Goal: Information Seeking & Learning: Check status

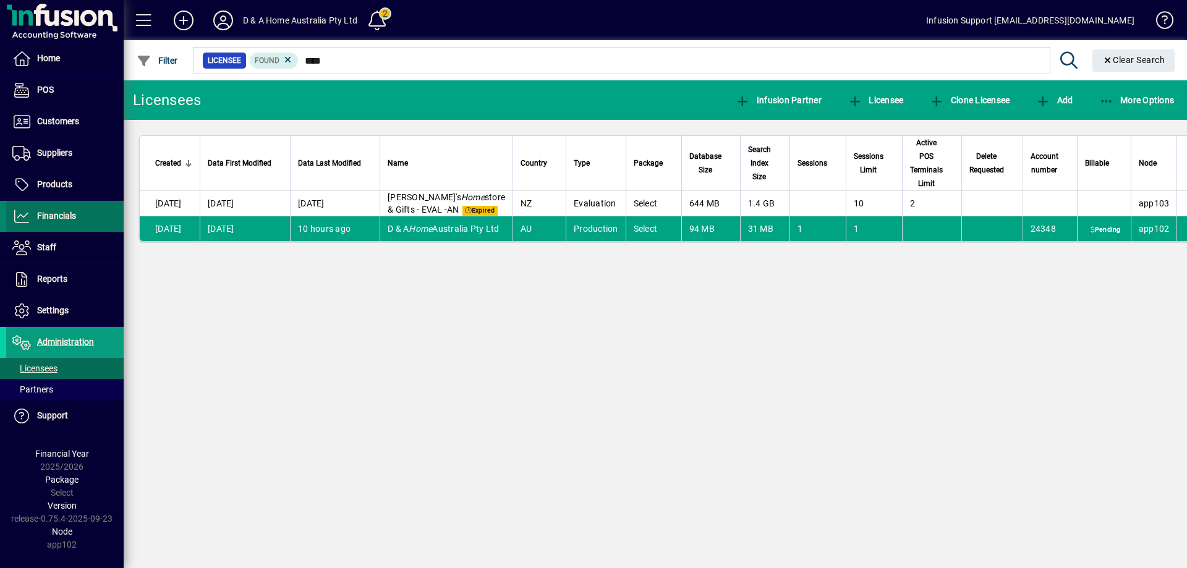
click at [53, 208] on span at bounding box center [64, 217] width 117 height 30
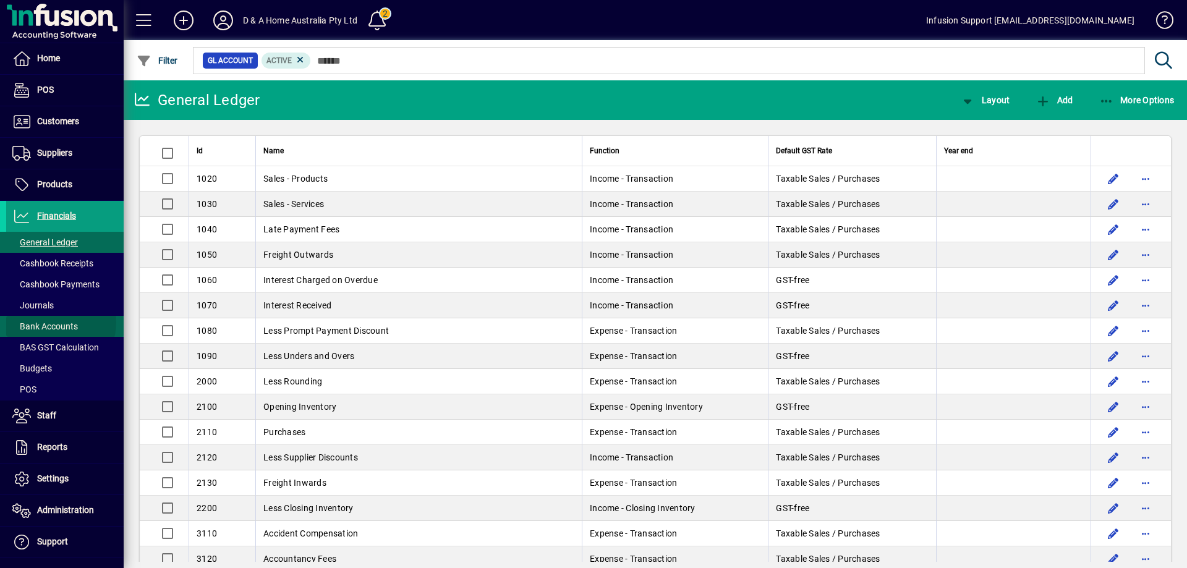
click at [57, 323] on span "Bank Accounts" at bounding box center [45, 327] width 66 height 10
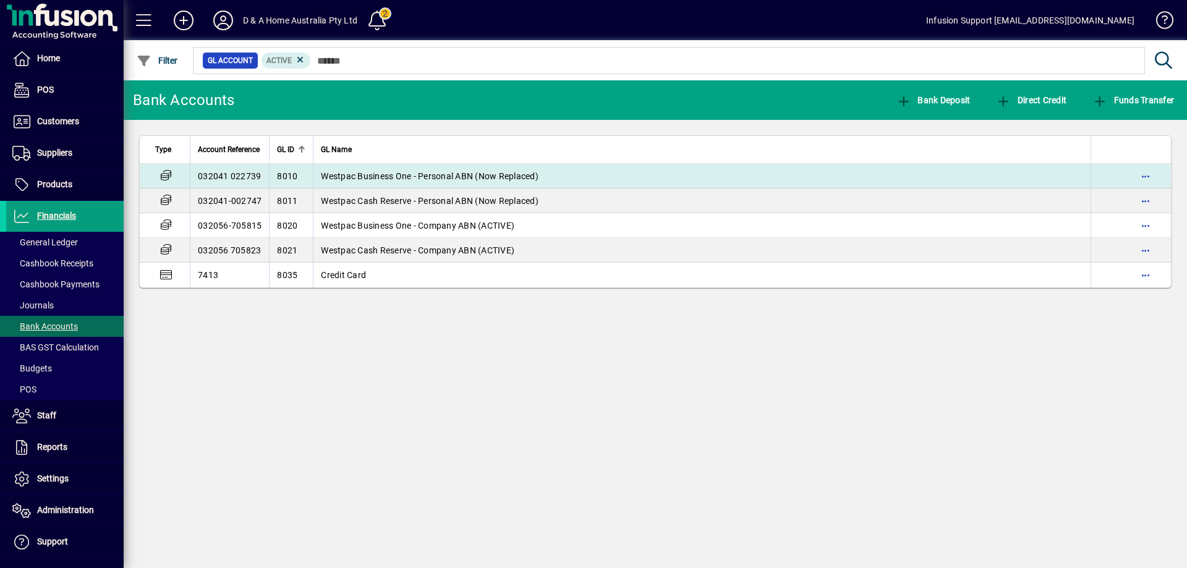
click at [351, 175] on span "Westpac Business One - Personal ABN (Now Replaced)" at bounding box center [430, 176] width 218 height 10
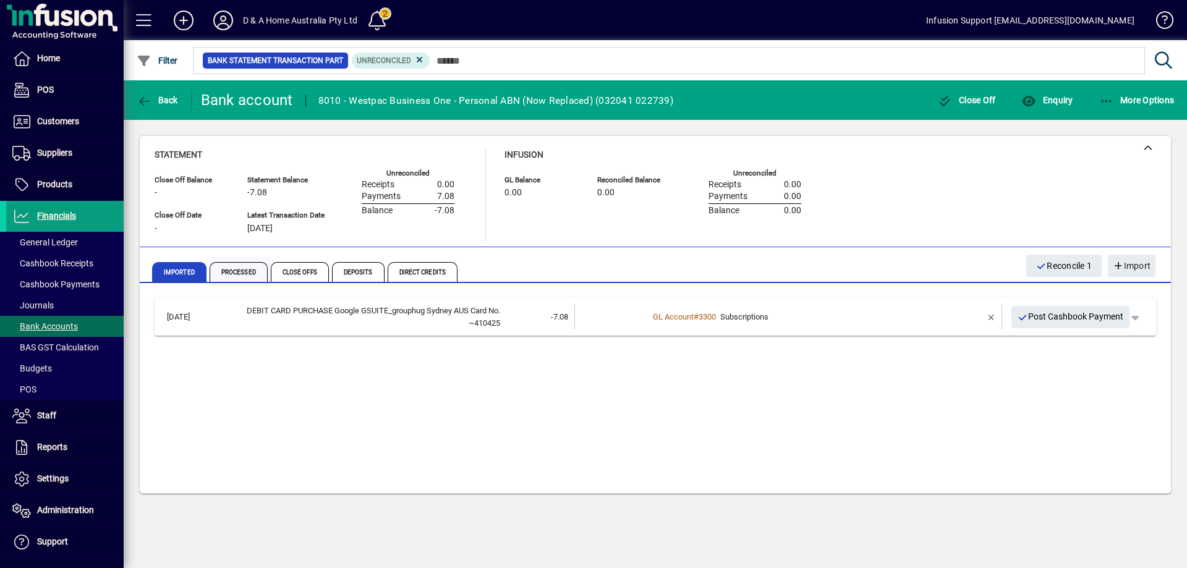
click at [234, 265] on span "Processed" at bounding box center [239, 272] width 58 height 20
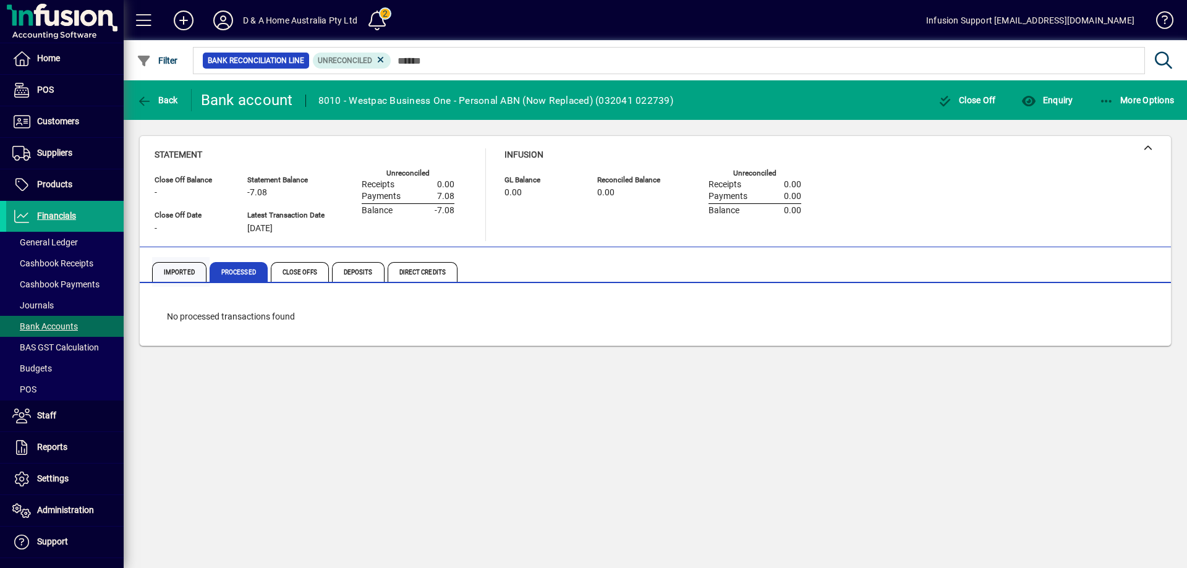
click at [169, 274] on span "Imported" at bounding box center [179, 272] width 54 height 20
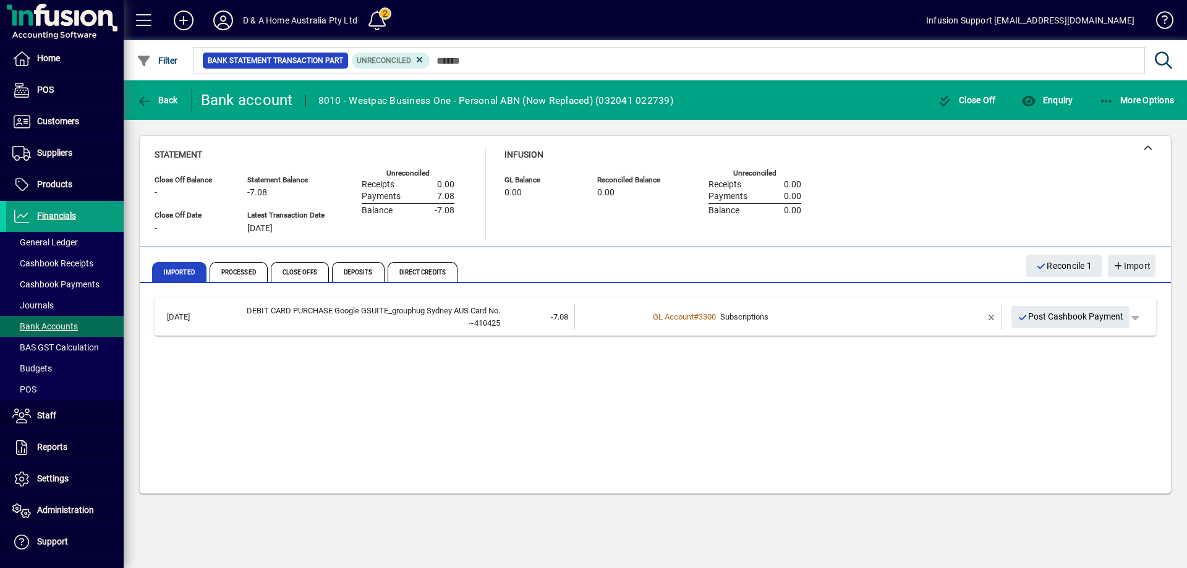
click at [420, 59] on icon at bounding box center [419, 59] width 11 height 11
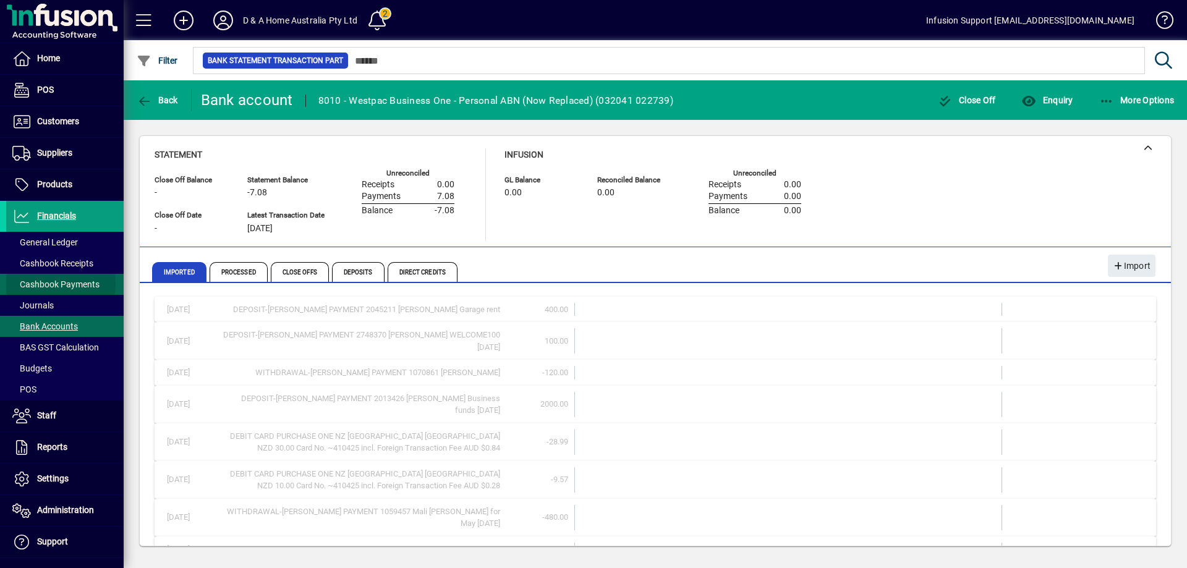
click at [47, 283] on span "Cashbook Payments" at bounding box center [55, 285] width 87 height 10
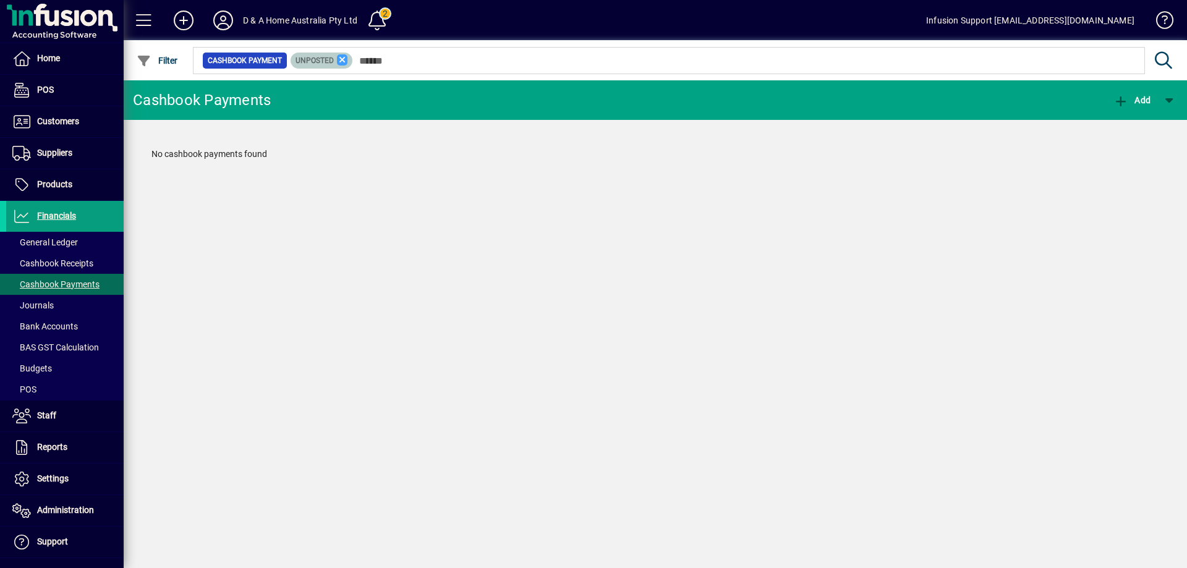
click at [341, 59] on icon at bounding box center [342, 59] width 11 height 11
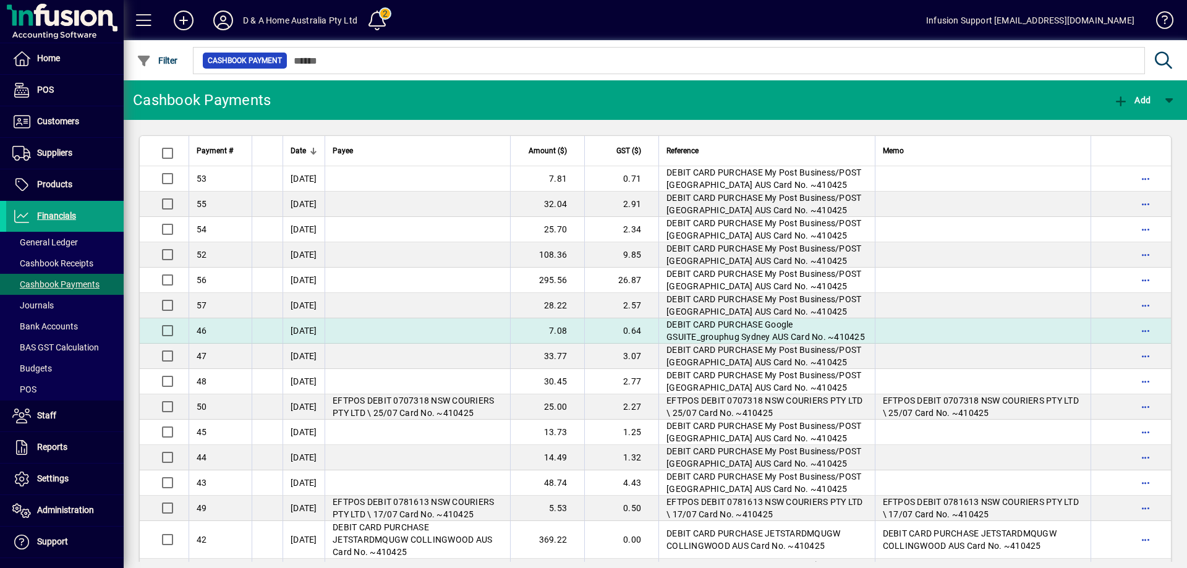
click at [435, 344] on td at bounding box center [418, 330] width 186 height 25
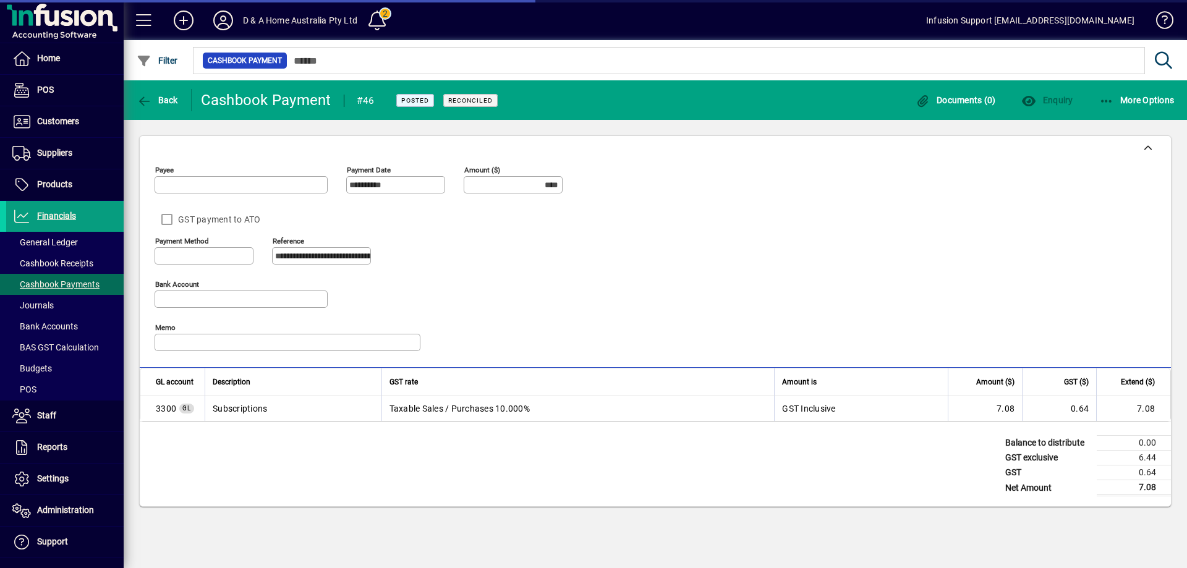
type input "**********"
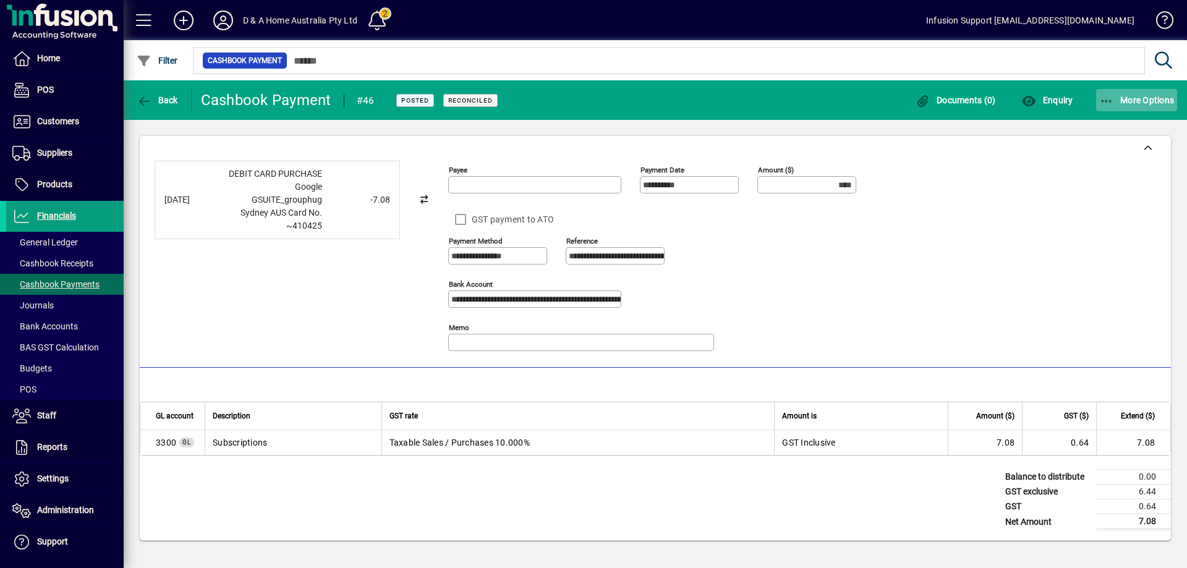
click at [1102, 100] on icon "button" at bounding box center [1106, 101] width 15 height 12
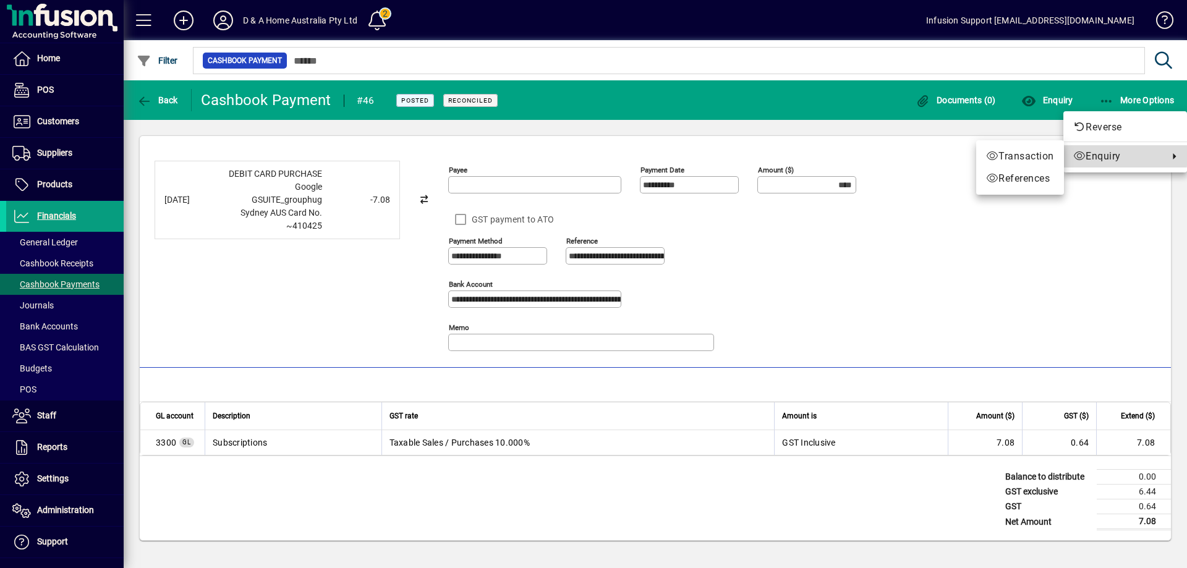
click at [1094, 155] on span "Enquiry" at bounding box center [1117, 156] width 89 height 15
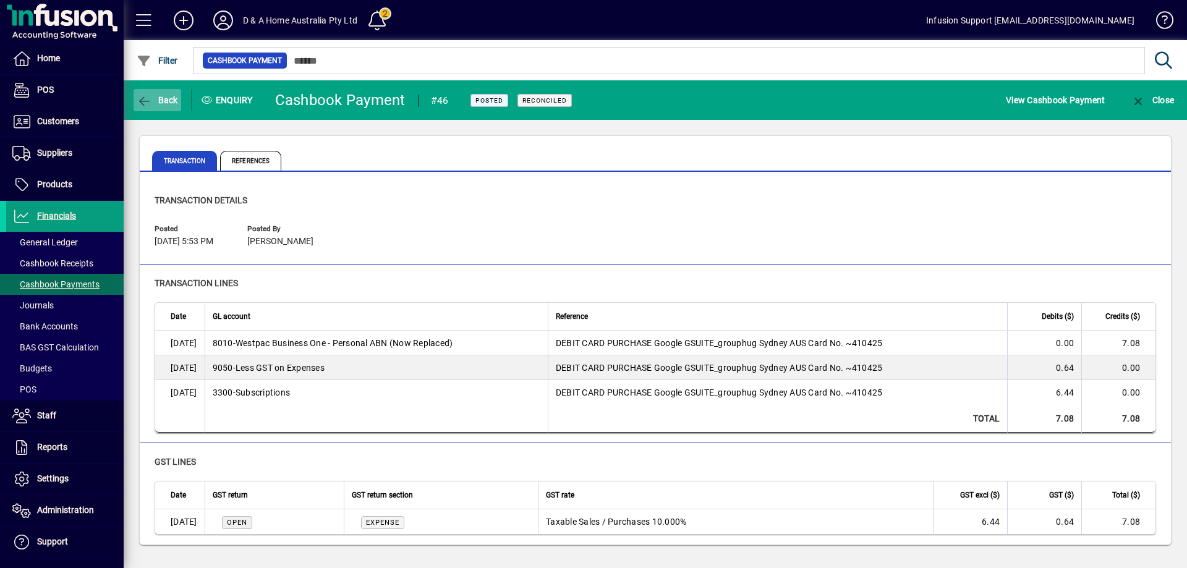
click at [135, 95] on span "button" at bounding box center [158, 100] width 48 height 30
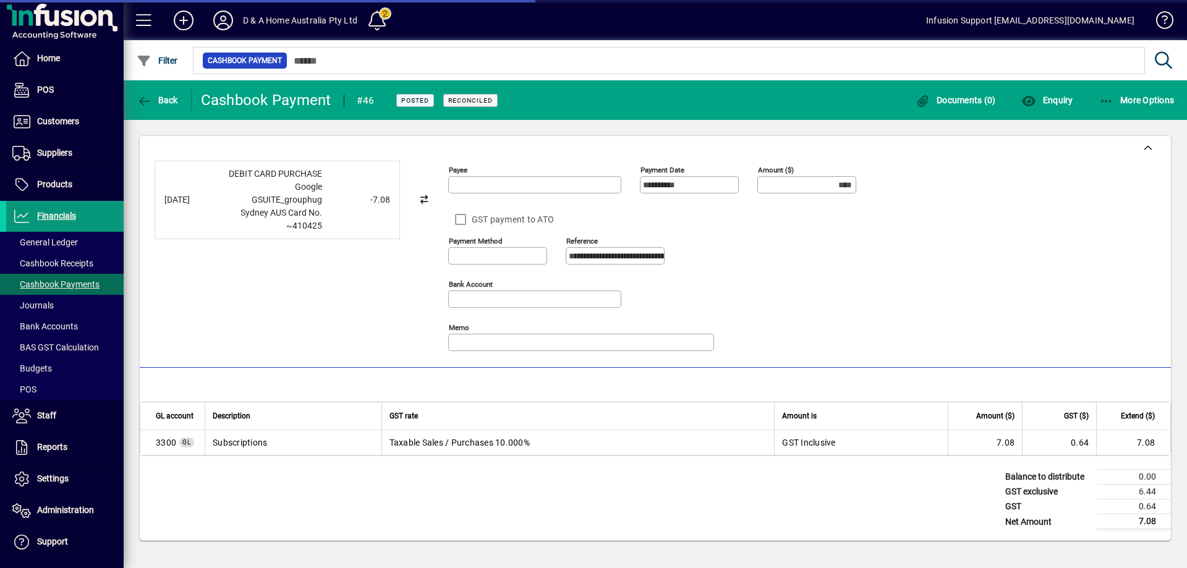
type input "**********"
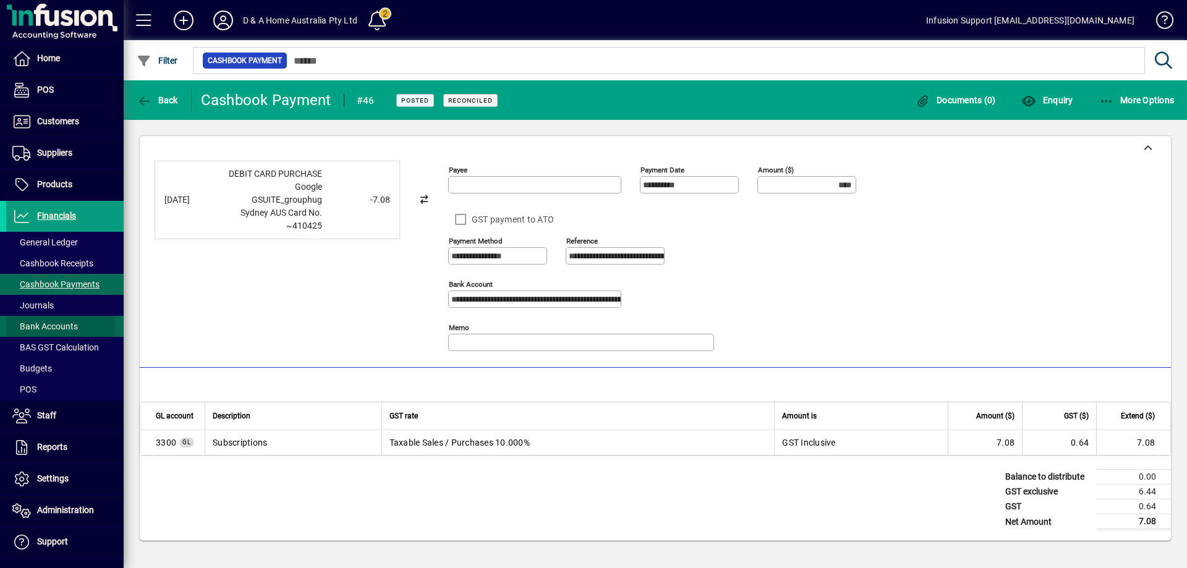
click at [43, 322] on span "Bank Accounts" at bounding box center [45, 327] width 66 height 10
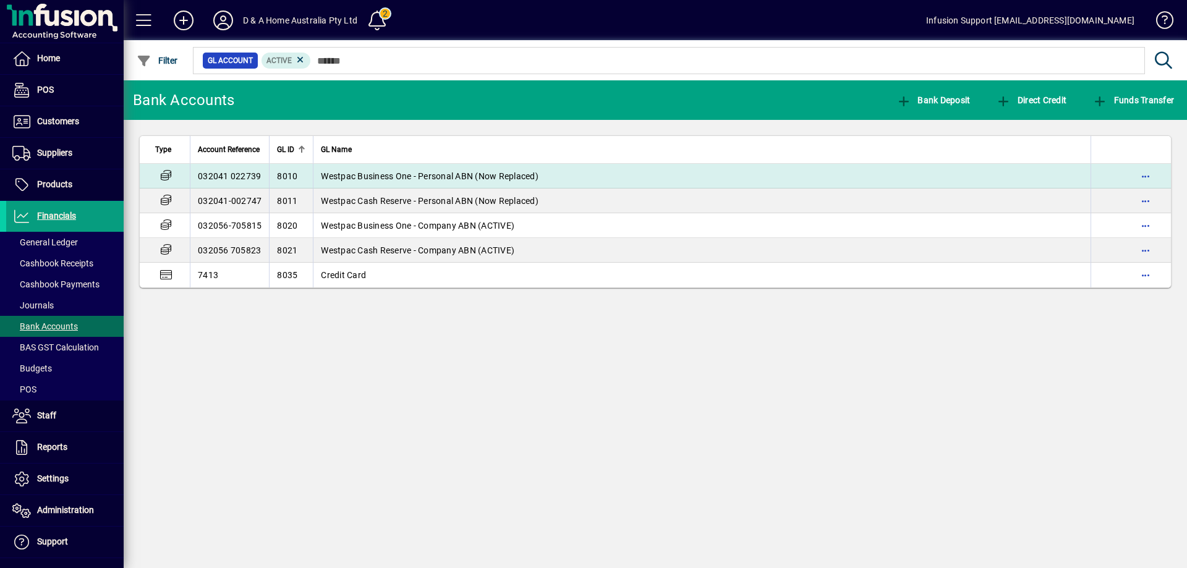
click at [359, 177] on span "Westpac Business One - Personal ABN (Now Replaced)" at bounding box center [430, 176] width 218 height 10
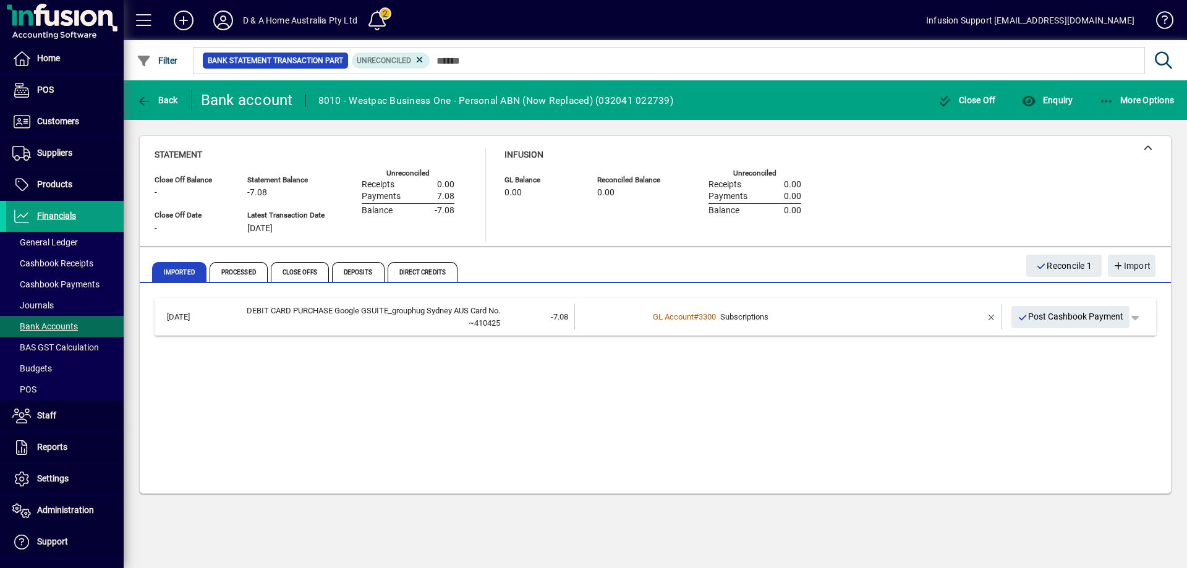
click at [852, 317] on div "GL Account # 3300 Subscriptions" at bounding box center [789, 317] width 281 height 12
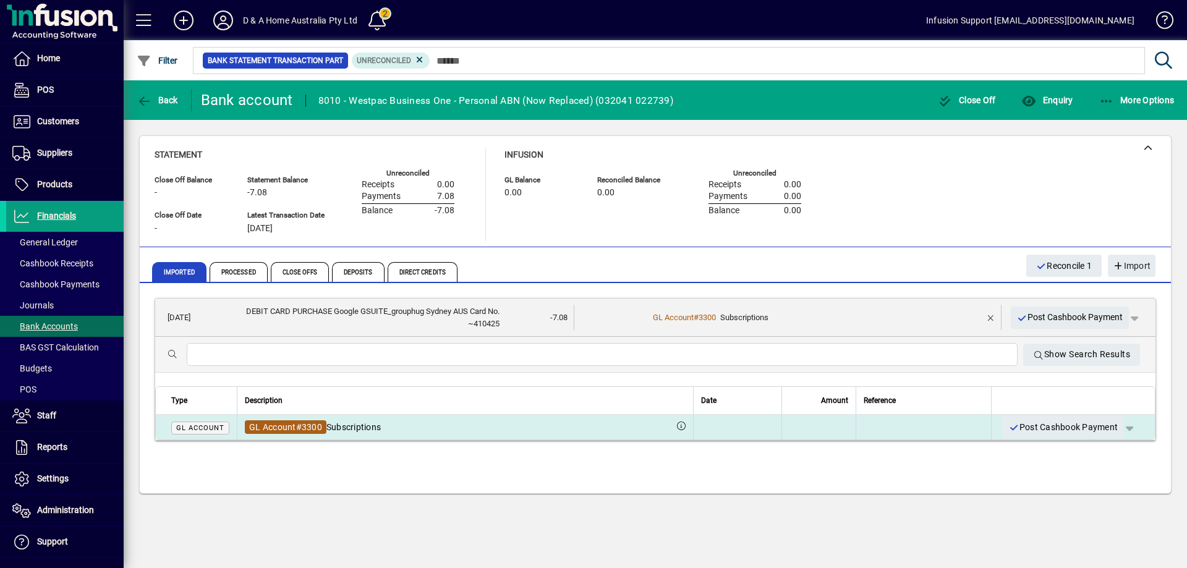
click at [283, 426] on span "GL Account" at bounding box center [272, 427] width 47 height 10
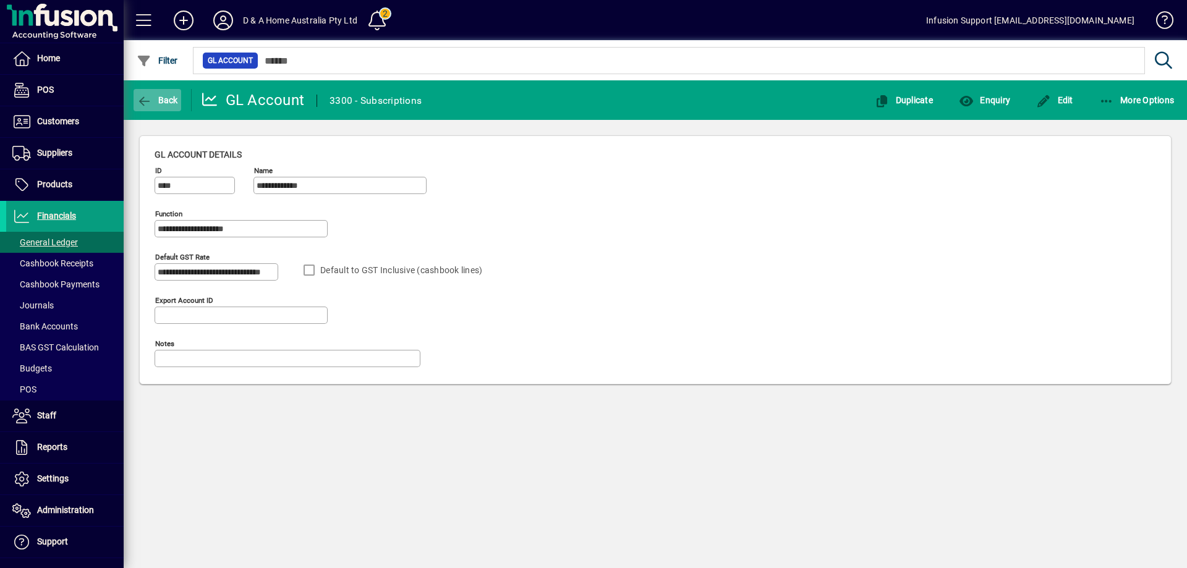
click at [155, 100] on span "Back" at bounding box center [157, 100] width 41 height 10
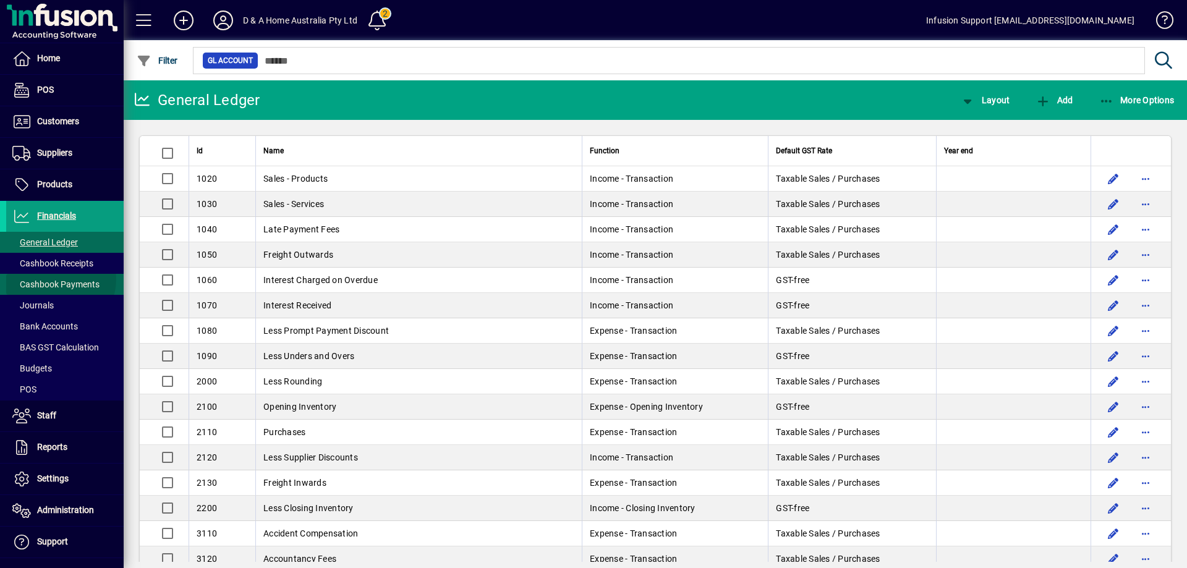
click at [52, 279] on span "Cashbook Payments" at bounding box center [52, 284] width 93 height 13
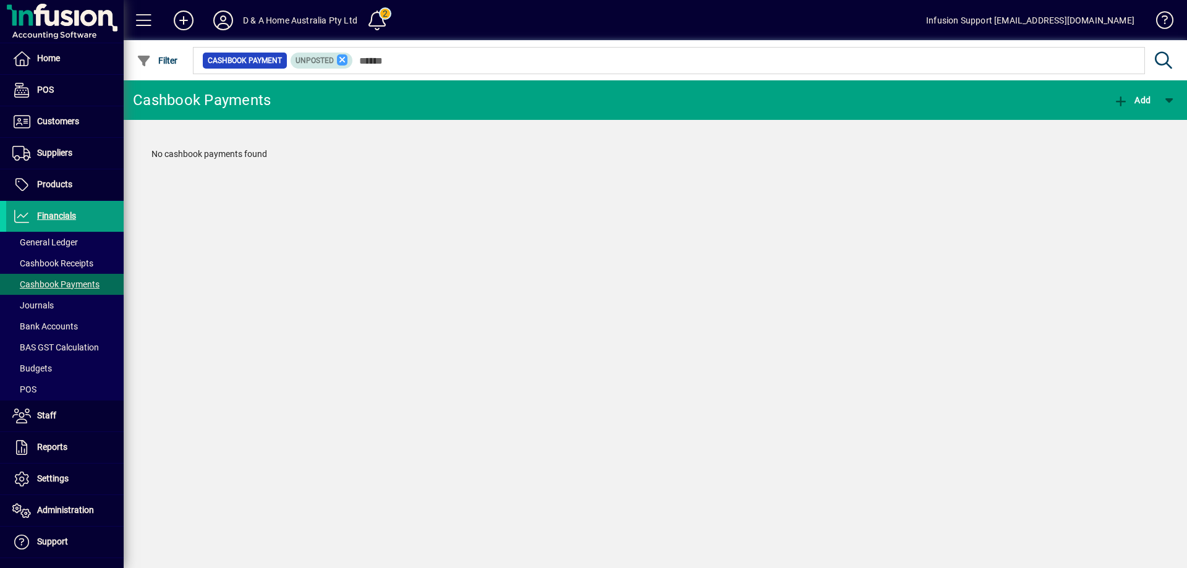
click at [343, 60] on icon at bounding box center [342, 59] width 11 height 11
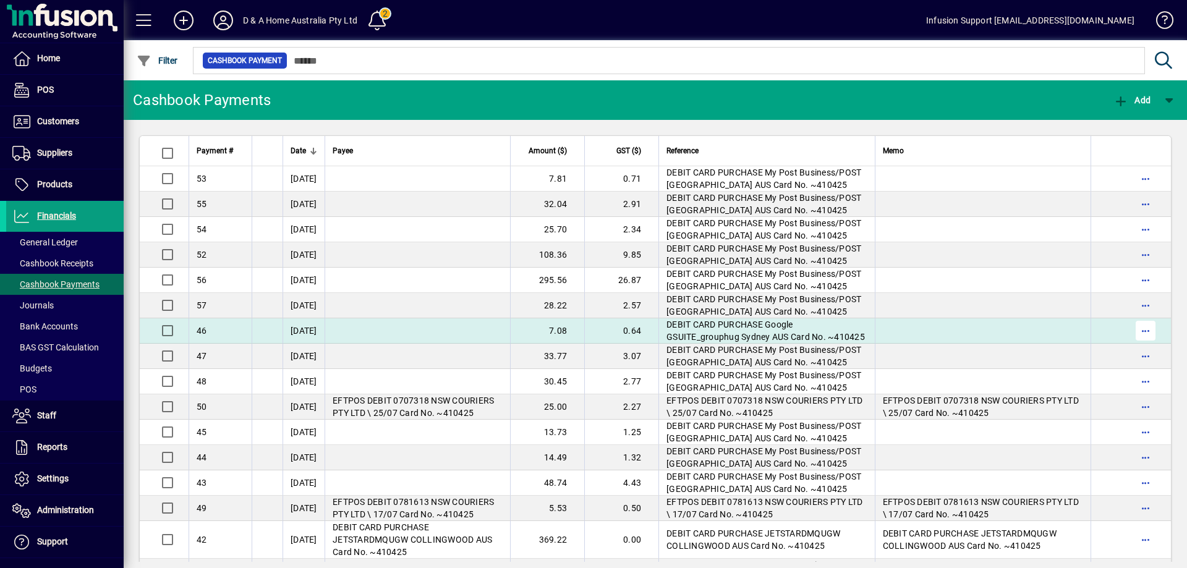
click at [1140, 346] on span "button" at bounding box center [1146, 331] width 30 height 30
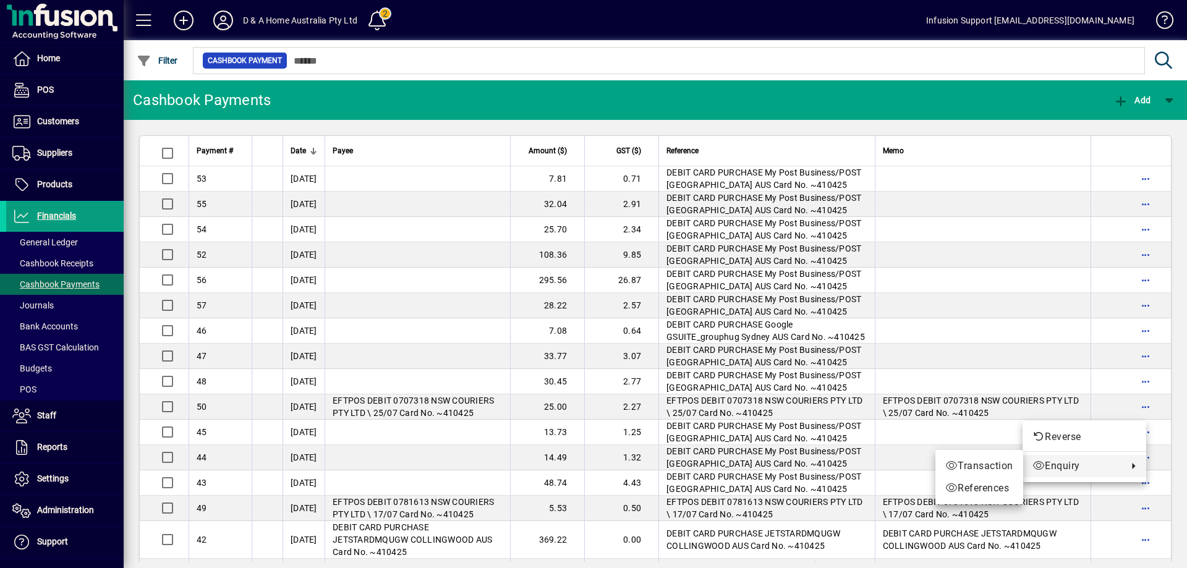
click at [1076, 465] on span "Enquiry" at bounding box center [1077, 466] width 89 height 15
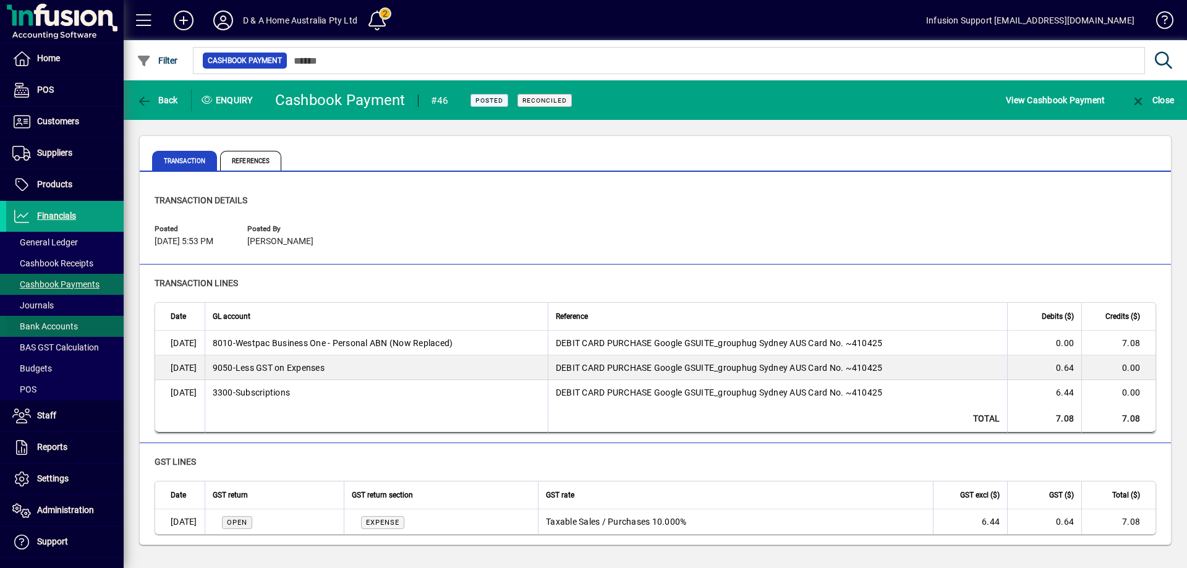
drag, startPoint x: 58, startPoint y: 326, endPoint x: 66, endPoint y: 319, distance: 10.5
click at [58, 326] on span "Bank Accounts" at bounding box center [45, 327] width 66 height 10
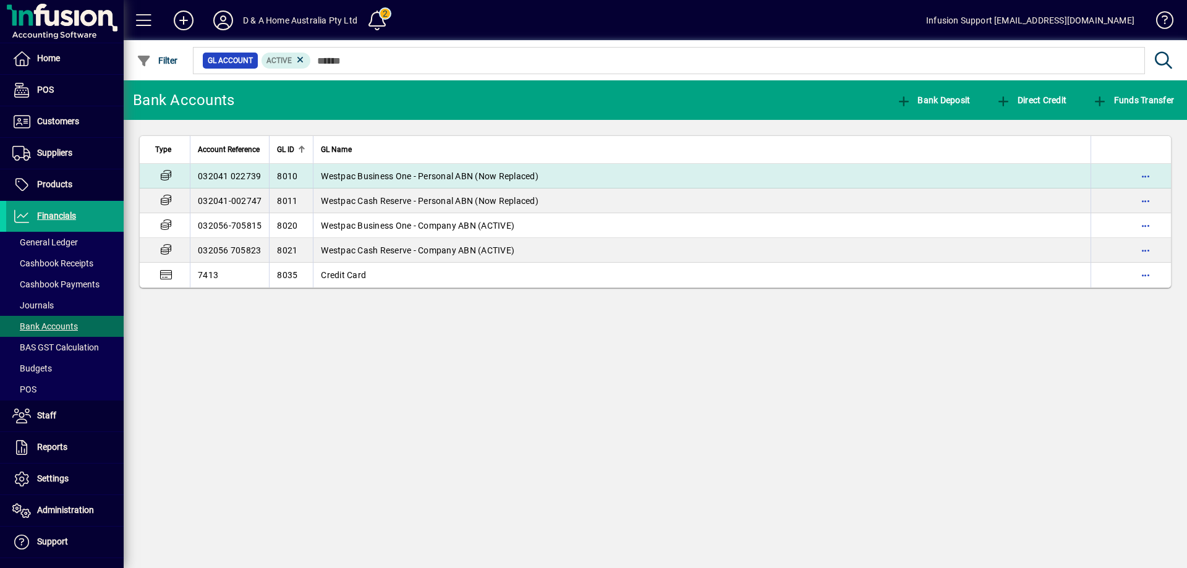
click at [247, 177] on td "032041 022739" at bounding box center [229, 176] width 79 height 25
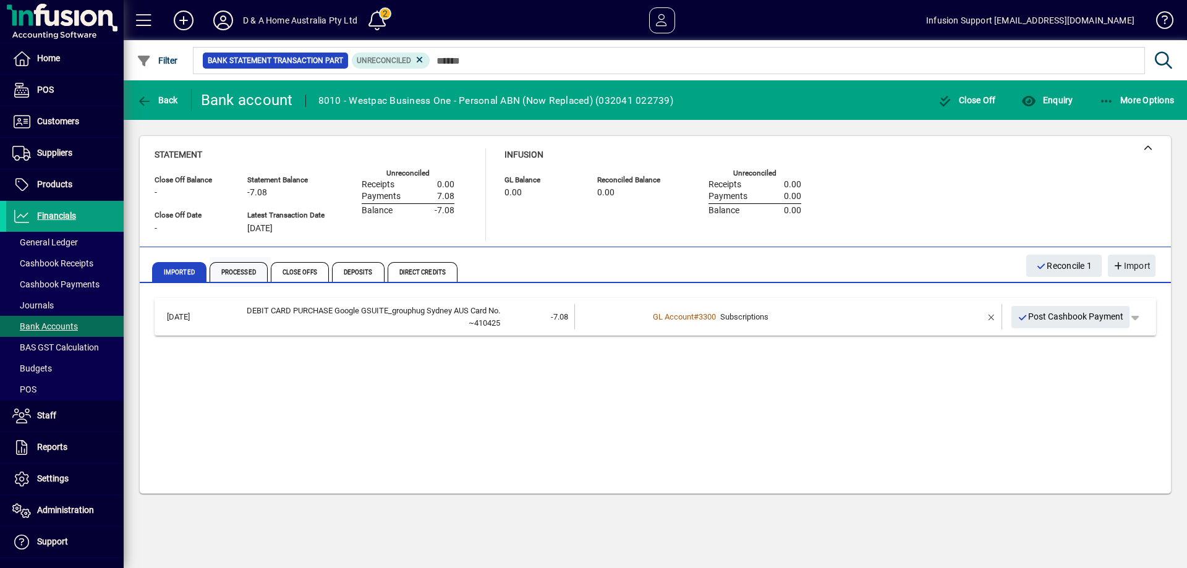
click at [239, 275] on span "Processed" at bounding box center [239, 272] width 58 height 20
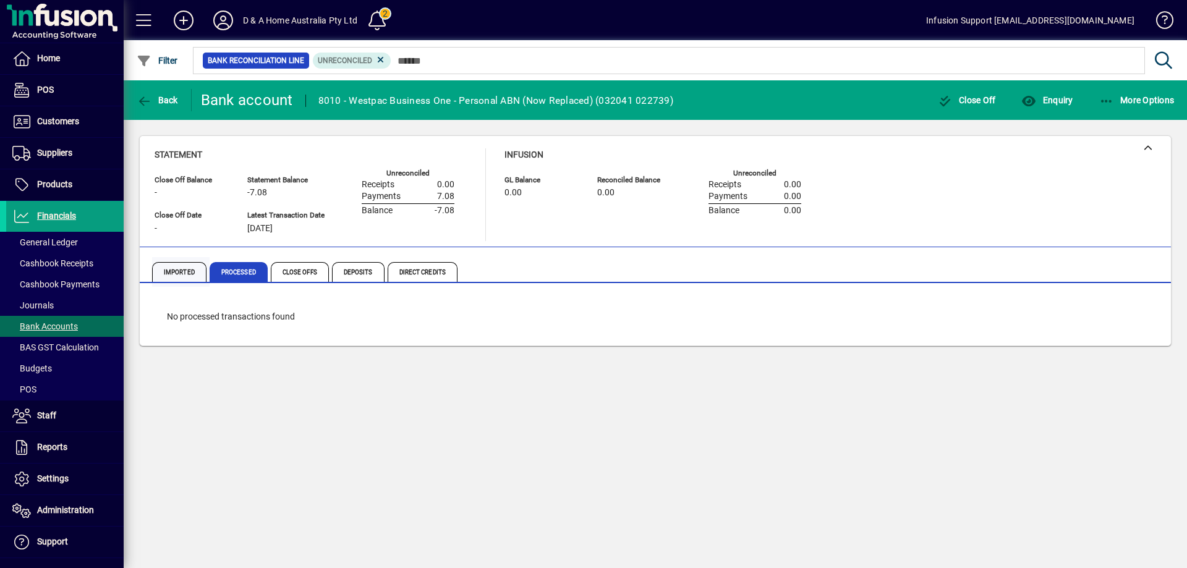
click at [177, 271] on span "Imported" at bounding box center [179, 272] width 54 height 20
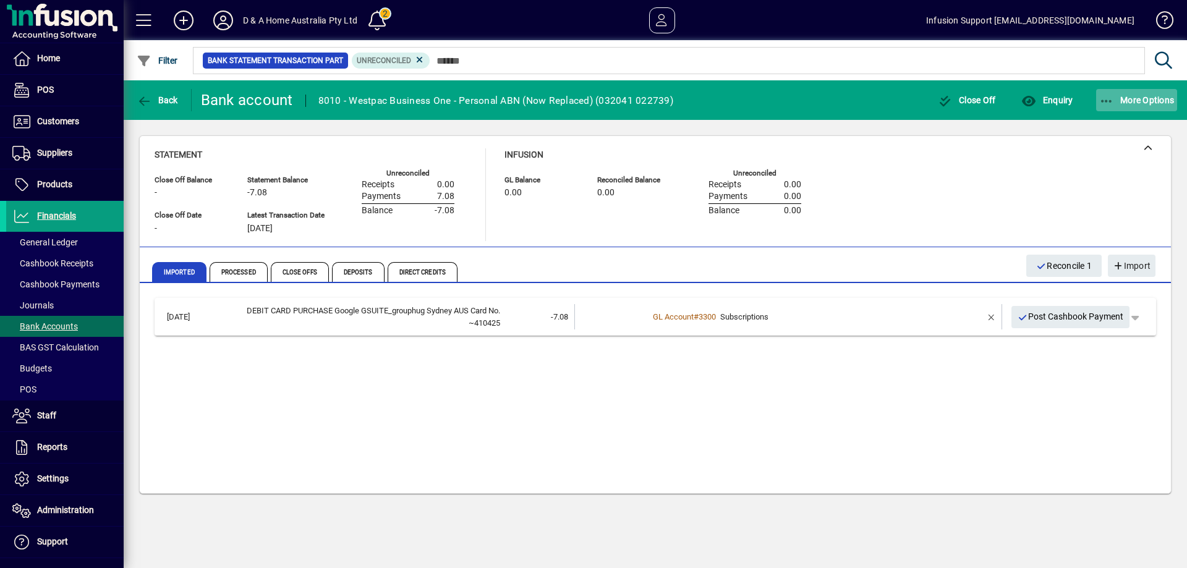
click at [1103, 100] on icon "button" at bounding box center [1106, 101] width 15 height 12
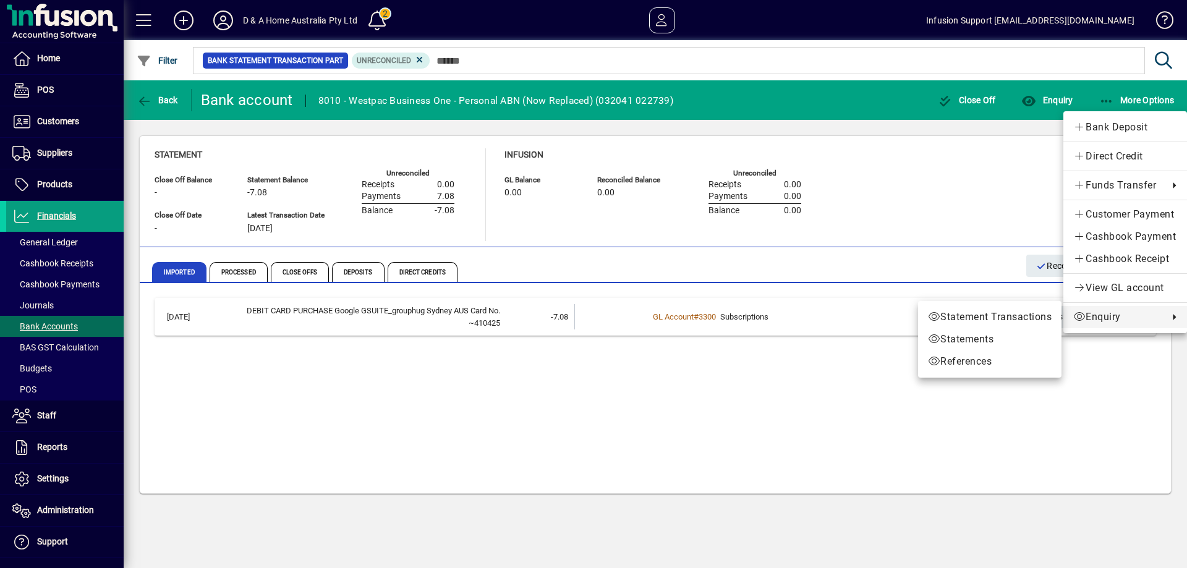
click at [1110, 314] on span "Enquiry" at bounding box center [1117, 317] width 89 height 15
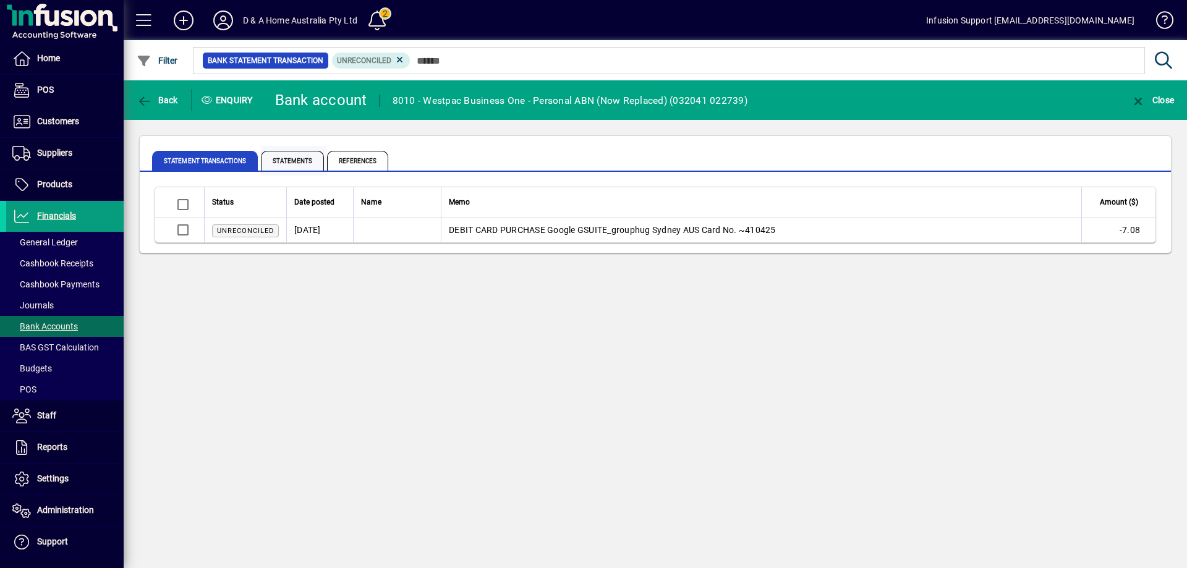
click at [280, 161] on span "Statements" at bounding box center [292, 161] width 63 height 20
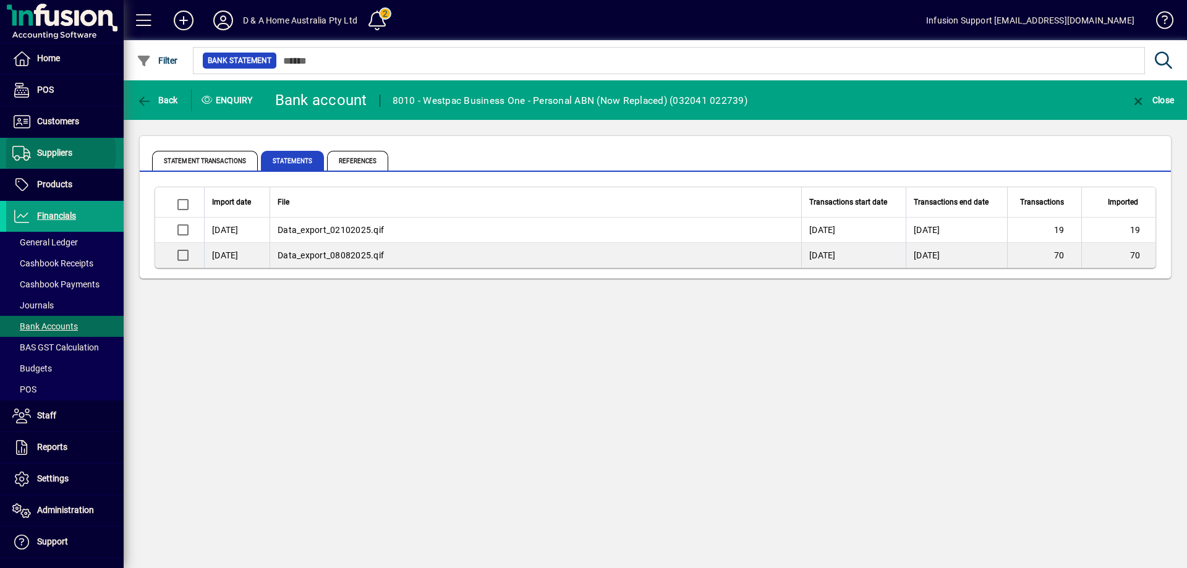
click at [53, 153] on span "Suppliers" at bounding box center [54, 153] width 35 height 10
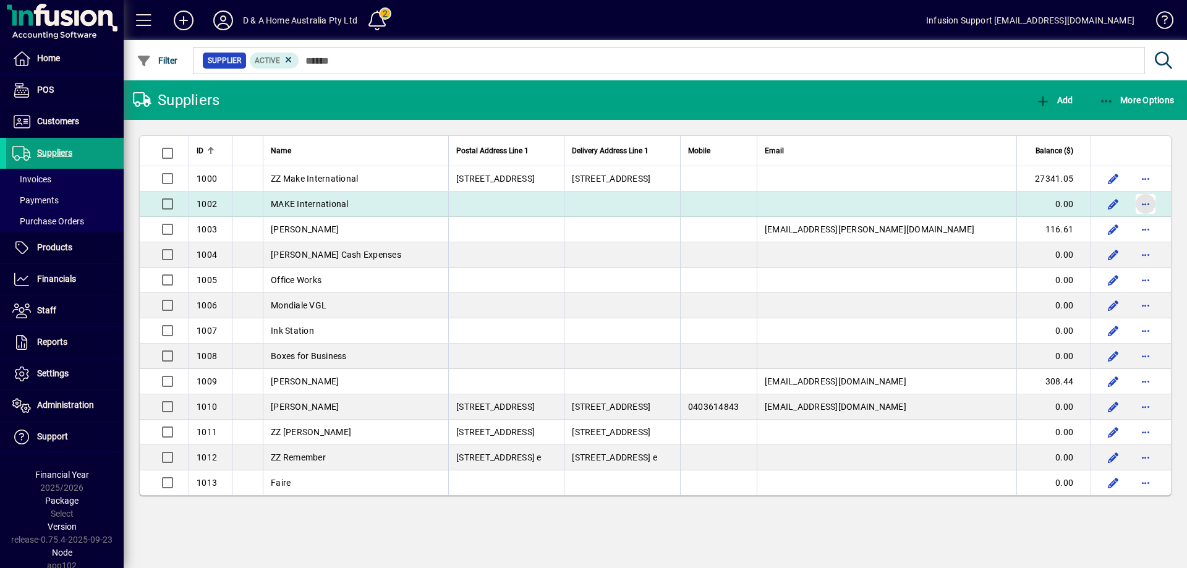
click at [1145, 203] on span "button" at bounding box center [1146, 204] width 30 height 30
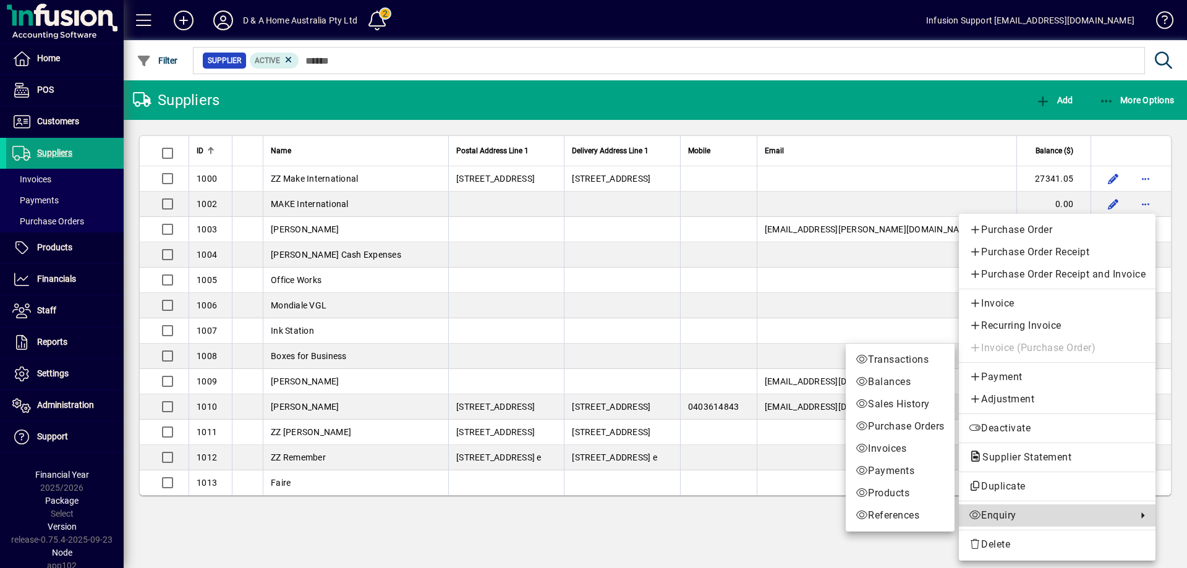
click at [994, 516] on span "Enquiry" at bounding box center [1050, 515] width 162 height 15
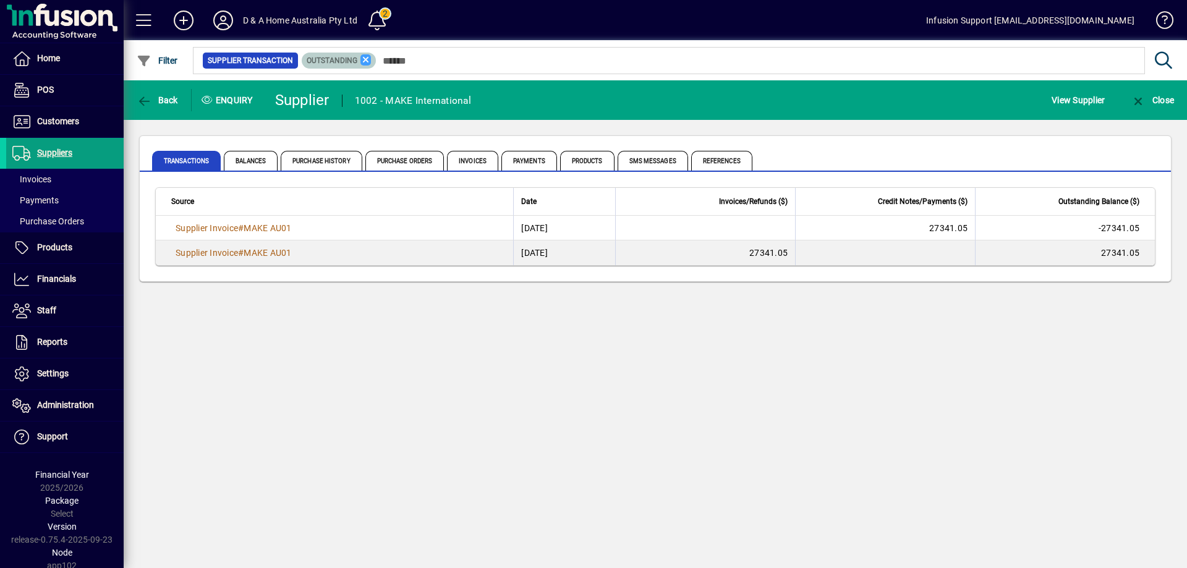
click at [363, 55] on icon at bounding box center [366, 59] width 11 height 11
click at [520, 162] on span "Payments" at bounding box center [529, 161] width 56 height 20
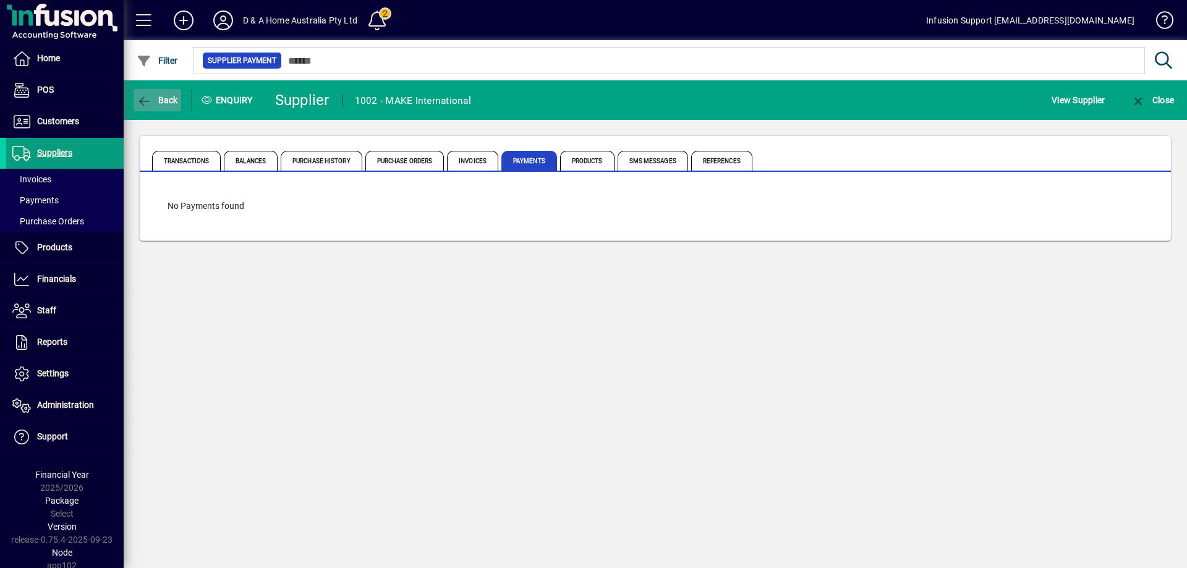
click at [165, 102] on span "Back" at bounding box center [157, 100] width 41 height 10
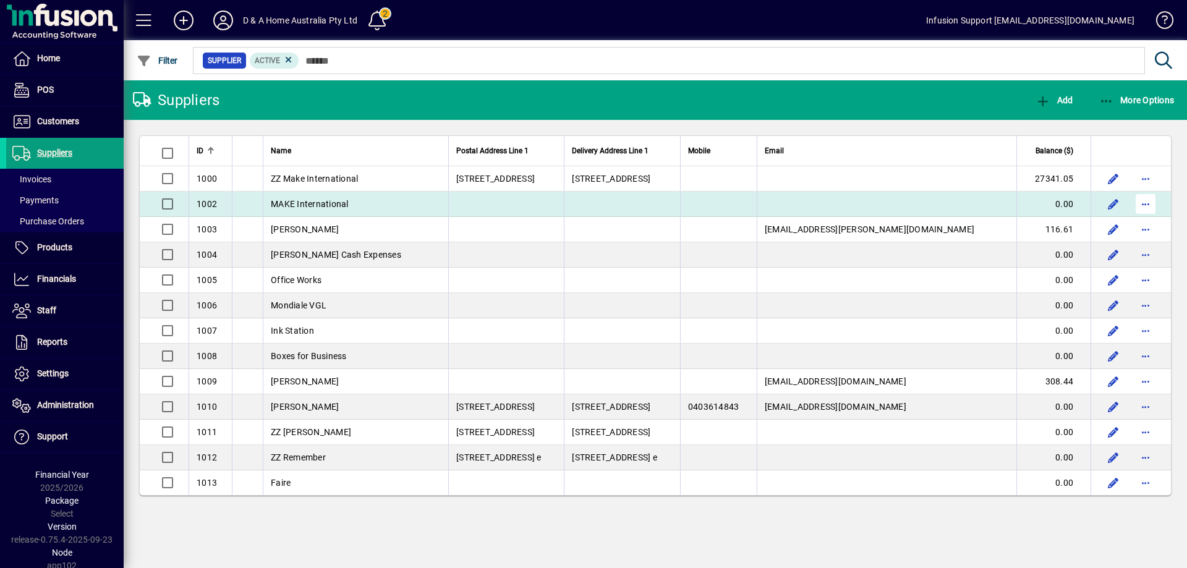
click at [1147, 205] on span "button" at bounding box center [1146, 204] width 30 height 30
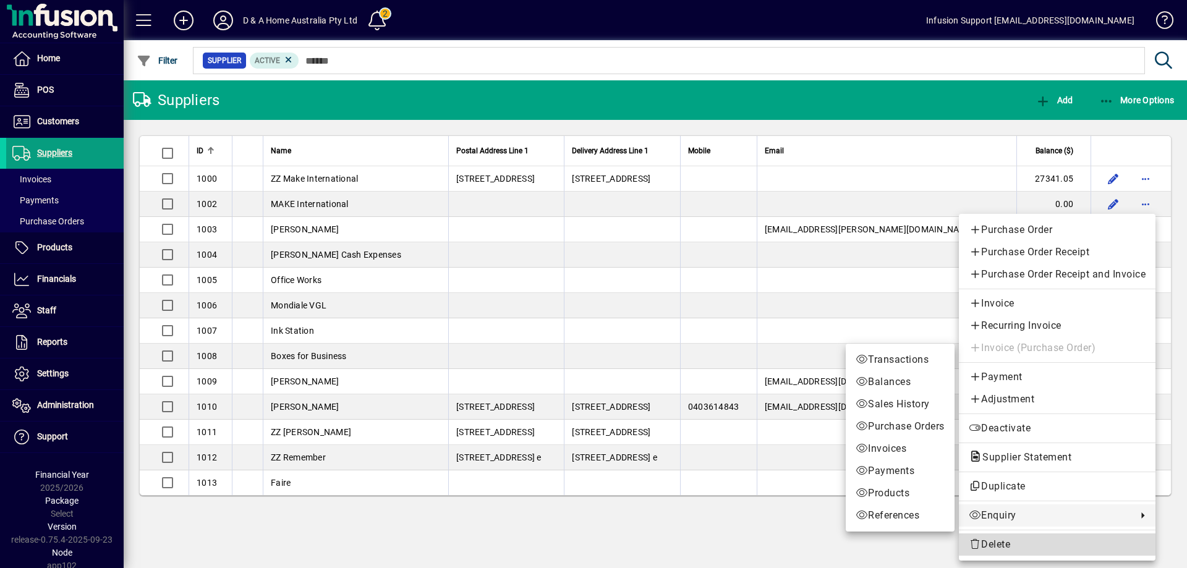
click at [1006, 544] on span "Delete" at bounding box center [1057, 544] width 177 height 15
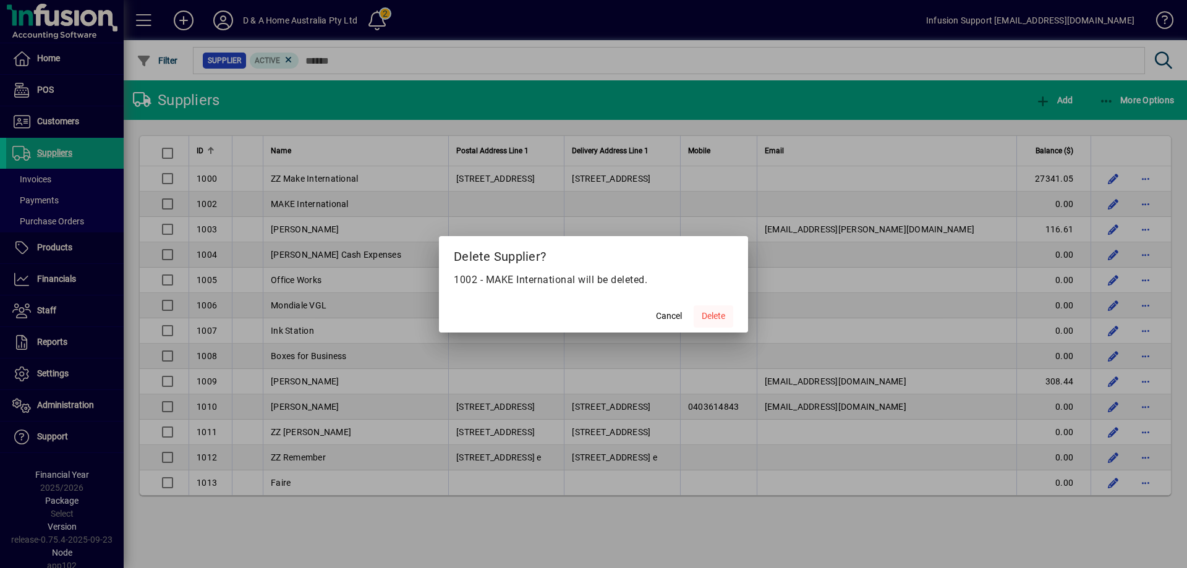
click at [712, 317] on span "Delete" at bounding box center [713, 316] width 23 height 13
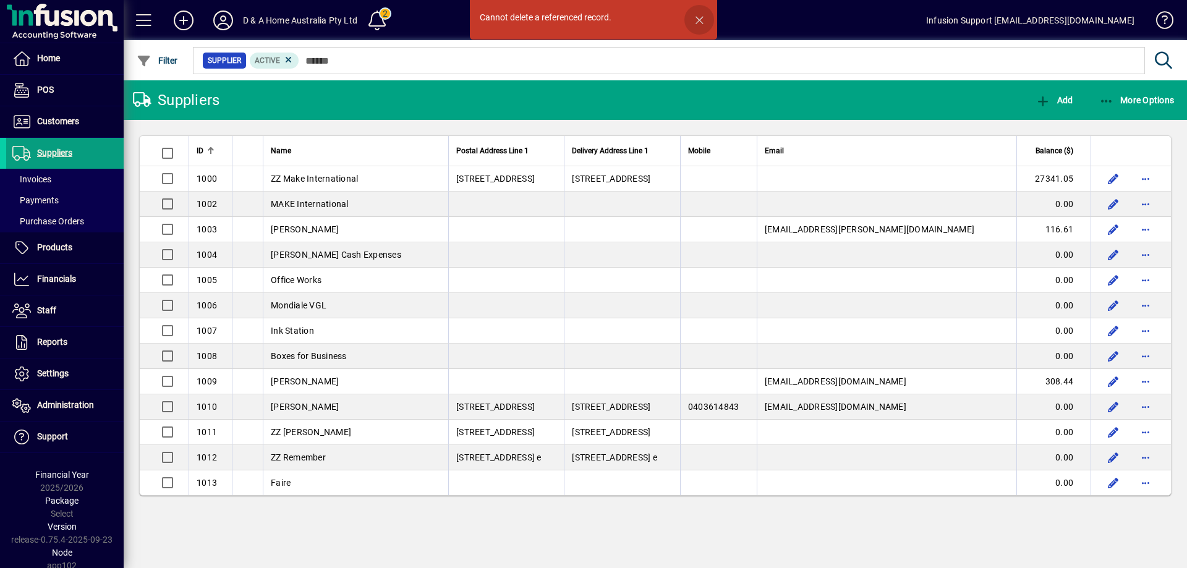
click at [697, 23] on span "button" at bounding box center [700, 20] width 30 height 30
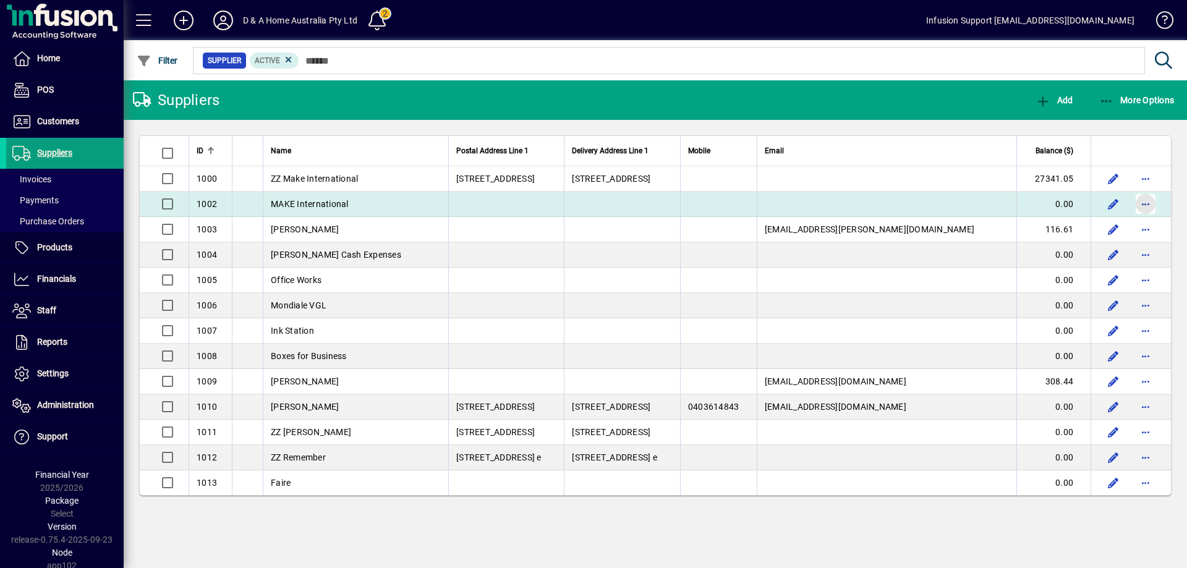
click at [1144, 205] on span "button" at bounding box center [1146, 204] width 30 height 30
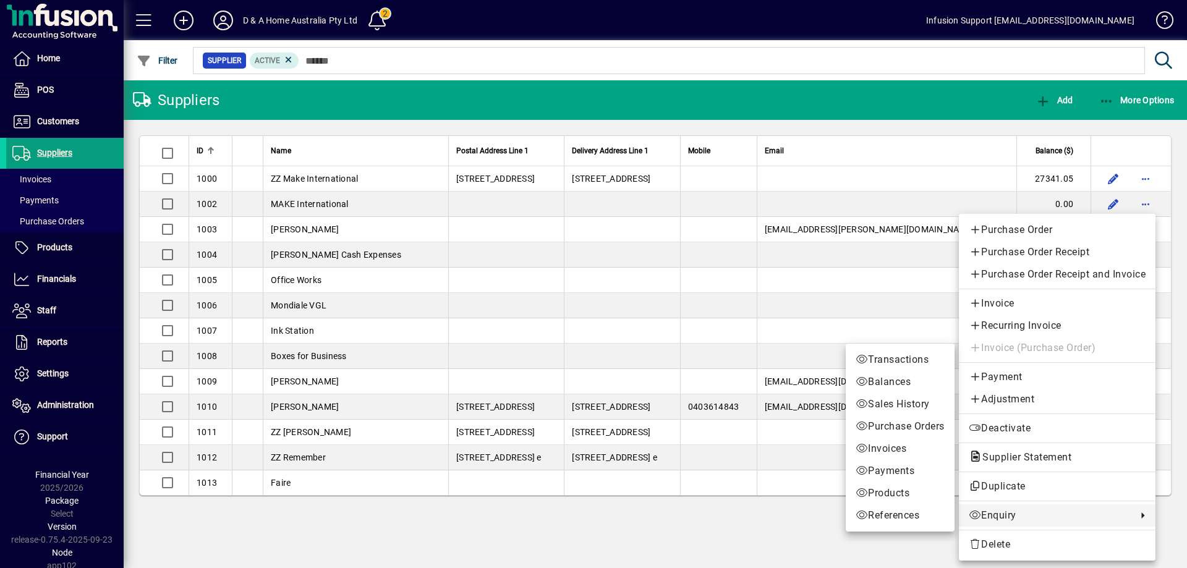
click at [1002, 516] on span "Enquiry" at bounding box center [1050, 515] width 162 height 15
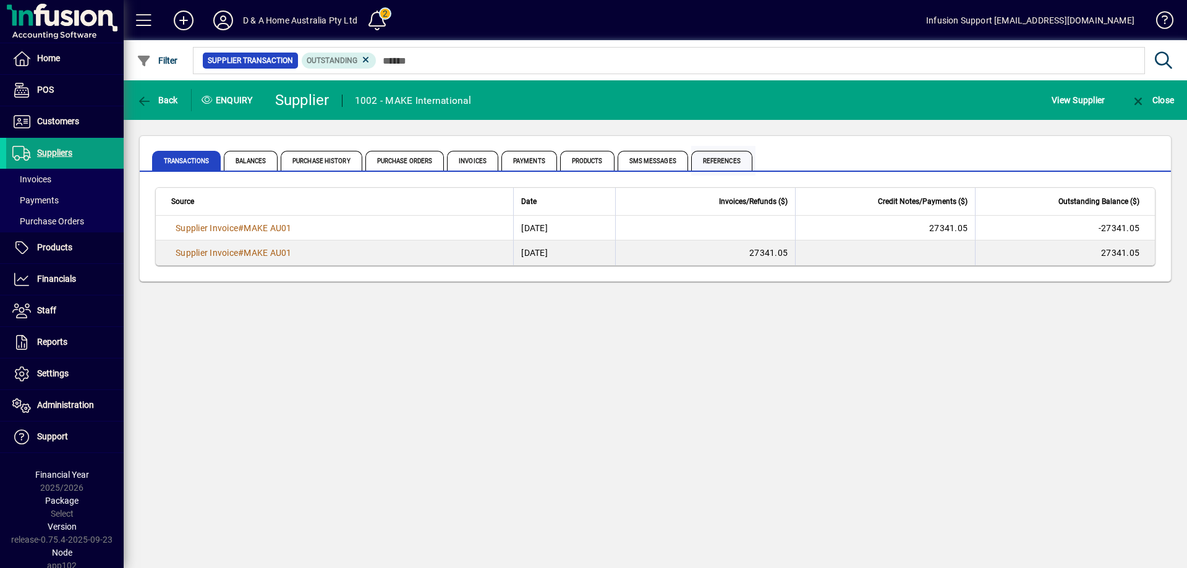
click at [730, 162] on span "References" at bounding box center [721, 161] width 61 height 20
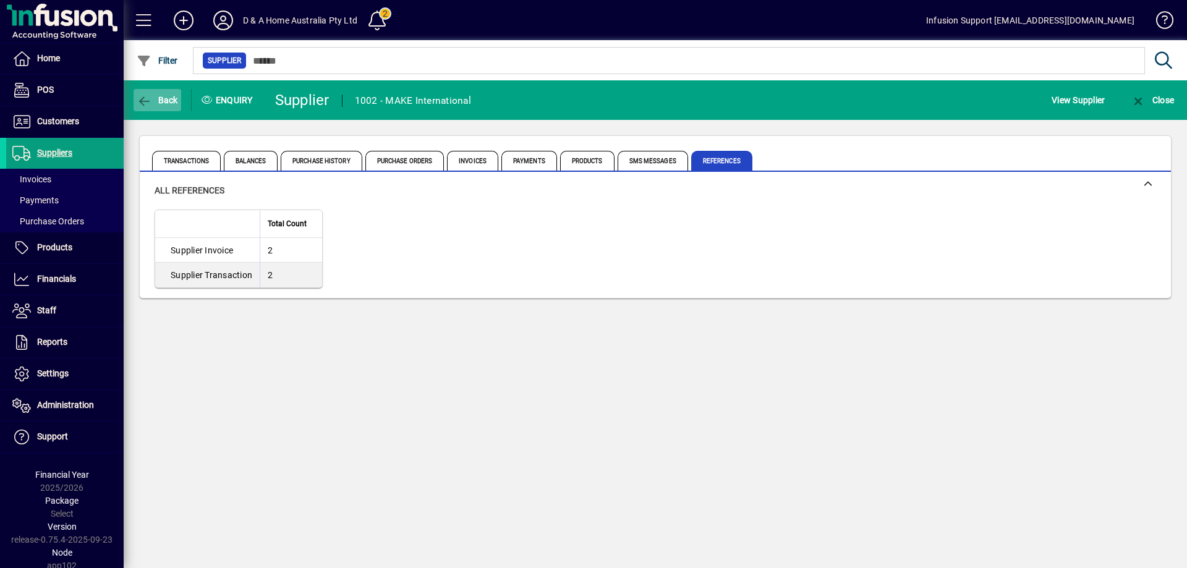
click at [145, 100] on icon "button" at bounding box center [144, 101] width 15 height 12
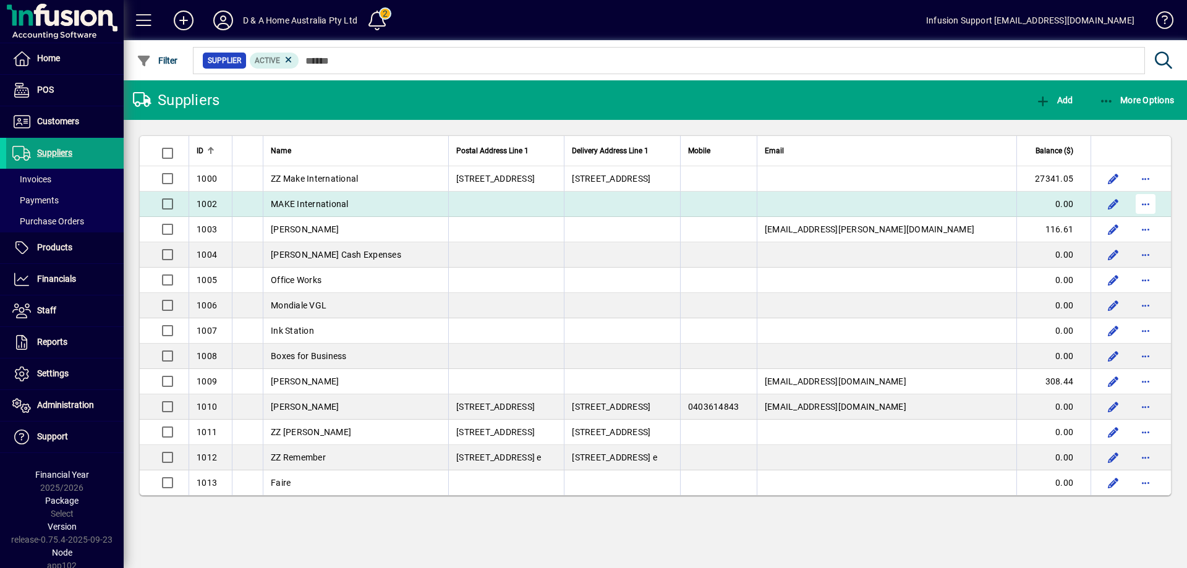
click at [1153, 198] on span "button" at bounding box center [1146, 204] width 30 height 30
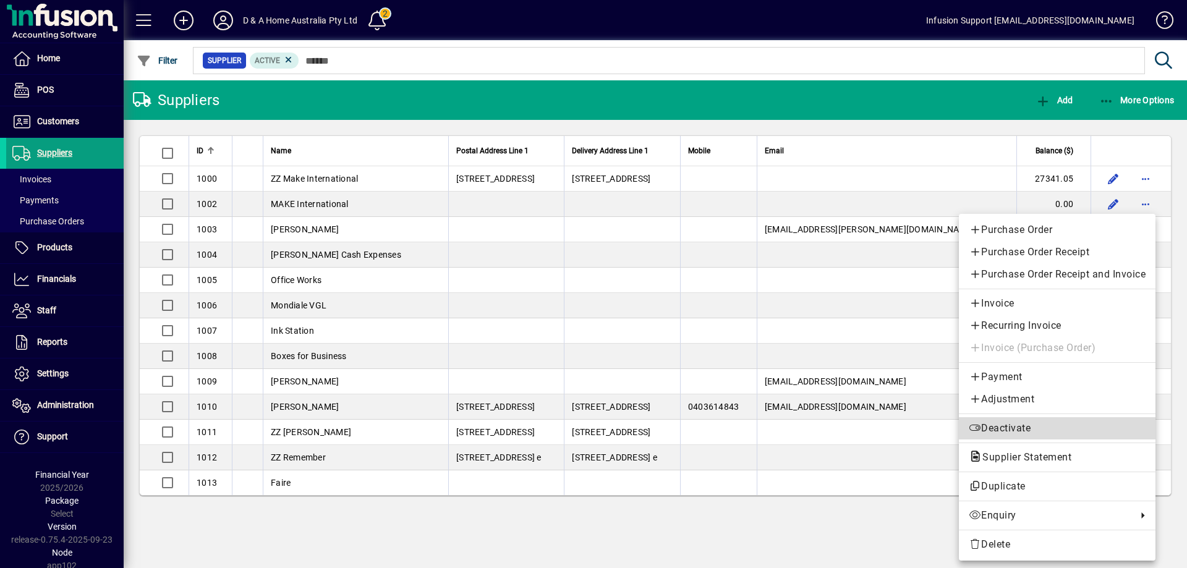
click at [970, 427] on icon "button" at bounding box center [975, 428] width 12 height 10
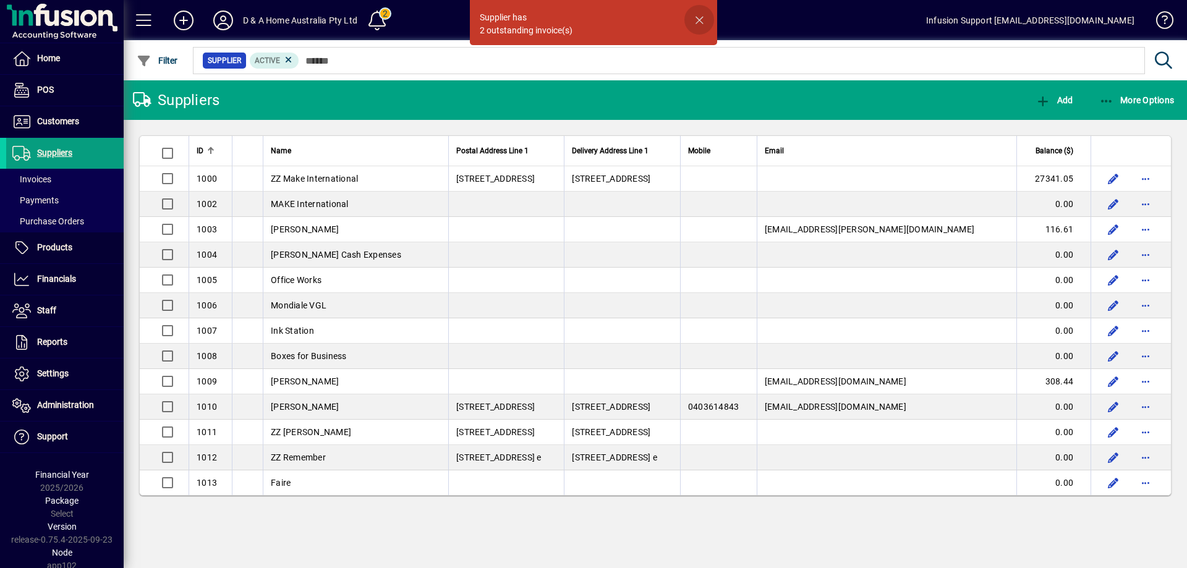
click at [698, 14] on span "button" at bounding box center [700, 20] width 30 height 30
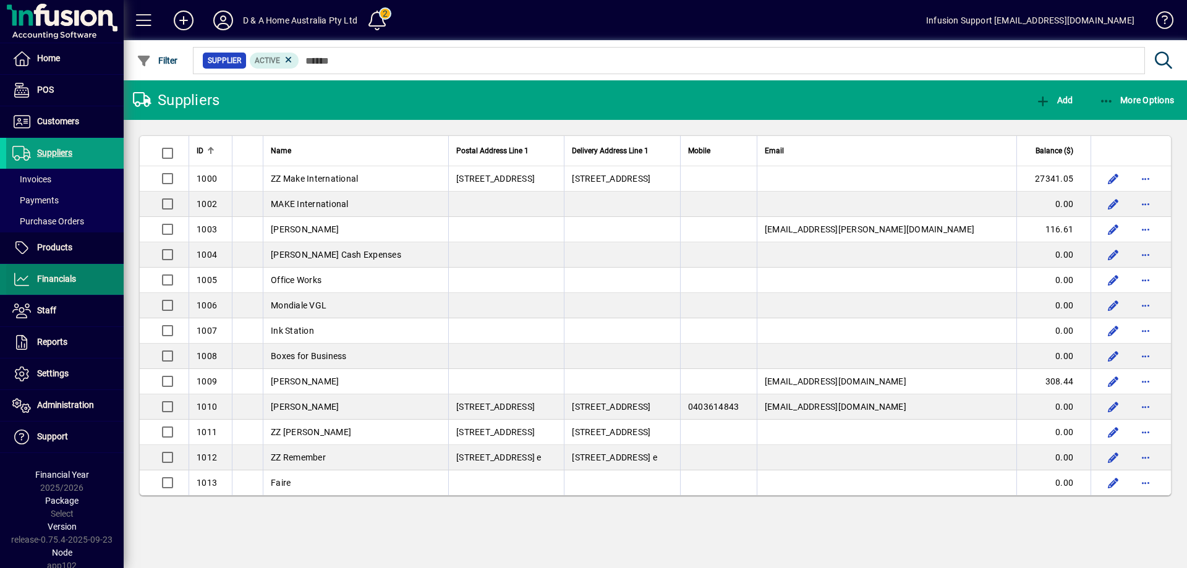
click at [63, 271] on span at bounding box center [64, 280] width 117 height 30
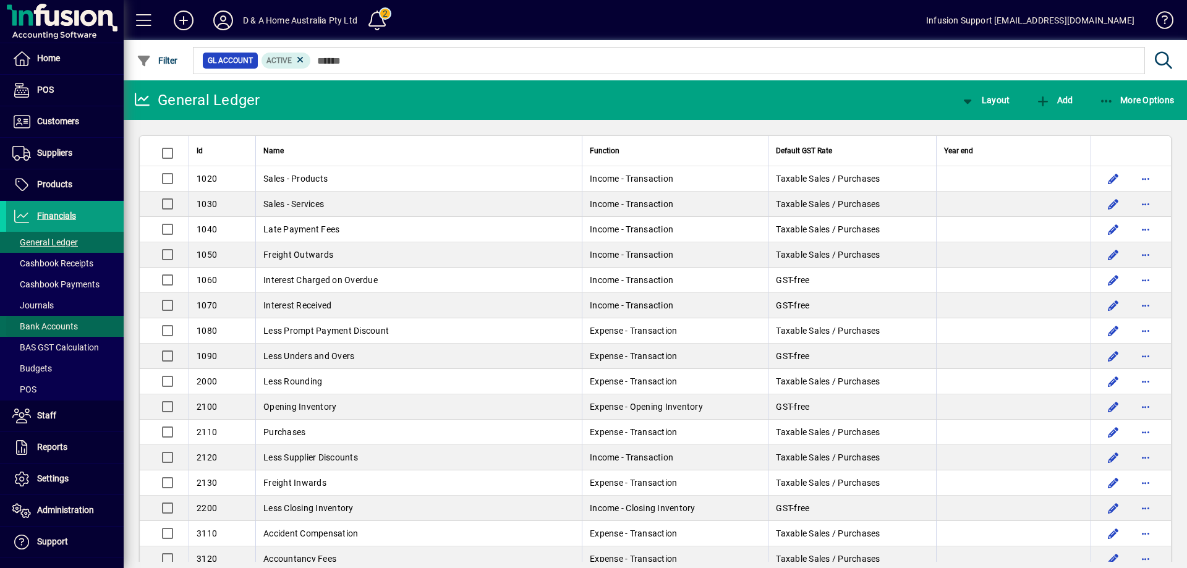
click at [50, 325] on span "Bank Accounts" at bounding box center [45, 327] width 66 height 10
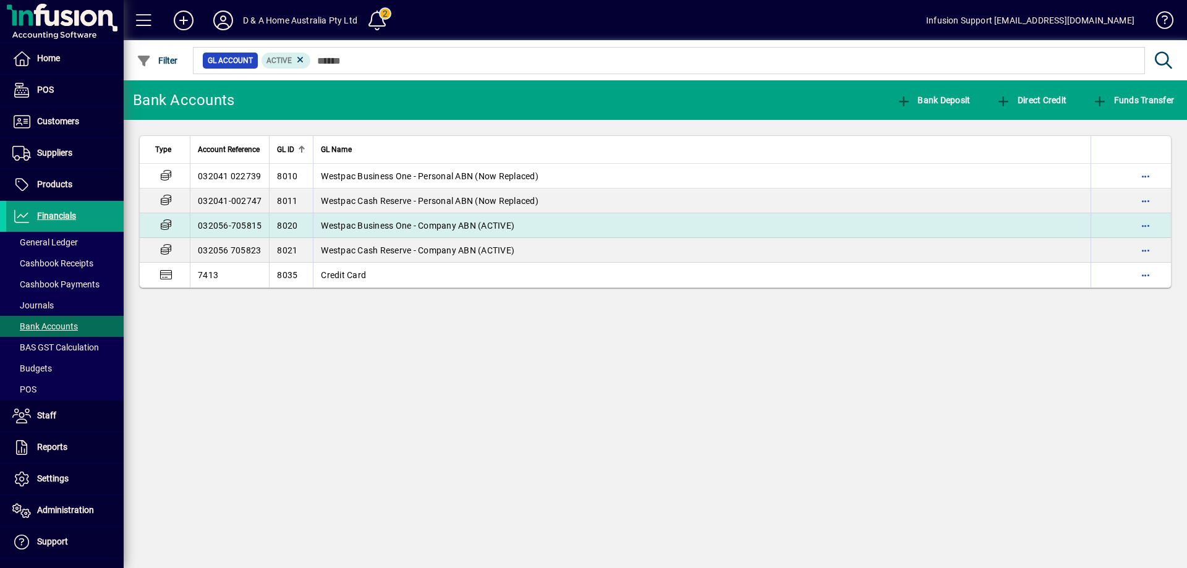
click at [229, 224] on td "032056-705815" at bounding box center [229, 225] width 79 height 25
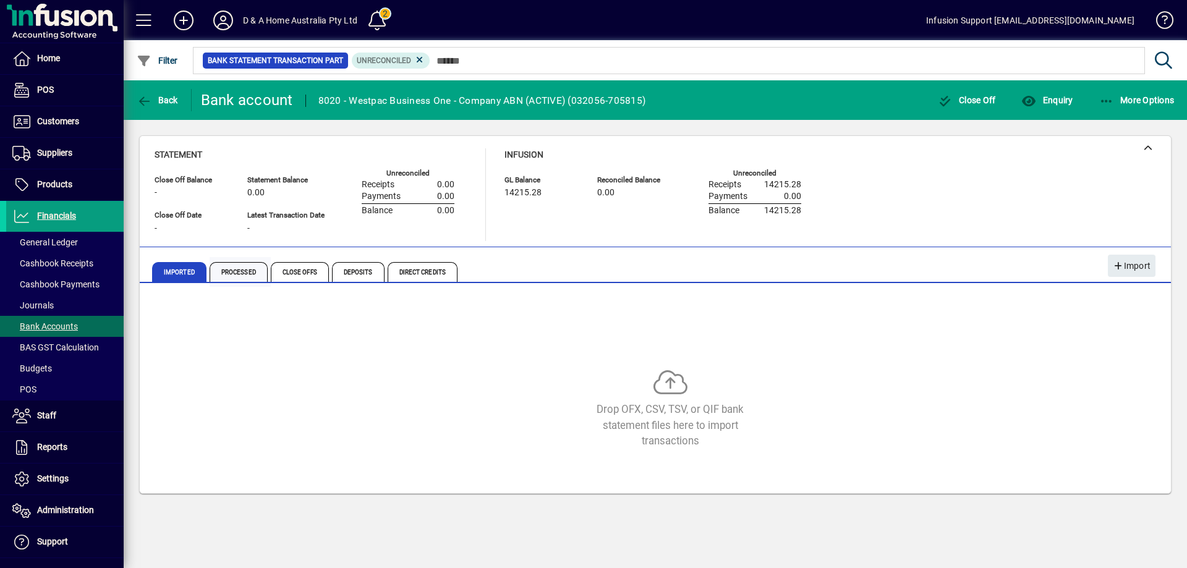
click at [250, 268] on span "Processed" at bounding box center [239, 272] width 58 height 20
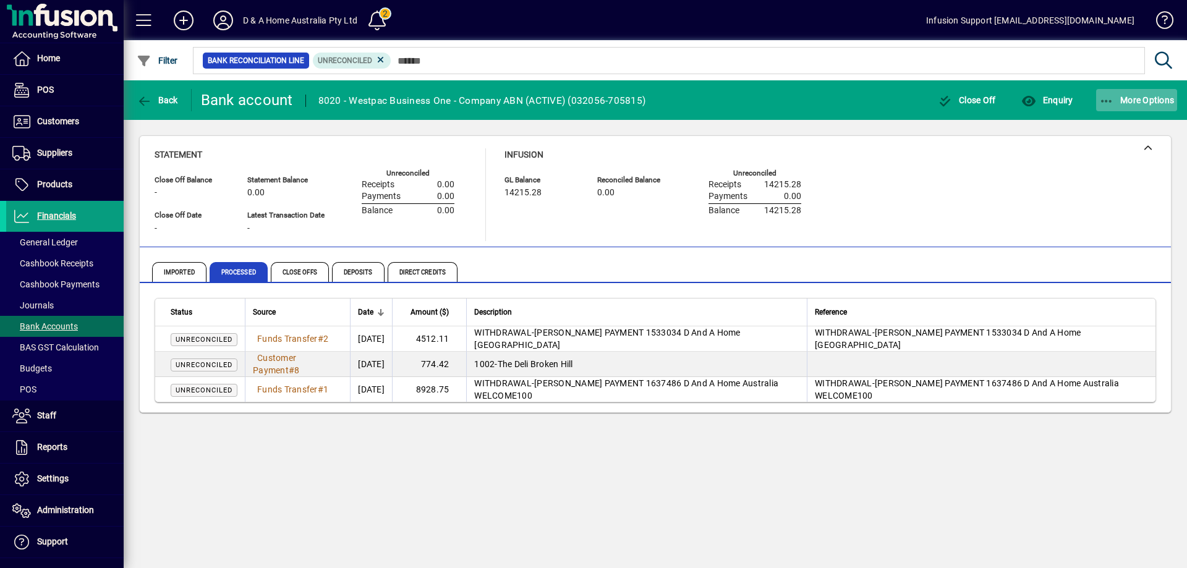
click at [1103, 101] on icon "button" at bounding box center [1106, 101] width 15 height 12
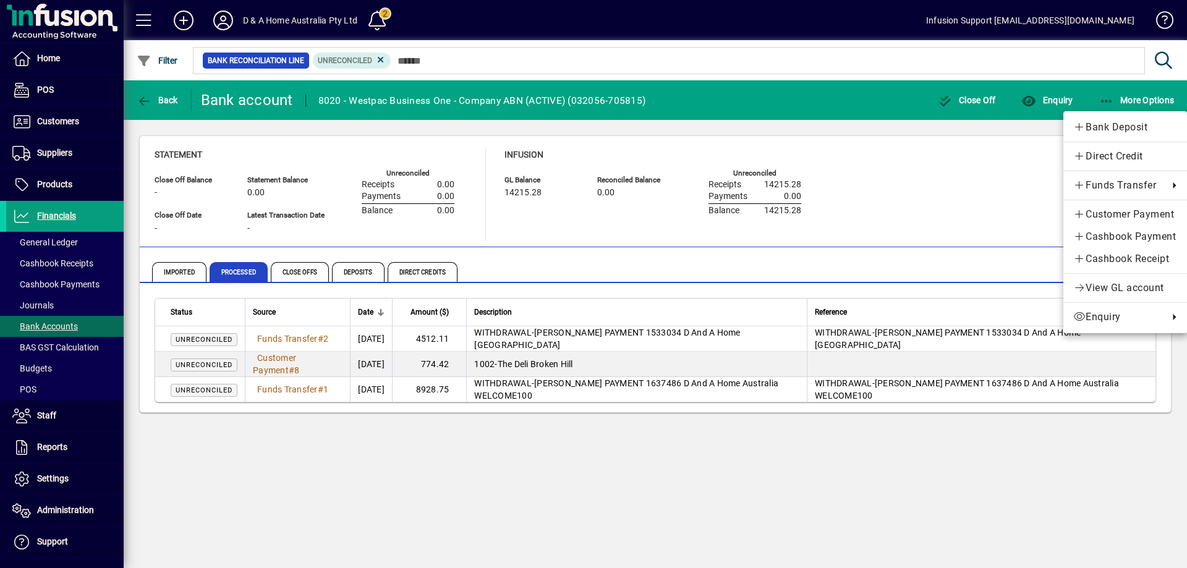
click at [1045, 98] on div at bounding box center [593, 284] width 1187 height 568
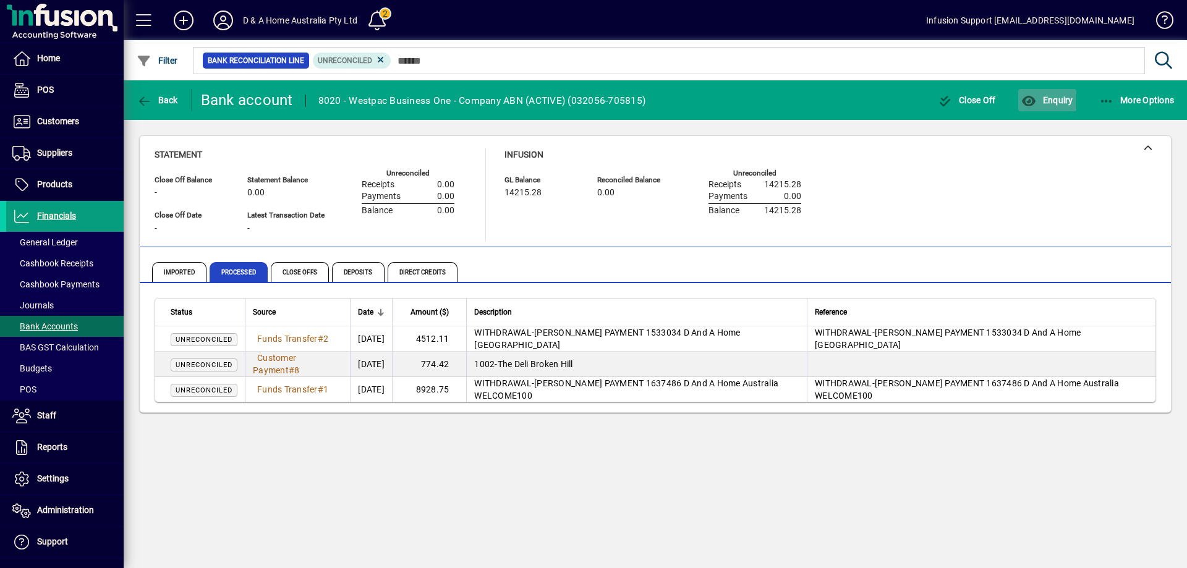
click at [1045, 98] on span "Enquiry" at bounding box center [1047, 100] width 51 height 10
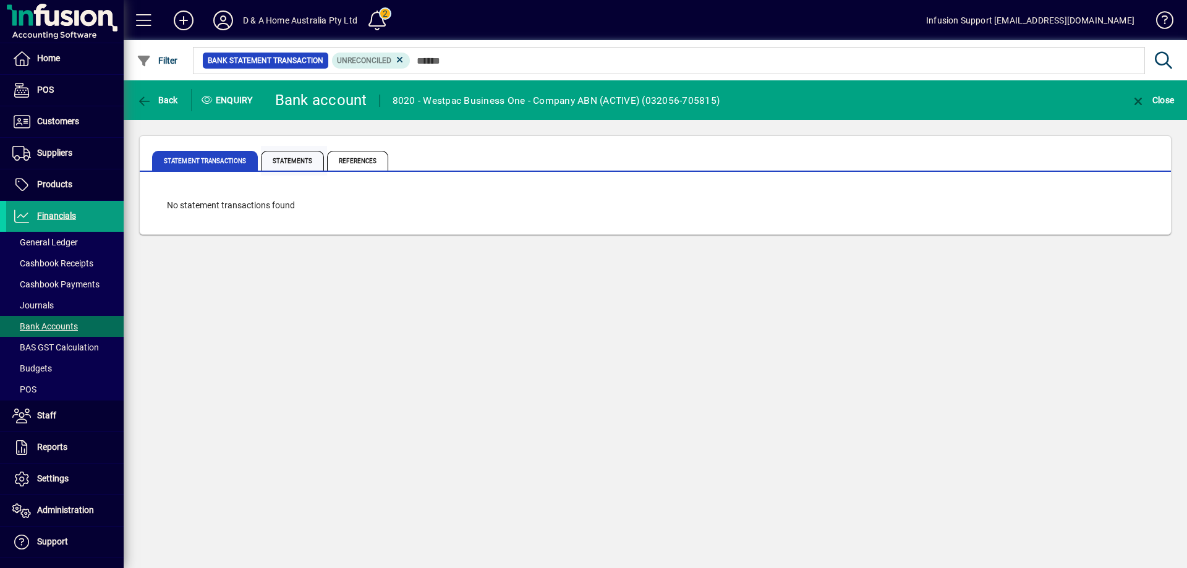
click at [286, 158] on span "Statements" at bounding box center [292, 161] width 63 height 20
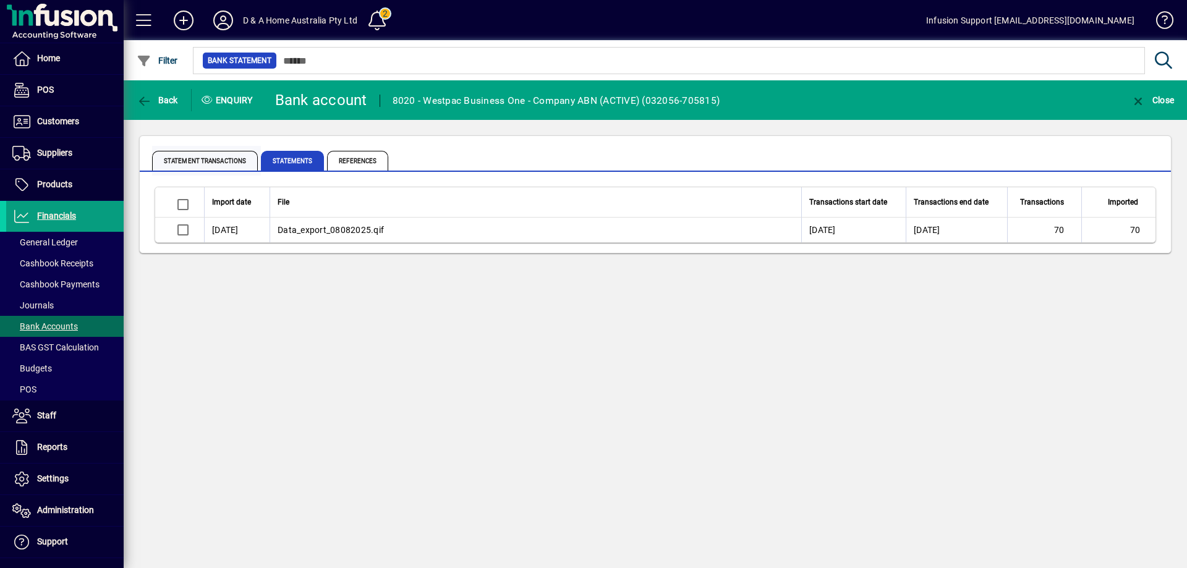
click at [219, 154] on span "Statement Transactions" at bounding box center [205, 161] width 106 height 20
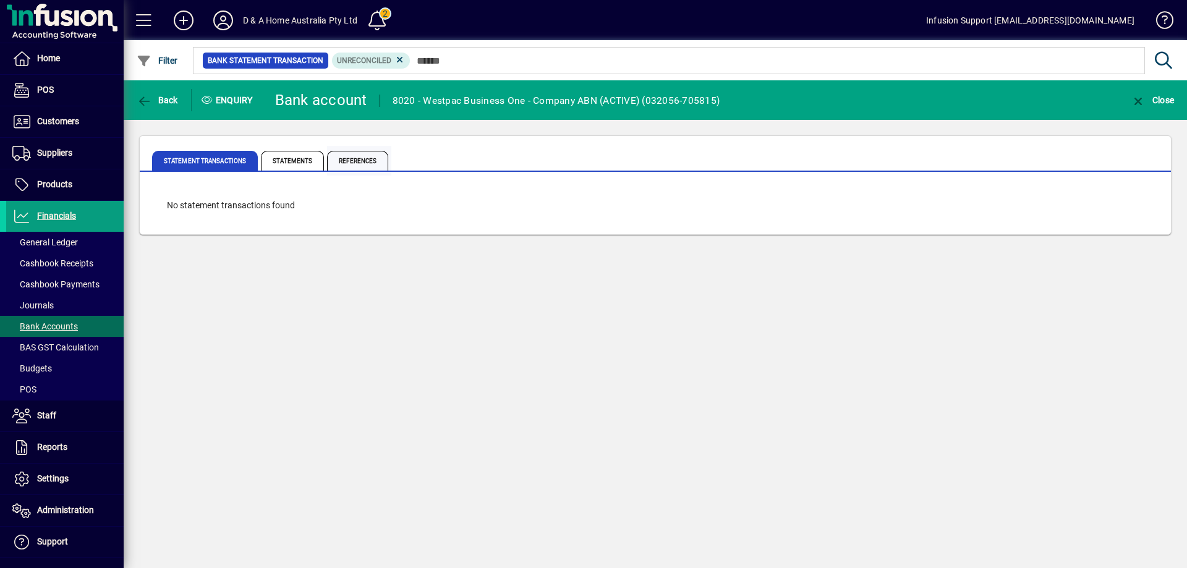
click at [350, 156] on span "References" at bounding box center [357, 161] width 61 height 20
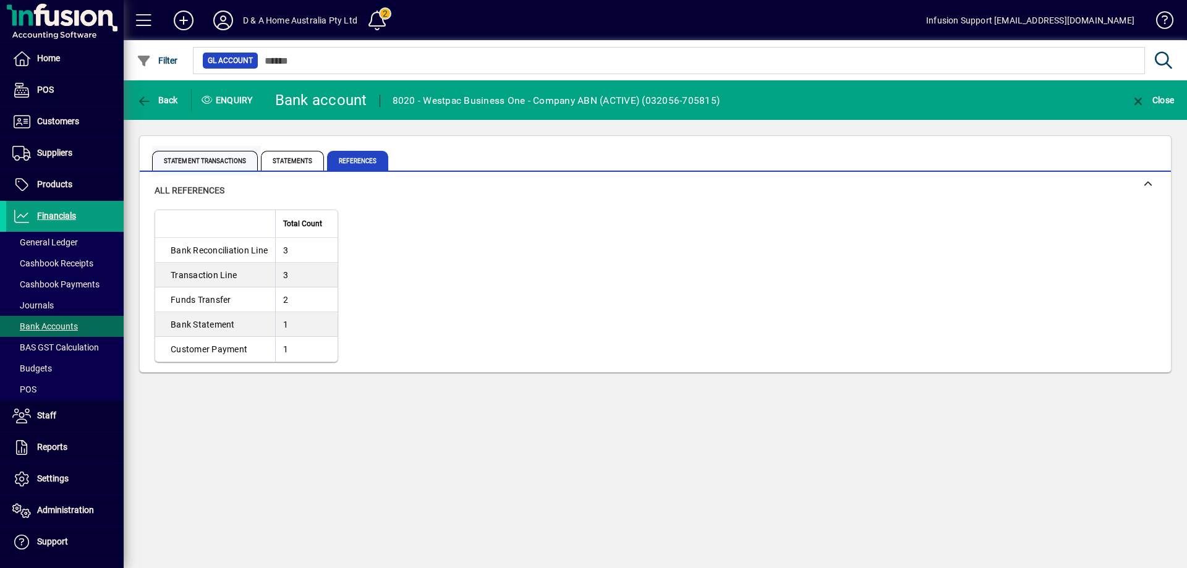
click at [193, 154] on span "Statement Transactions" at bounding box center [205, 161] width 106 height 20
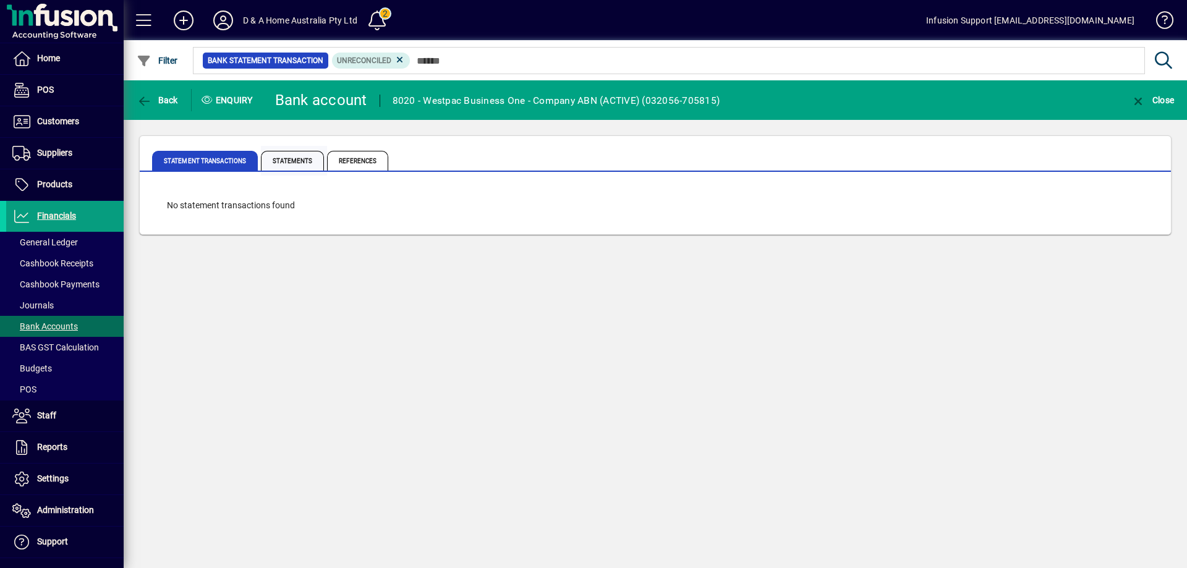
click at [299, 162] on span "Statements" at bounding box center [292, 161] width 63 height 20
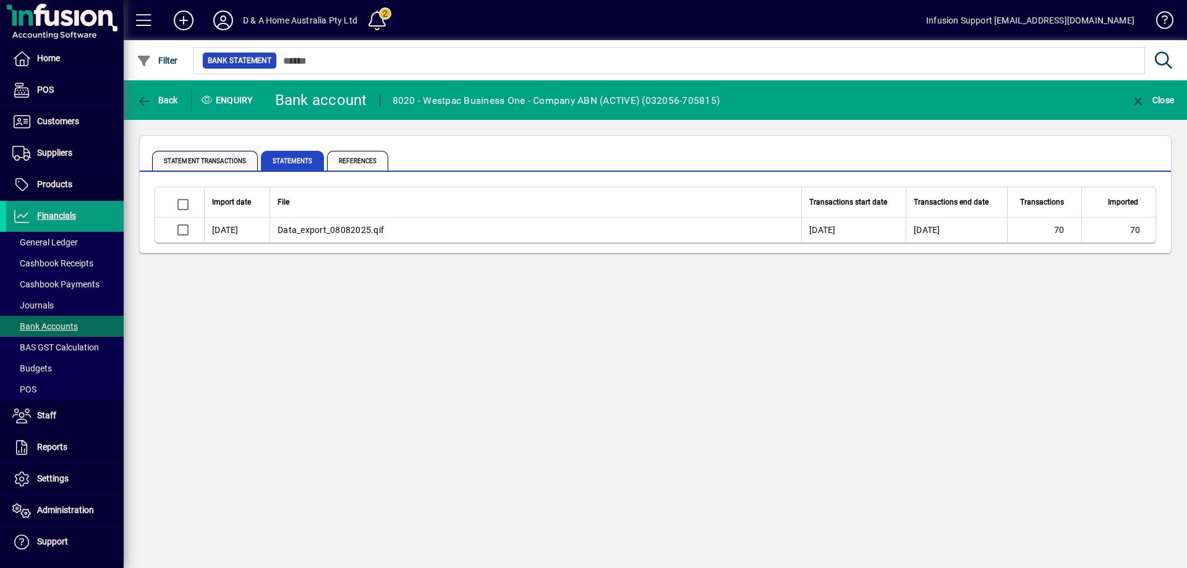
click at [184, 161] on span "Statement Transactions" at bounding box center [205, 161] width 106 height 20
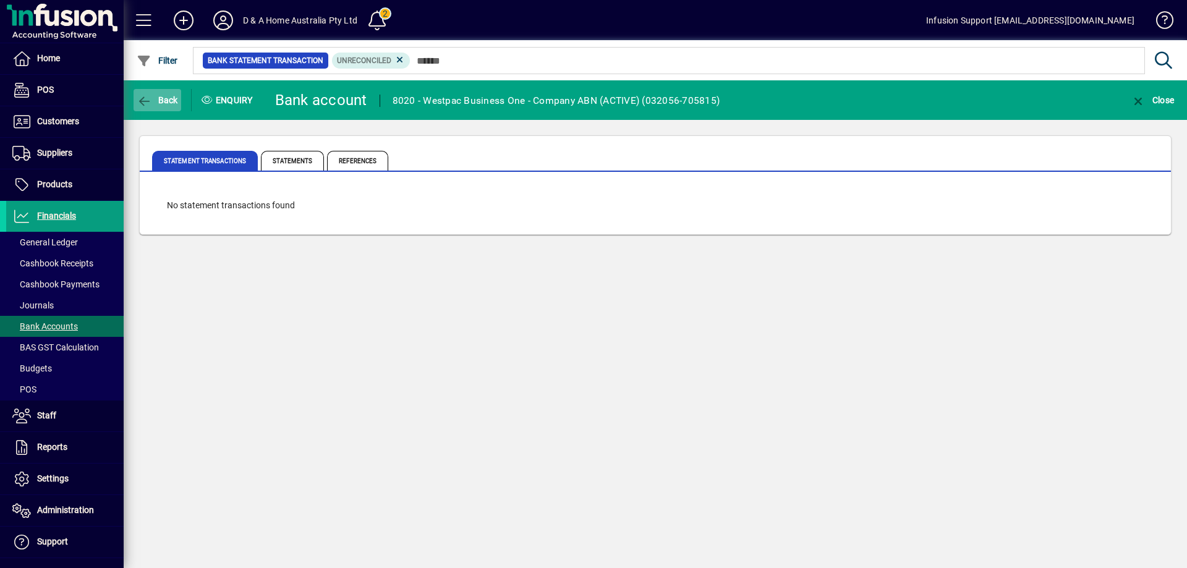
click at [137, 96] on icon "button" at bounding box center [144, 101] width 15 height 12
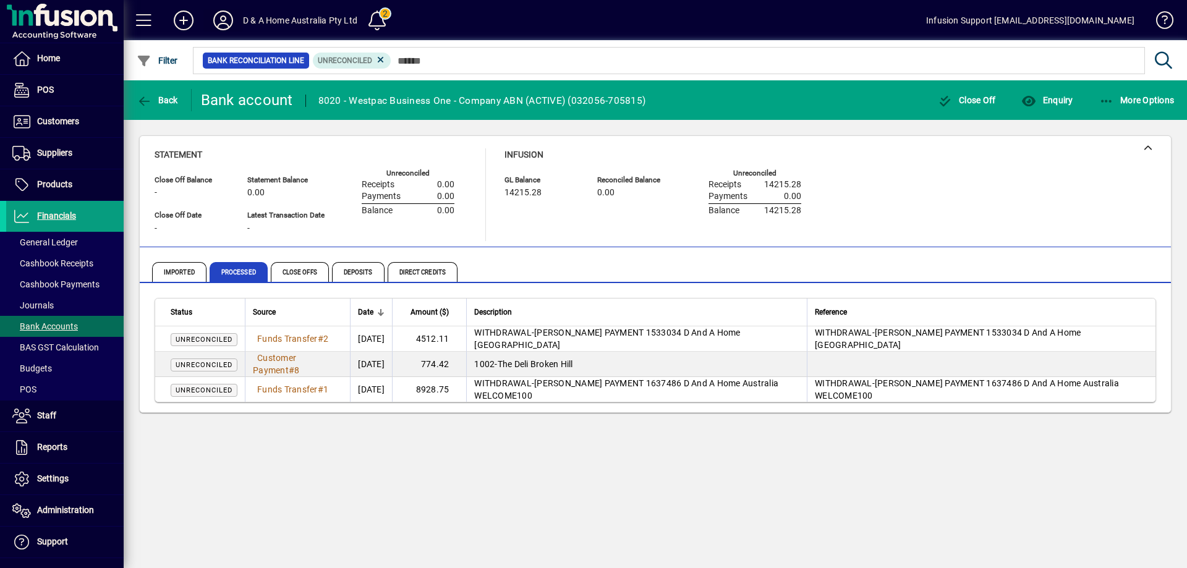
click at [228, 18] on icon at bounding box center [223, 21] width 25 height 20
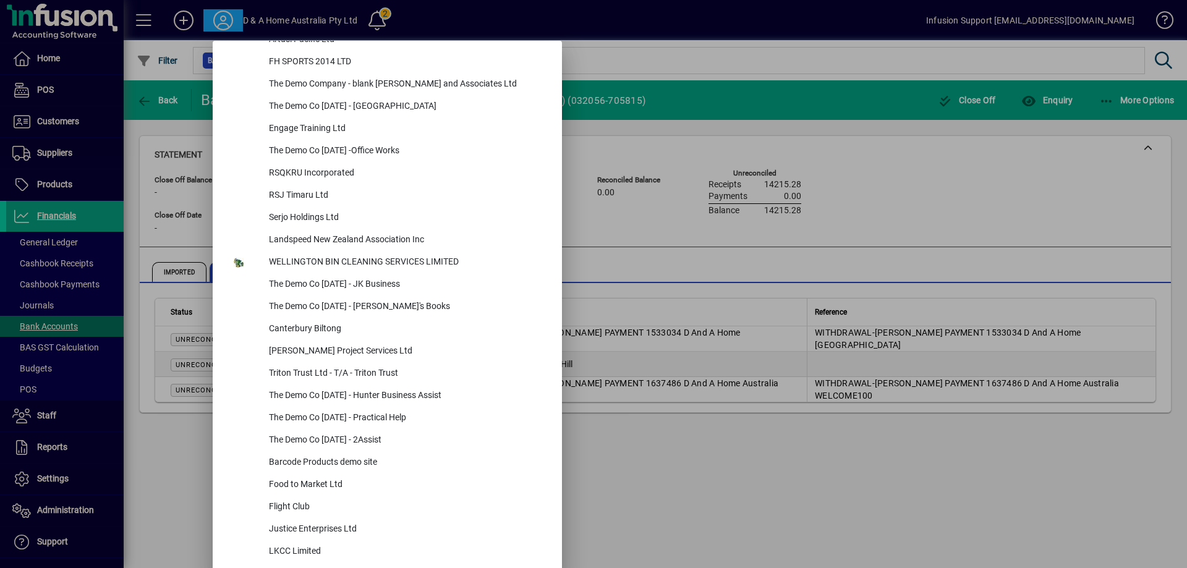
scroll to position [4722, 0]
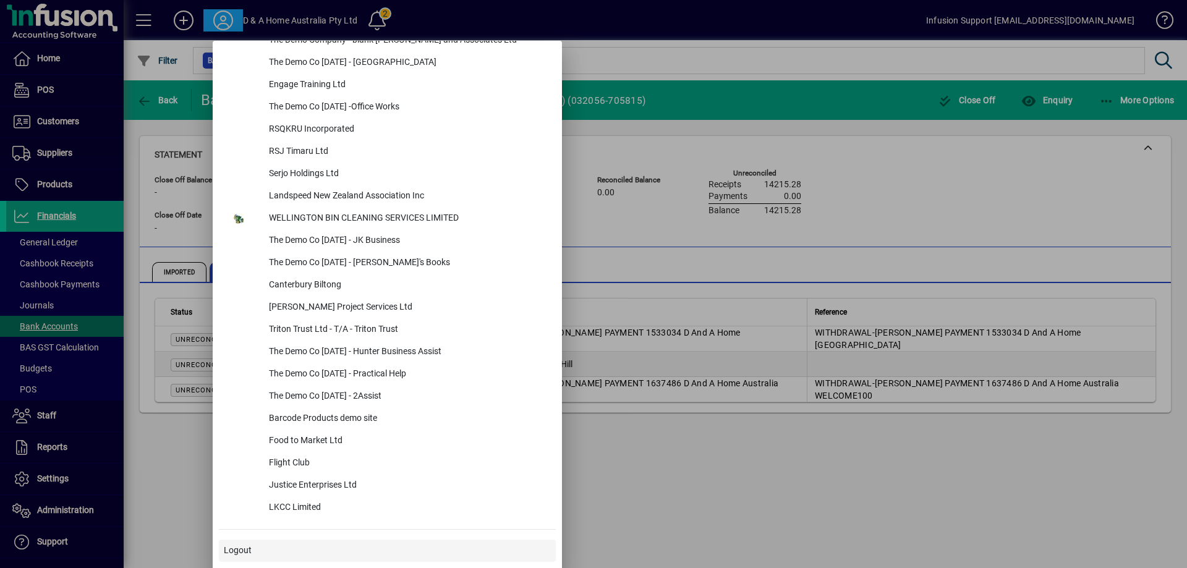
click at [238, 548] on span "Logout" at bounding box center [238, 550] width 28 height 13
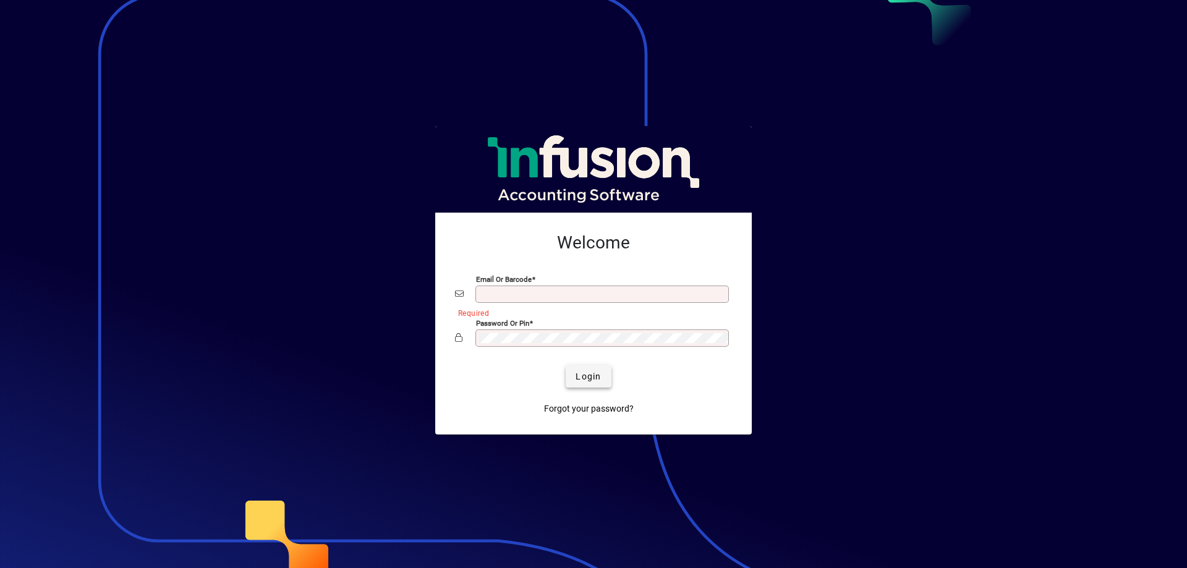
type input "**********"
click at [580, 376] on span "Login" at bounding box center [588, 376] width 25 height 13
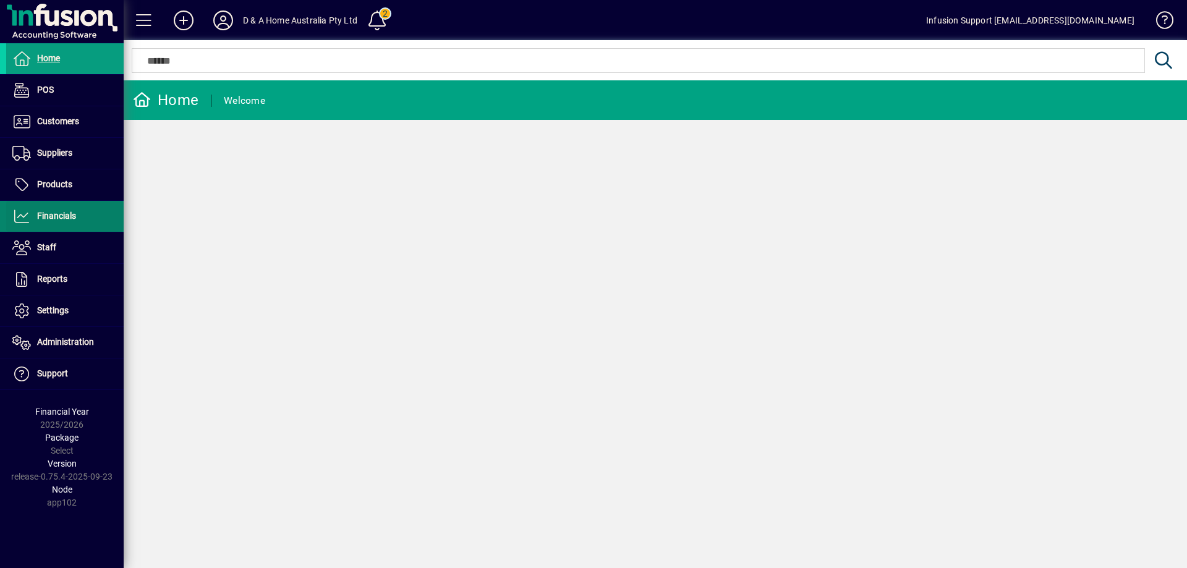
click at [51, 221] on span "Financials" at bounding box center [41, 216] width 70 height 15
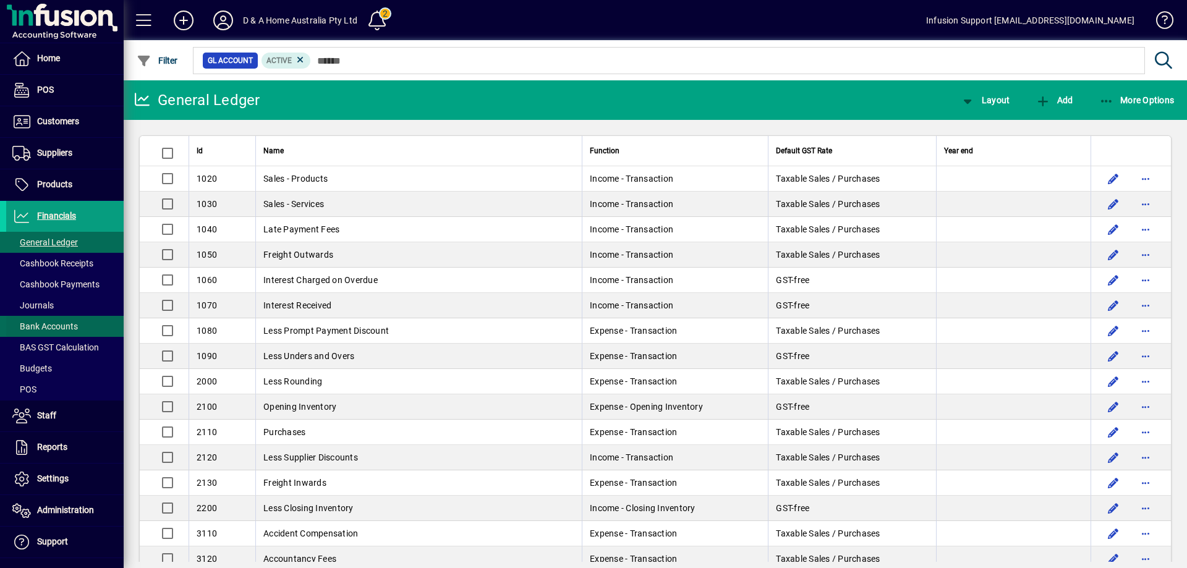
click at [43, 322] on span "Bank Accounts" at bounding box center [45, 327] width 66 height 10
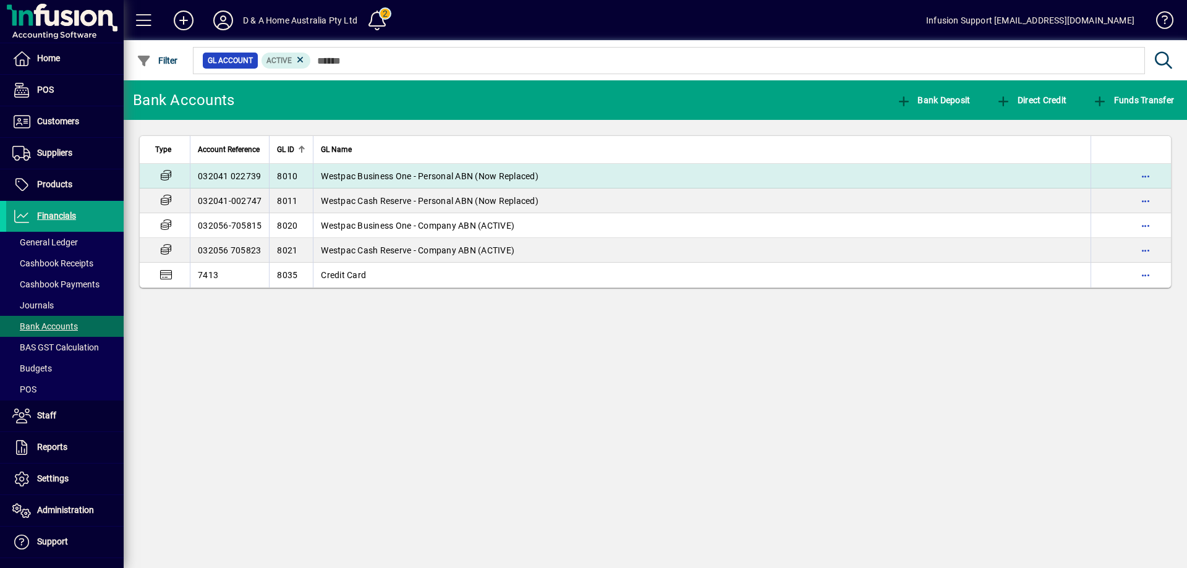
click at [401, 171] on span "Westpac Business One - Personal ABN (Now Replaced)" at bounding box center [430, 176] width 218 height 10
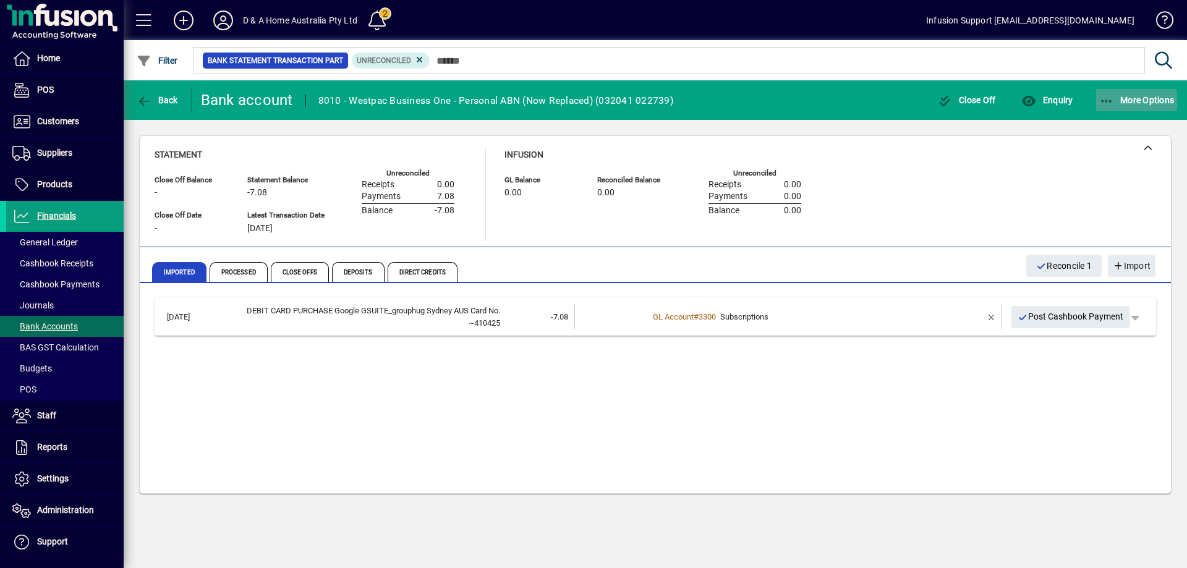
click at [1116, 98] on span "More Options" at bounding box center [1136, 100] width 75 height 10
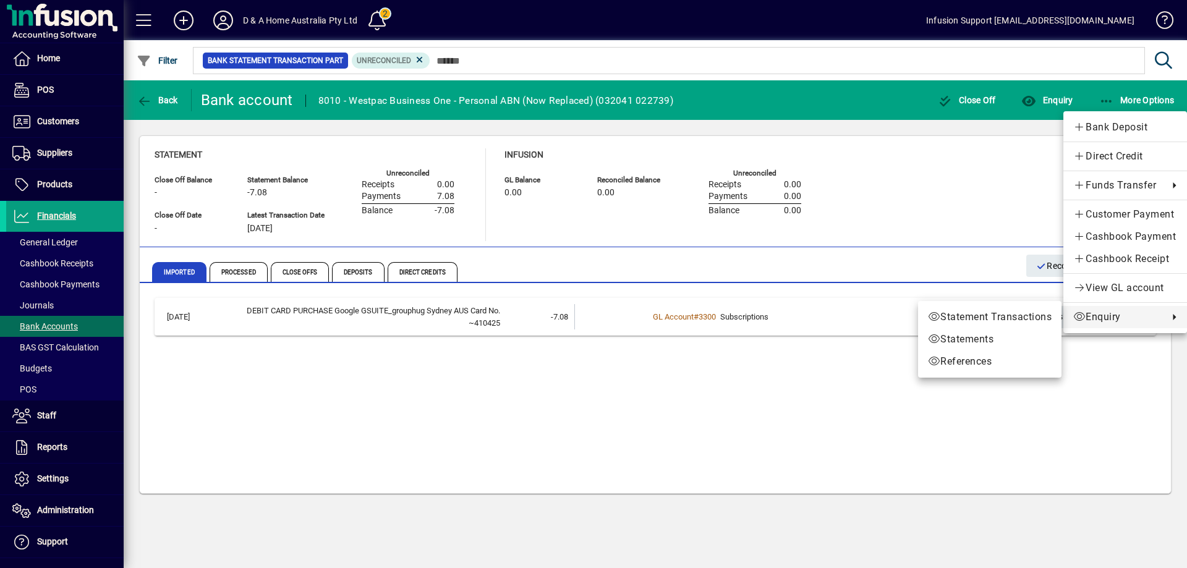
click at [1122, 319] on span "Enquiry" at bounding box center [1117, 317] width 89 height 15
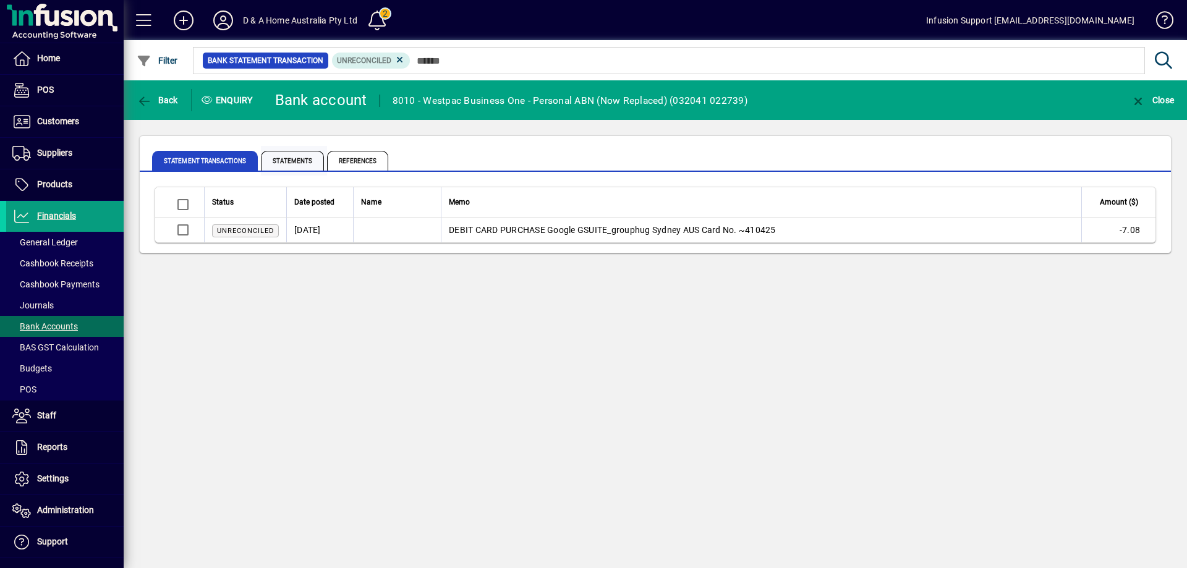
click at [286, 162] on span "Statements" at bounding box center [292, 161] width 63 height 20
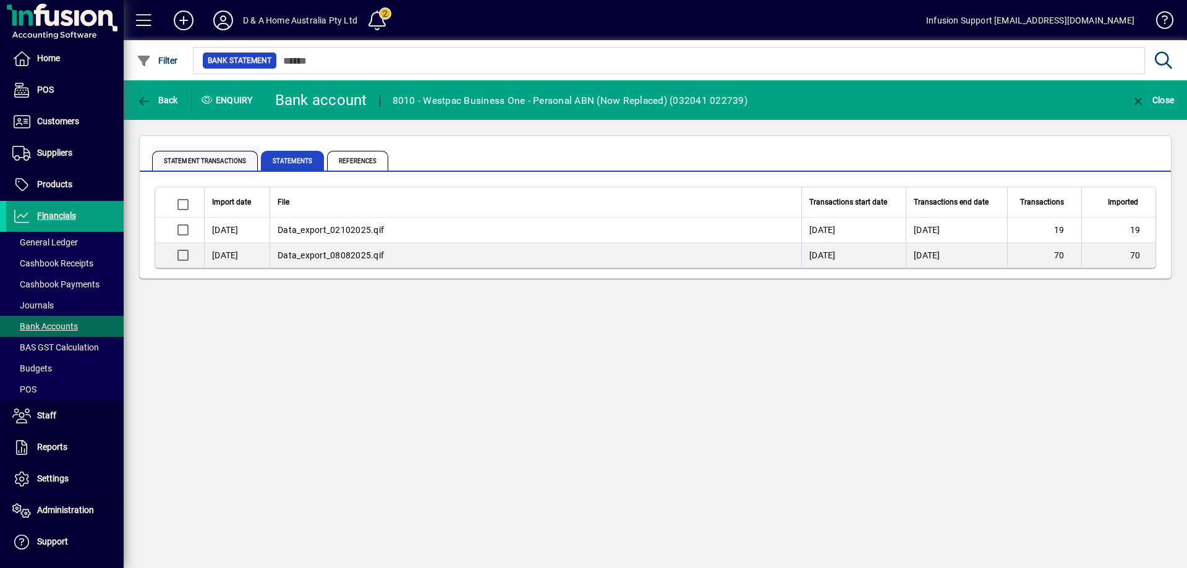
click at [202, 158] on span "Statement Transactions" at bounding box center [205, 161] width 106 height 20
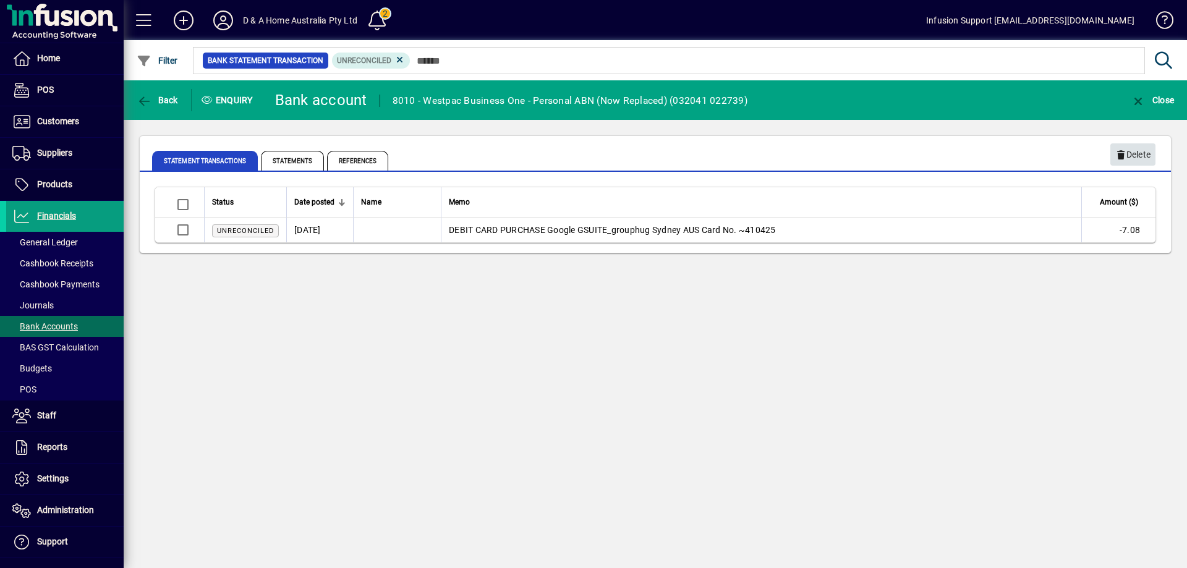
click at [1134, 155] on span "Delete" at bounding box center [1133, 155] width 35 height 20
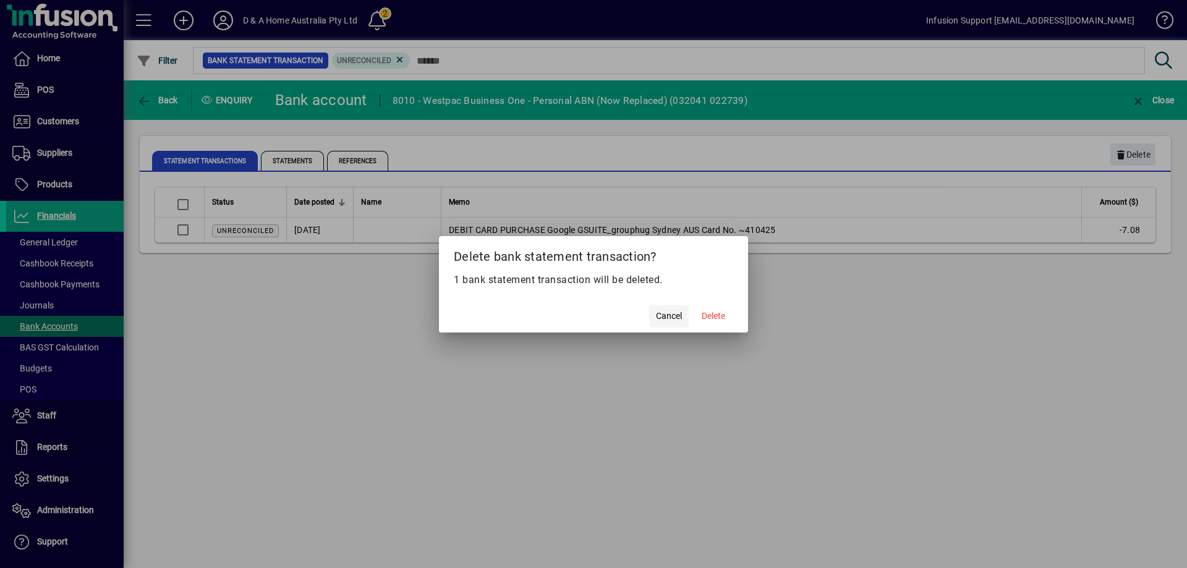
click at [664, 313] on span "Cancel" at bounding box center [669, 316] width 26 height 13
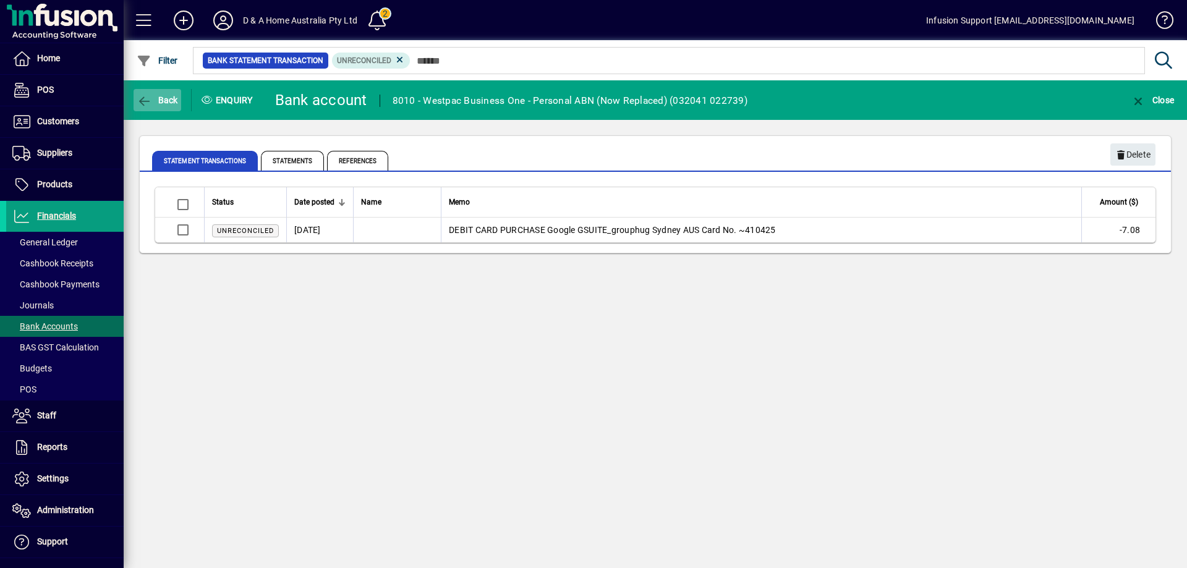
click at [142, 101] on icon "button" at bounding box center [144, 101] width 15 height 12
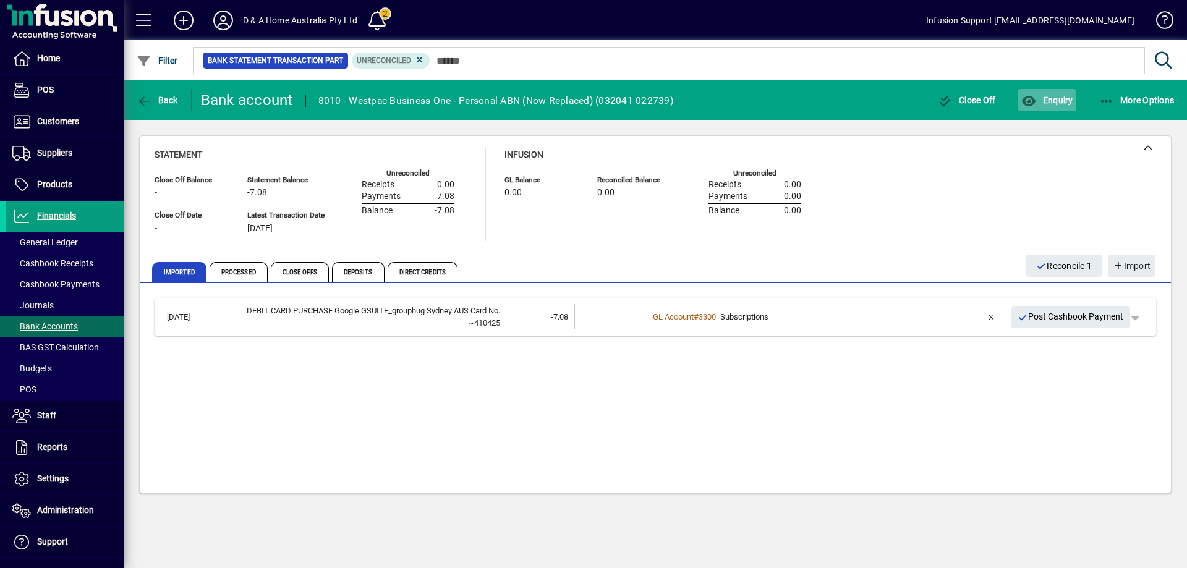
click at [1049, 101] on span "Enquiry" at bounding box center [1047, 100] width 51 height 10
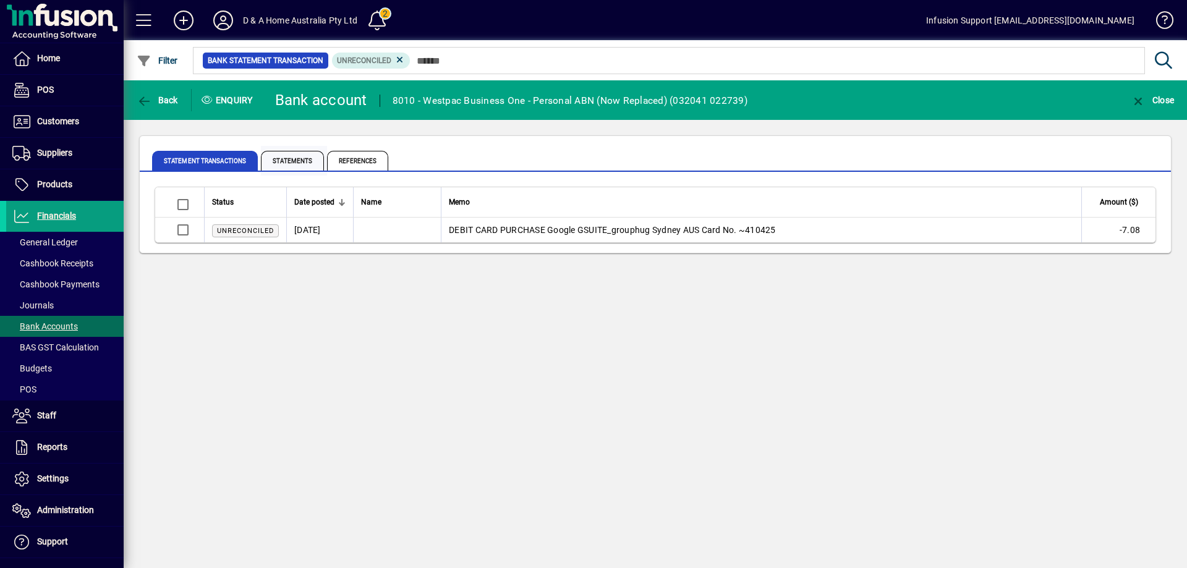
click at [301, 160] on span "Statements" at bounding box center [292, 161] width 63 height 20
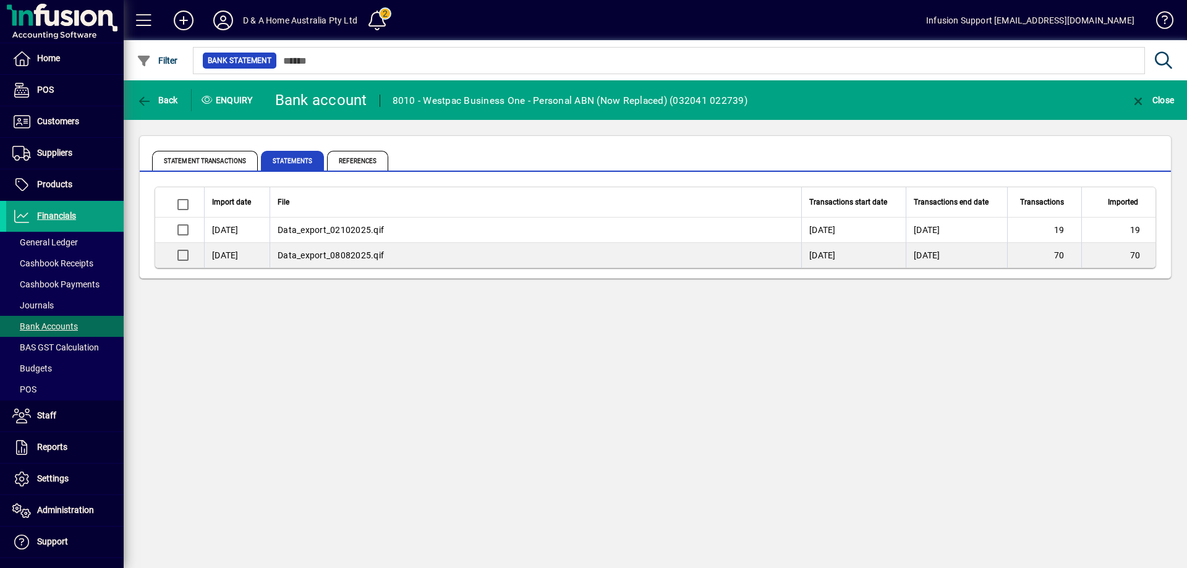
drag, startPoint x: 418, startPoint y: 229, endPoint x: 280, endPoint y: 230, distance: 138.5
click at [280, 230] on td "Data_export_02102025.qif" at bounding box center [536, 230] width 532 height 25
drag, startPoint x: 395, startPoint y: 252, endPoint x: 277, endPoint y: 254, distance: 118.1
click at [277, 254] on td "Data_export_08082025.qif" at bounding box center [536, 255] width 532 height 25
click at [43, 157] on span "Suppliers" at bounding box center [54, 153] width 35 height 10
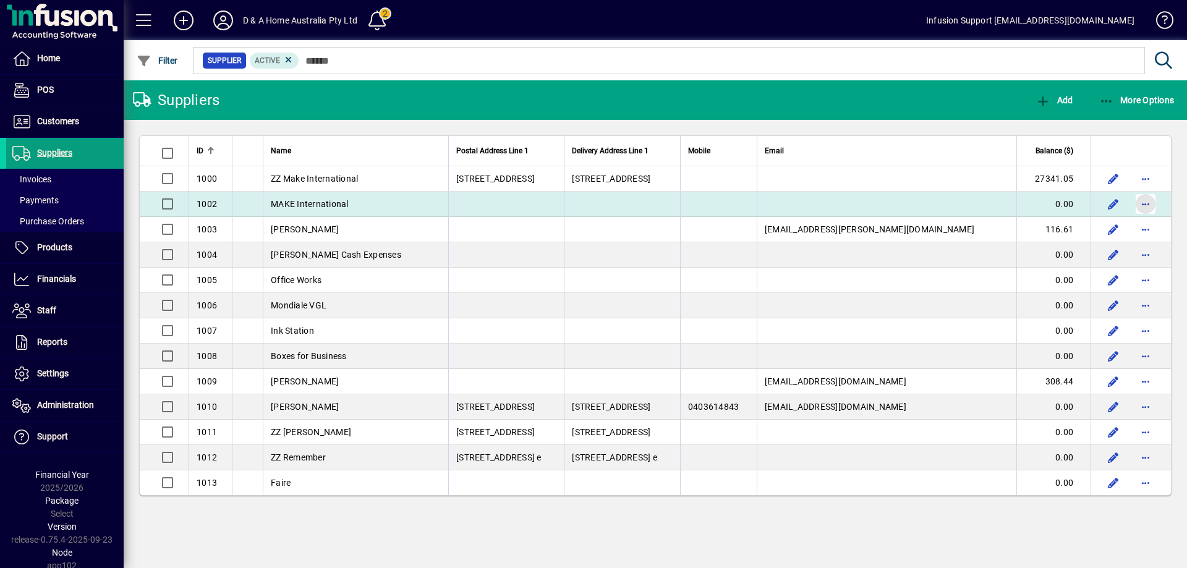
click at [1142, 205] on span "button" at bounding box center [1146, 204] width 30 height 30
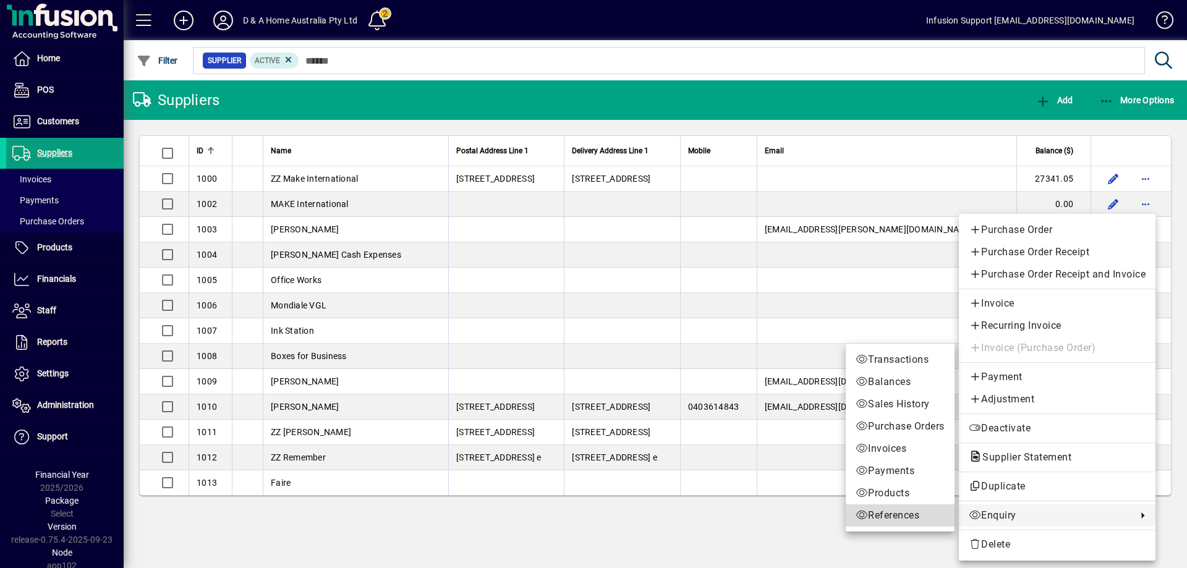
click at [911, 514] on span "References" at bounding box center [900, 515] width 89 height 15
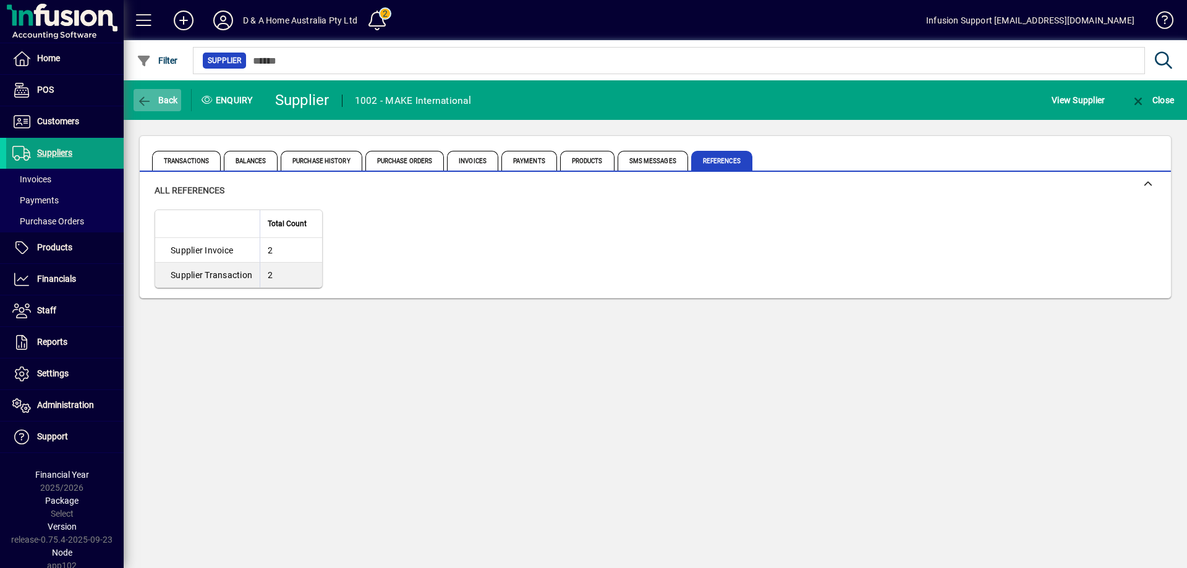
click at [145, 95] on icon "button" at bounding box center [144, 101] width 15 height 12
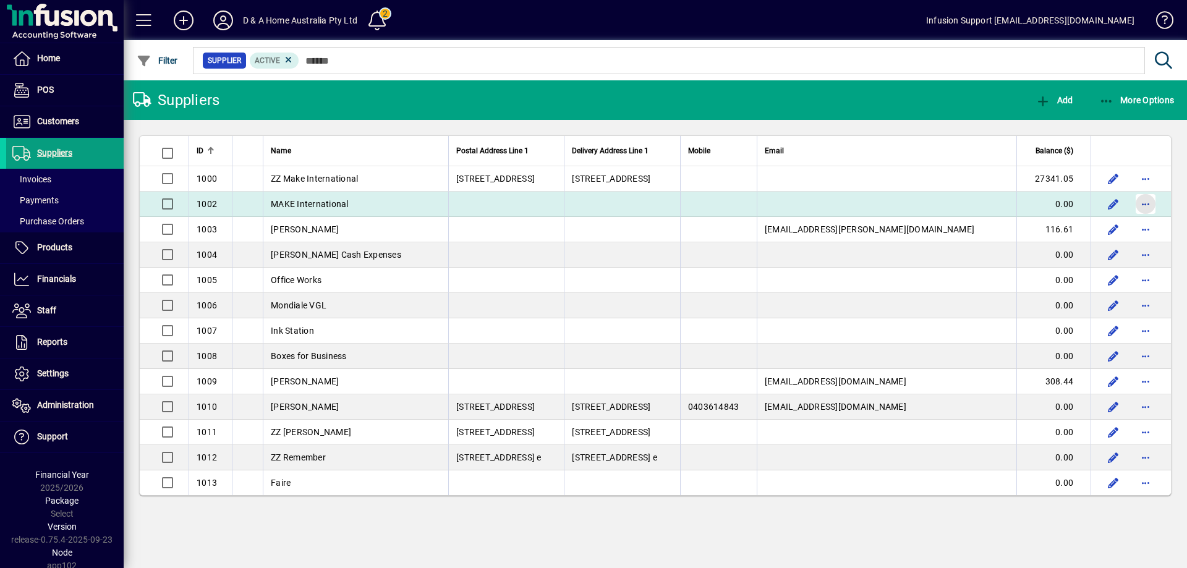
click at [1138, 203] on span "button" at bounding box center [1146, 204] width 30 height 30
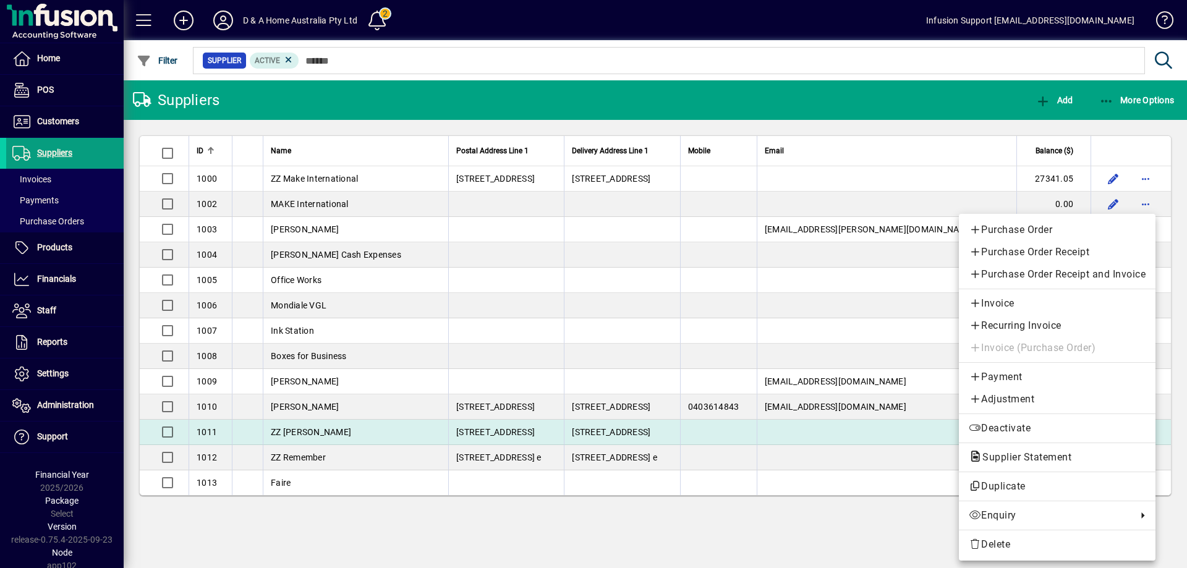
click at [1005, 427] on span "Deactivate" at bounding box center [1057, 428] width 177 height 15
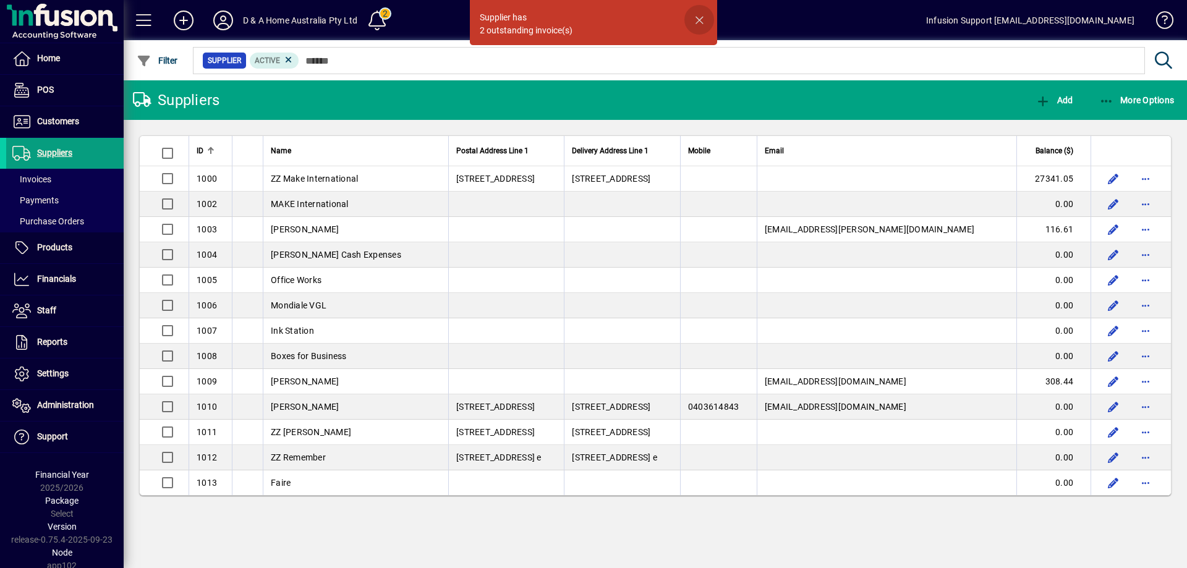
click at [698, 19] on span "button" at bounding box center [700, 20] width 30 height 30
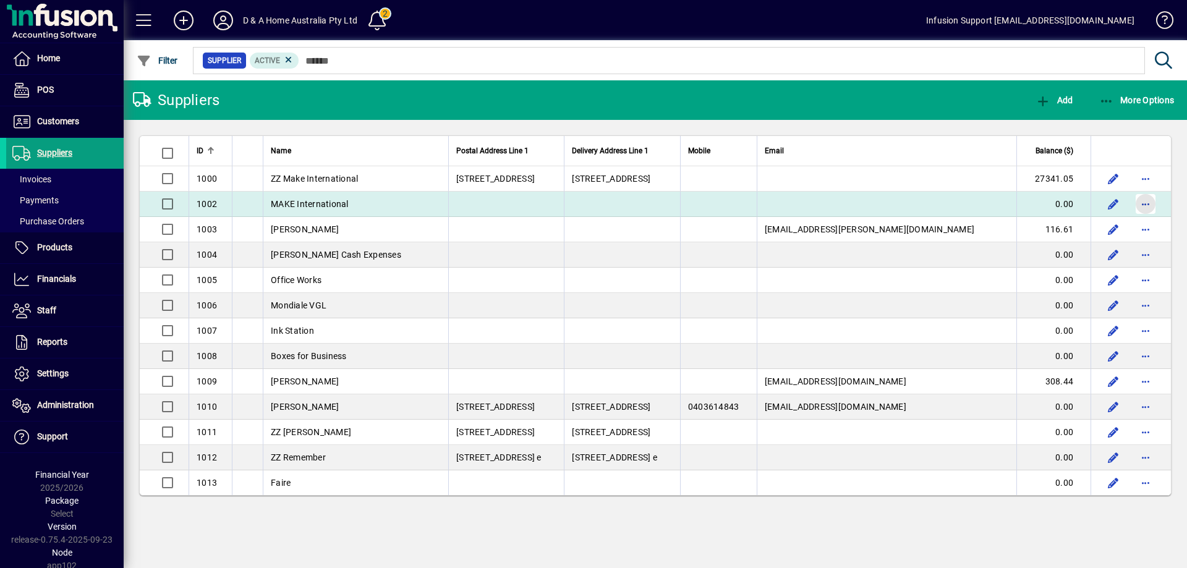
click at [1148, 208] on span "button" at bounding box center [1146, 204] width 30 height 30
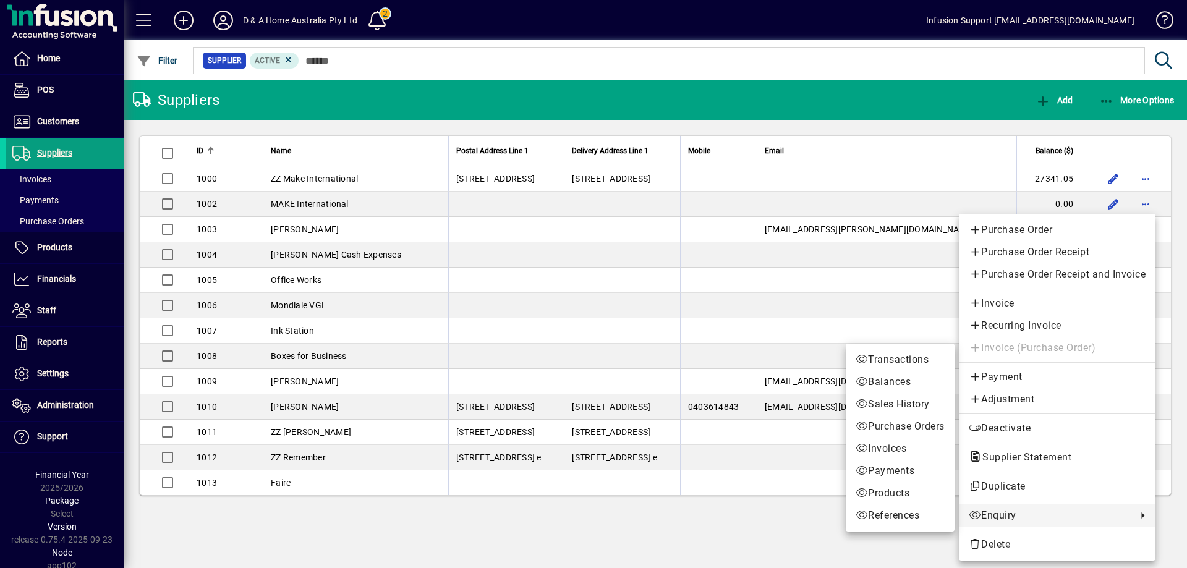
click at [1012, 516] on span "Enquiry" at bounding box center [1050, 515] width 162 height 15
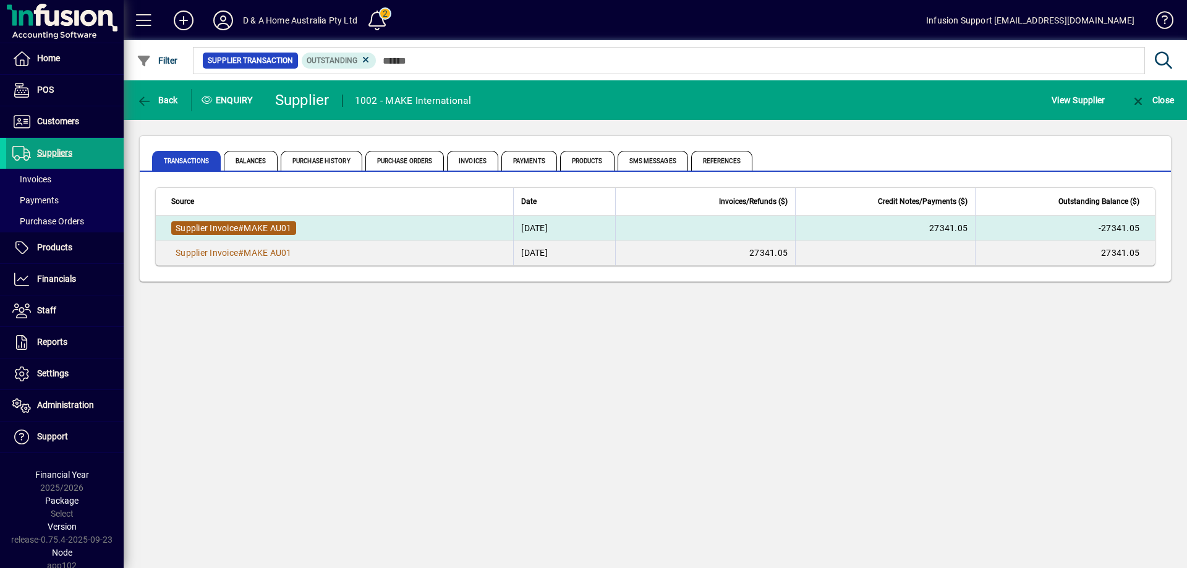
click at [244, 225] on span "#" at bounding box center [241, 228] width 6 height 10
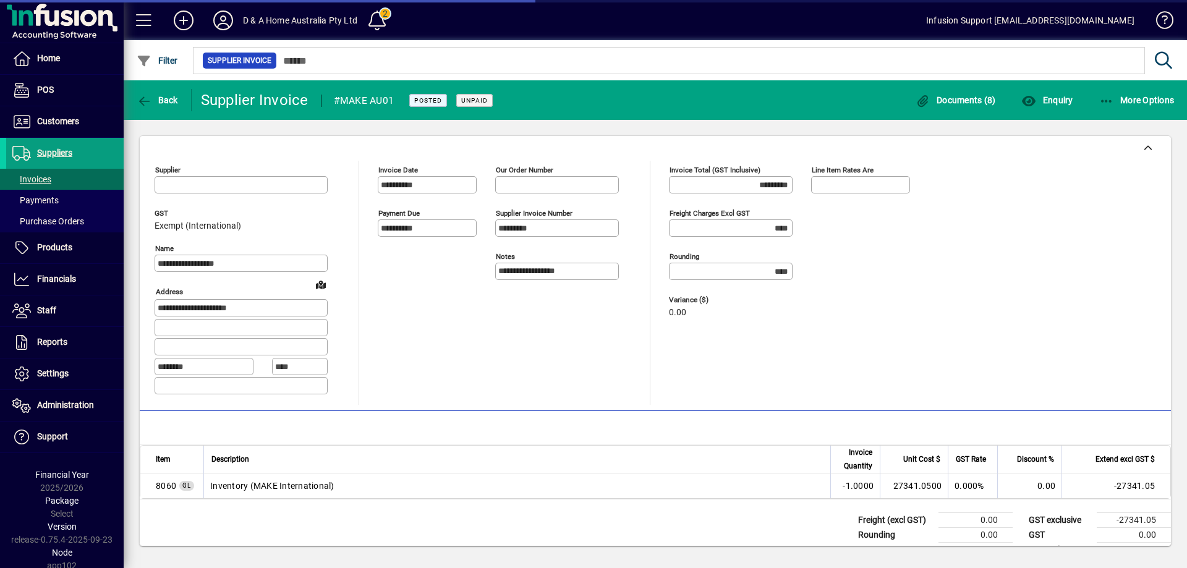
type input "**********"
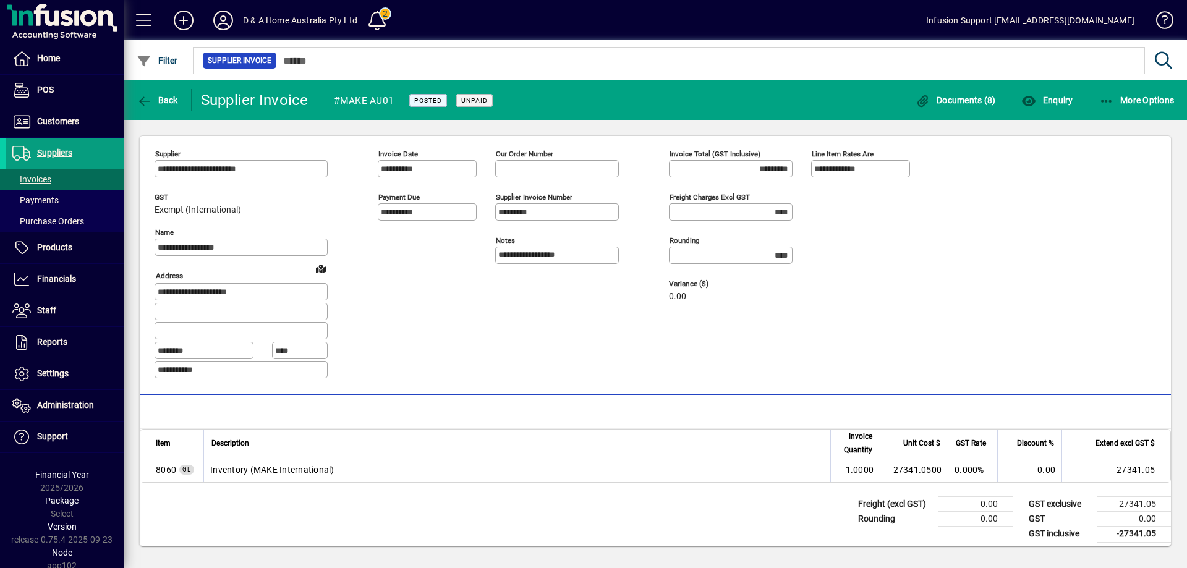
scroll to position [23, 0]
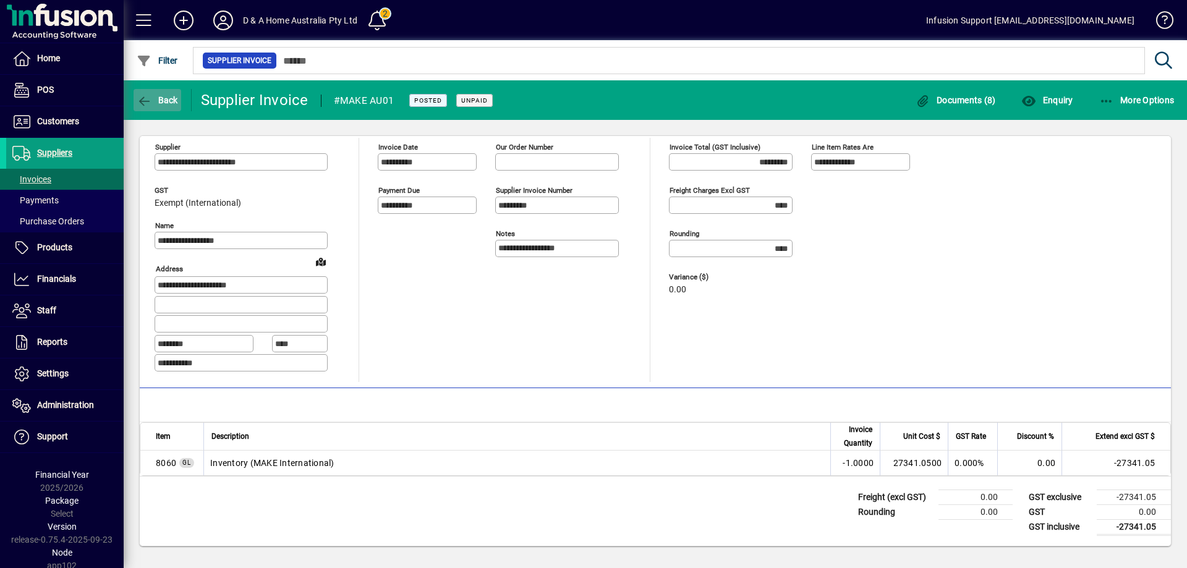
click at [141, 98] on icon "button" at bounding box center [144, 101] width 15 height 12
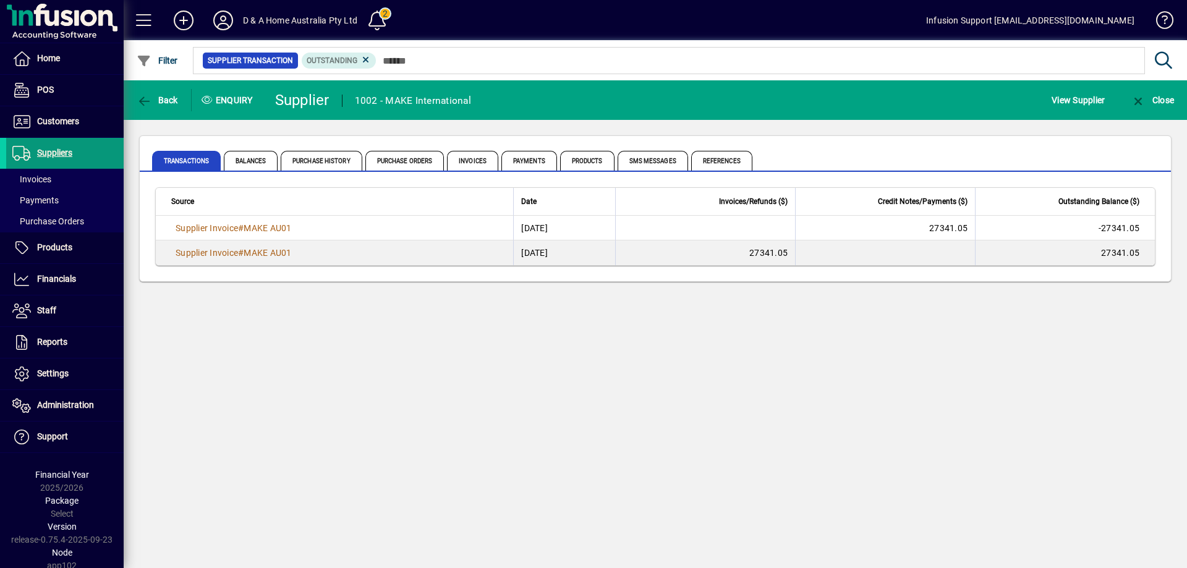
click at [61, 152] on span "Suppliers" at bounding box center [54, 153] width 35 height 10
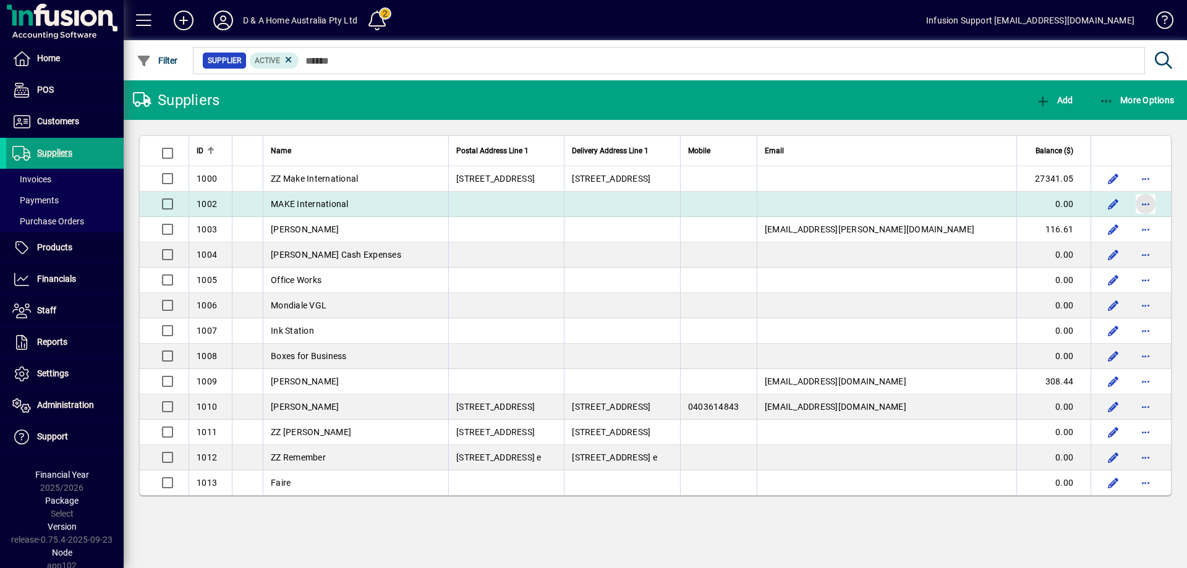
click at [1143, 206] on span "button" at bounding box center [1146, 204] width 30 height 30
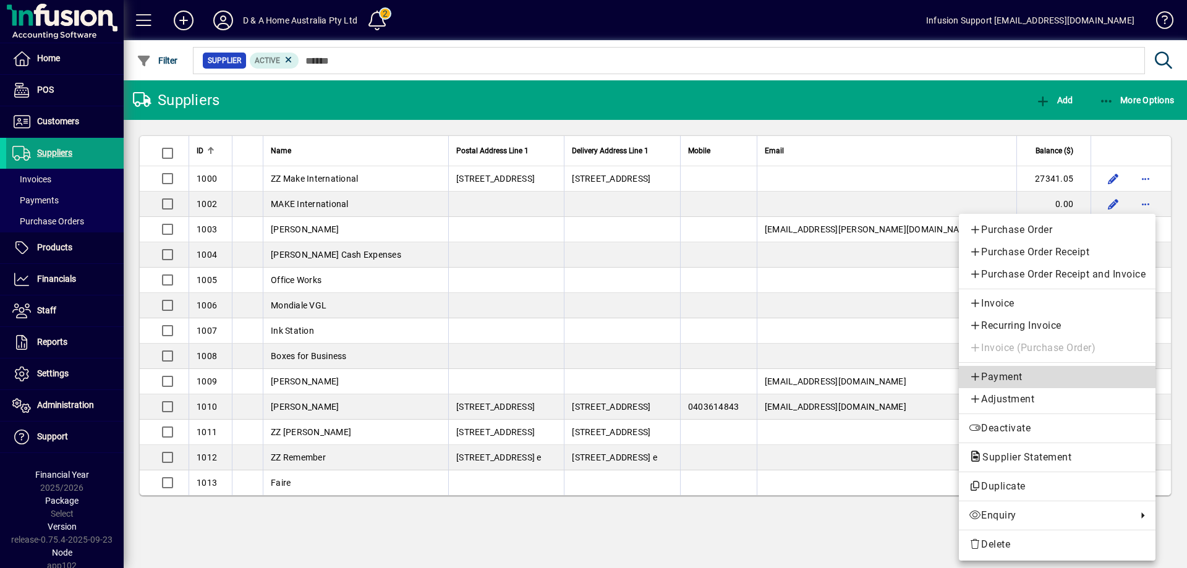
click at [1005, 375] on span "Payment" at bounding box center [1057, 377] width 177 height 15
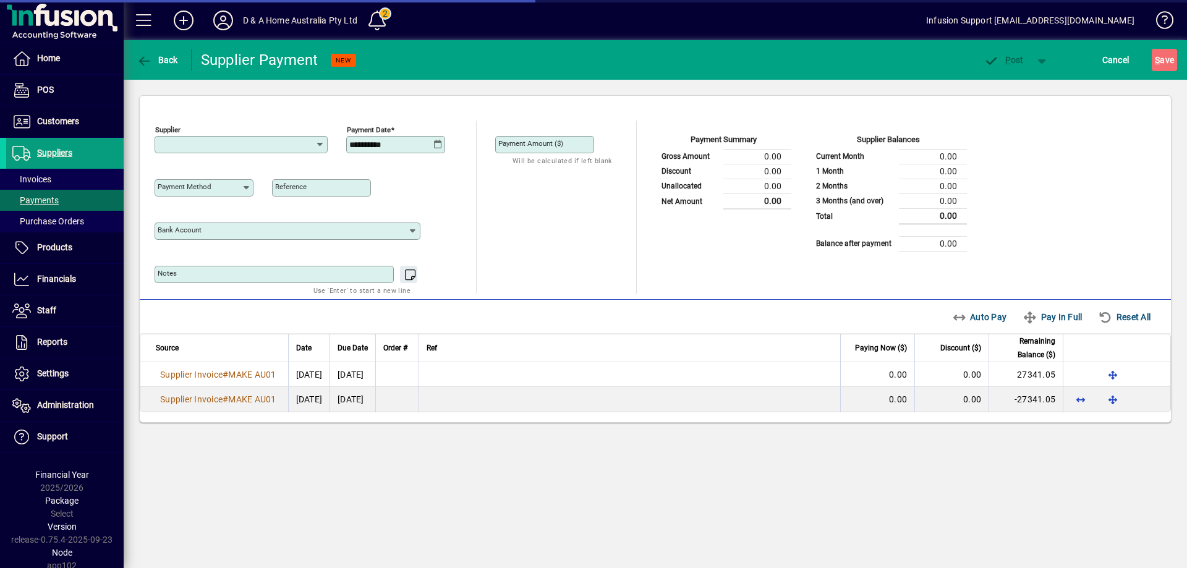
type input "**********"
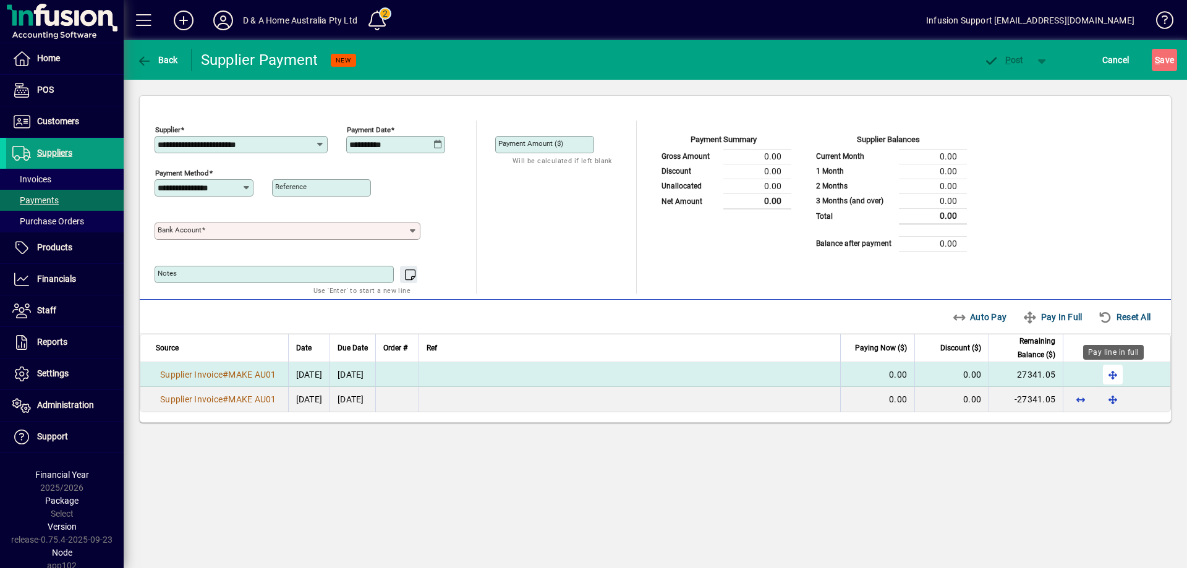
click at [1116, 370] on span "button" at bounding box center [1113, 375] width 30 height 30
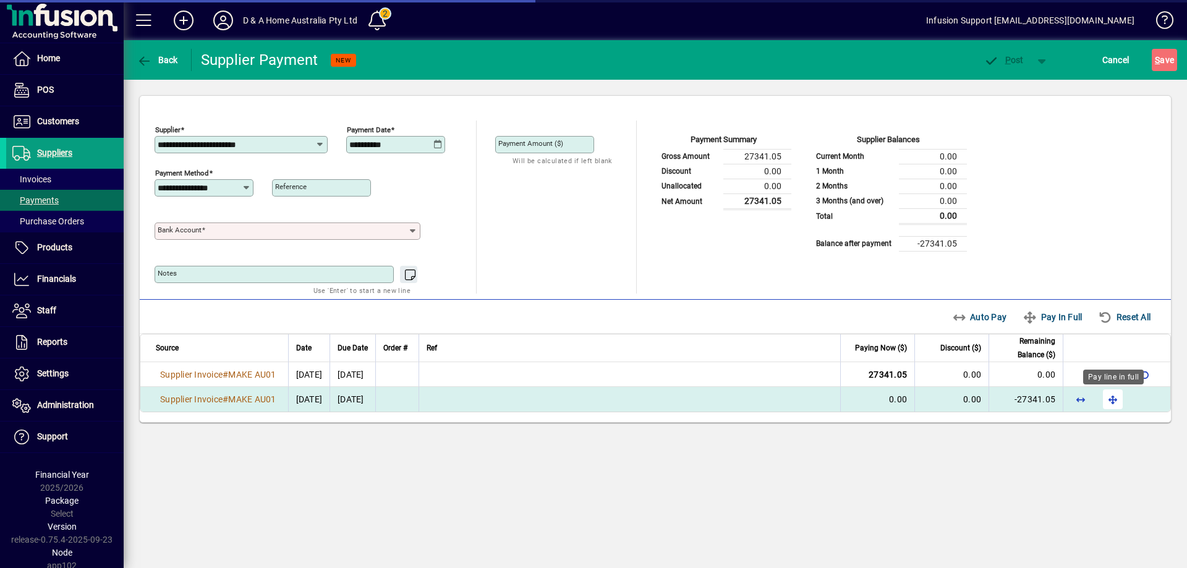
click at [1109, 404] on span "button" at bounding box center [1113, 400] width 30 height 30
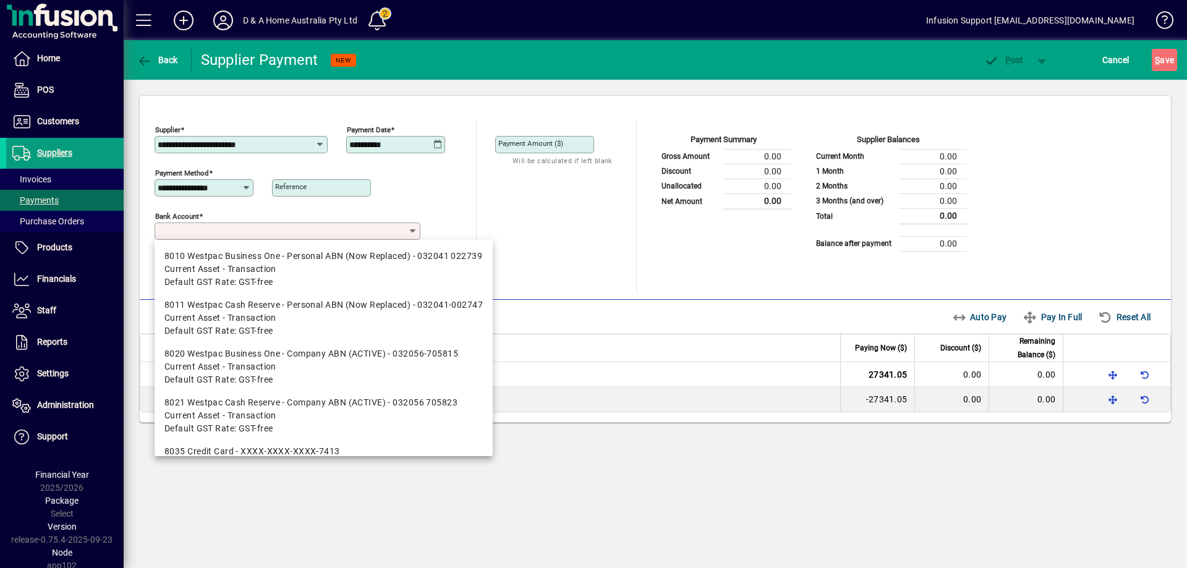
click at [403, 233] on input "Bank Account" at bounding box center [283, 231] width 250 height 10
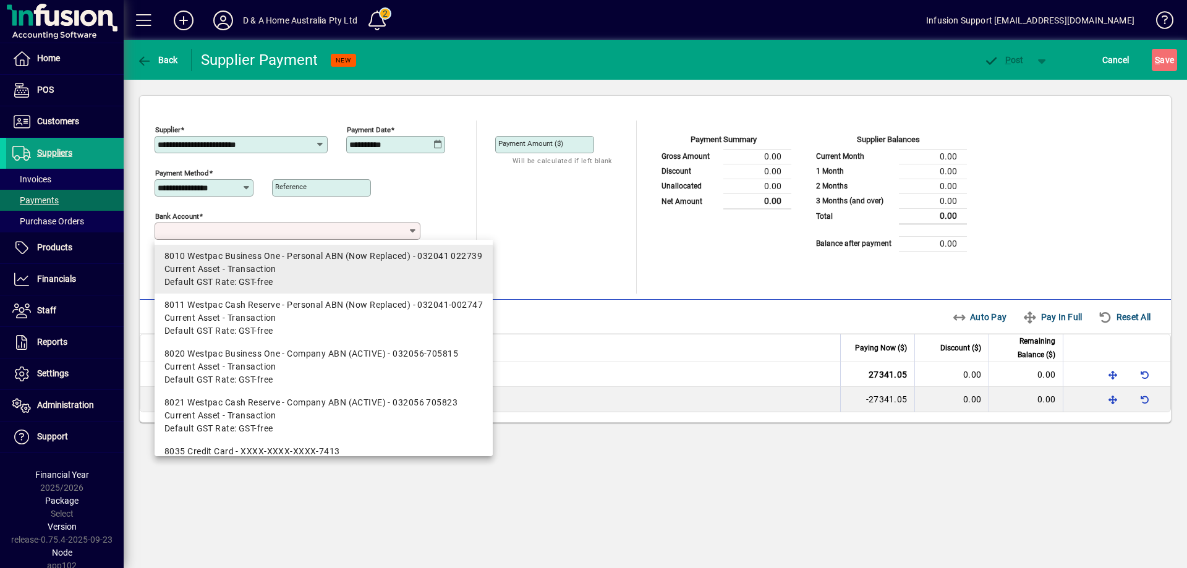
click at [216, 262] on div "8010 Westpac Business One - Personal ABN (Now Replaced) - 032041 022739" at bounding box center [323, 256] width 318 height 13
type input "**********"
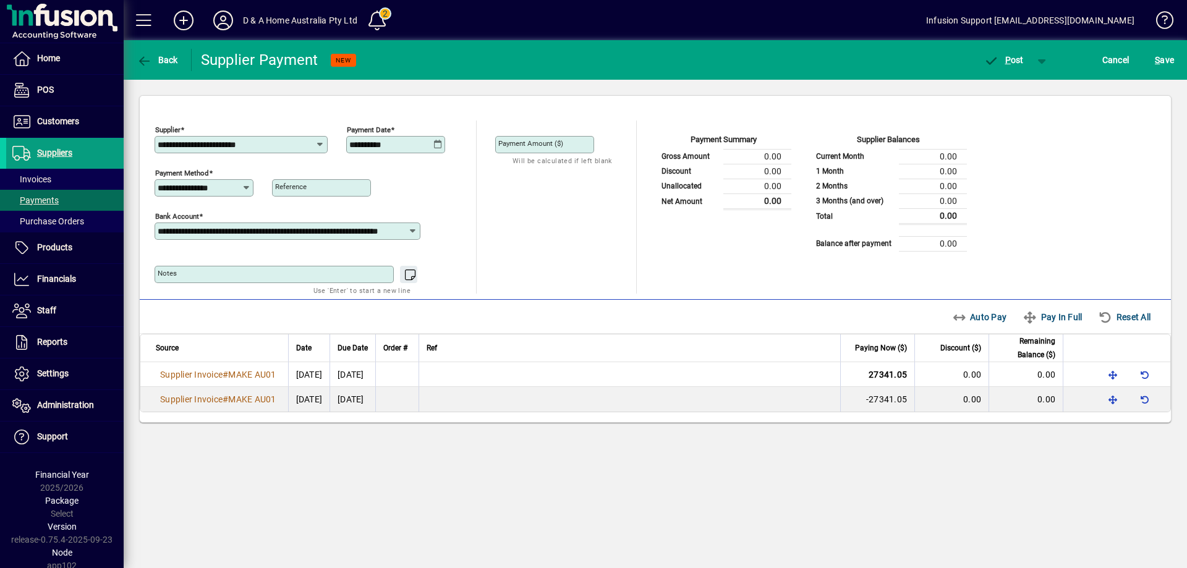
click at [438, 142] on icon at bounding box center [437, 145] width 9 height 10
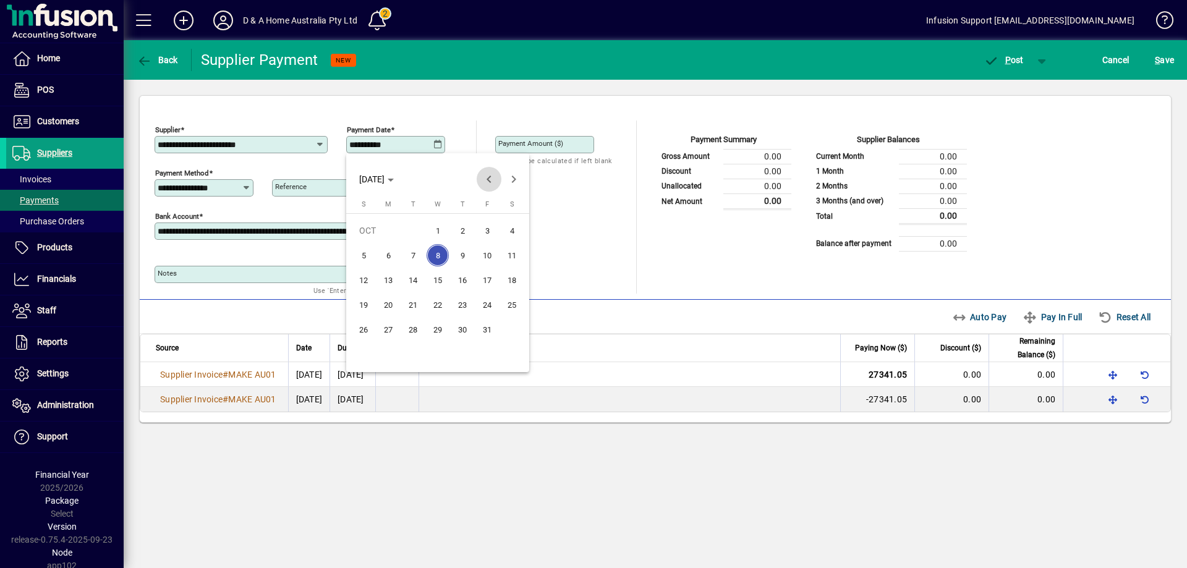
click at [485, 177] on span "Previous month" at bounding box center [489, 179] width 25 height 25
drag, startPoint x: 413, startPoint y: 256, endPoint x: 559, endPoint y: 330, distance: 163.4
click at [413, 255] on span "5" at bounding box center [413, 255] width 22 height 22
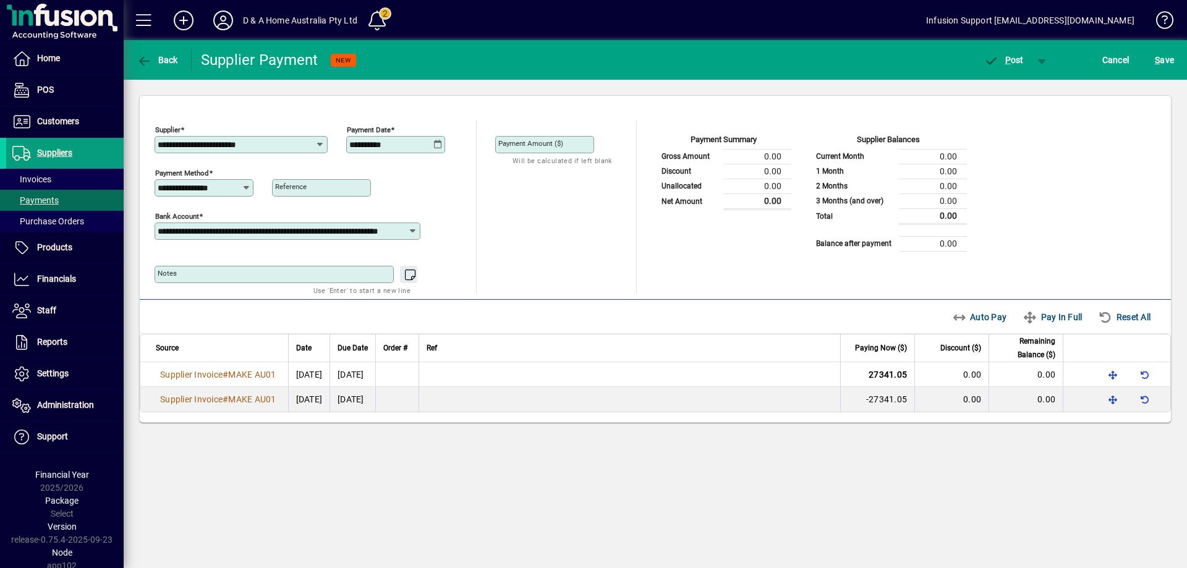
click at [437, 143] on icon at bounding box center [437, 145] width 9 height 10
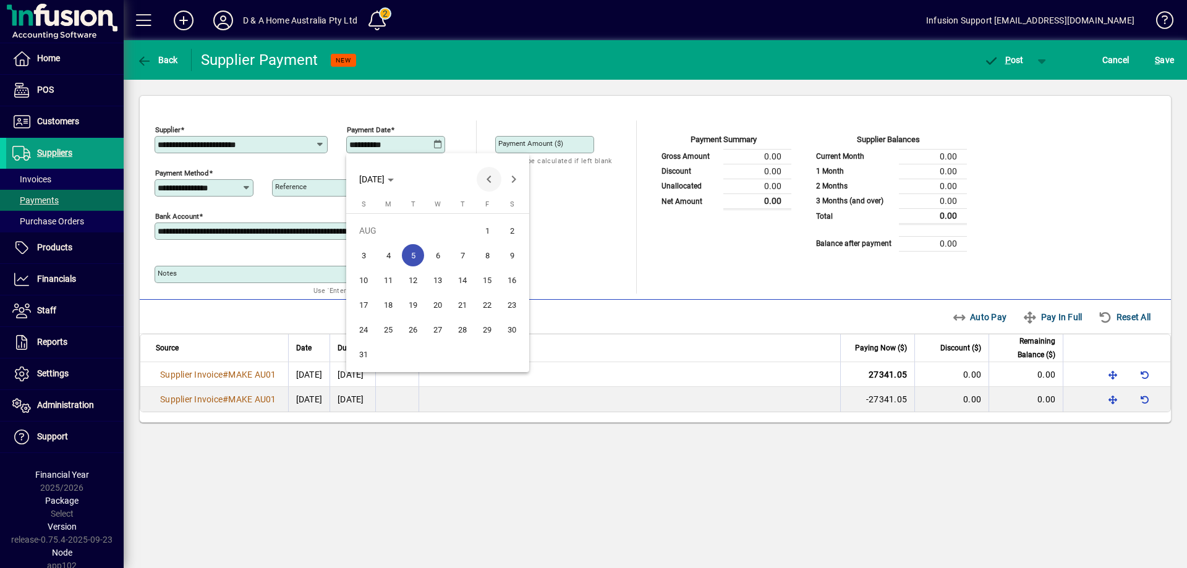
click at [489, 177] on span "Previous month" at bounding box center [489, 179] width 25 height 25
click at [458, 256] on span "8" at bounding box center [462, 255] width 22 height 22
type input "**********"
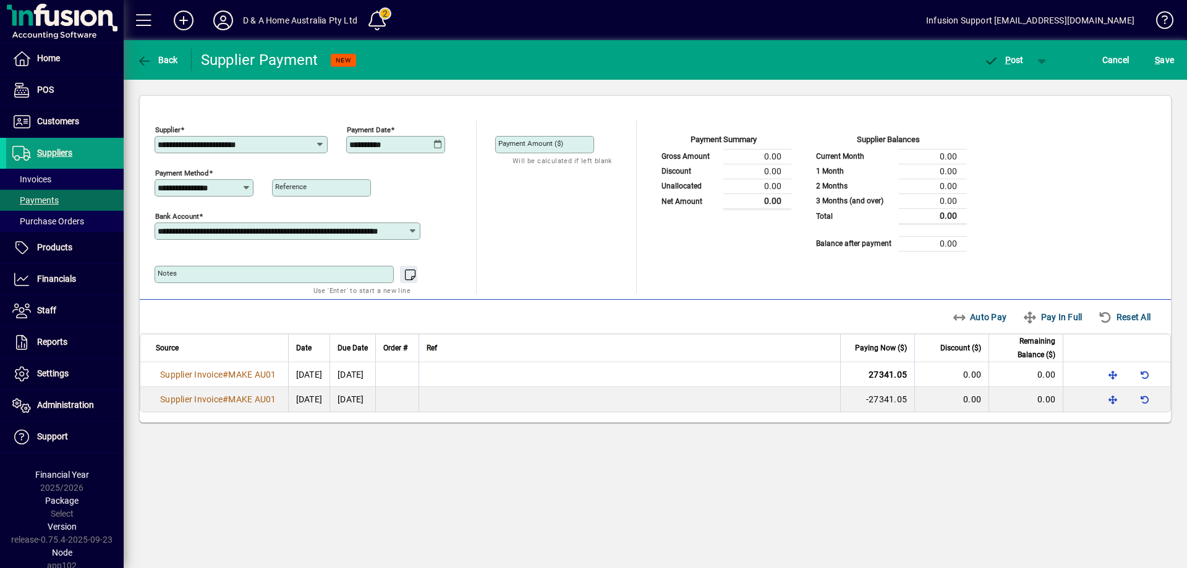
drag, startPoint x: 744, startPoint y: 202, endPoint x: 792, endPoint y: 202, distance: 48.2
click at [792, 202] on div "Payment Summary Gross Amount 0.00 Discount 0.00 Unallocated 0.00 Net Amount 0.0…" at bounding box center [820, 207] width 330 height 173
click at [995, 59] on icon "button" at bounding box center [991, 61] width 15 height 12
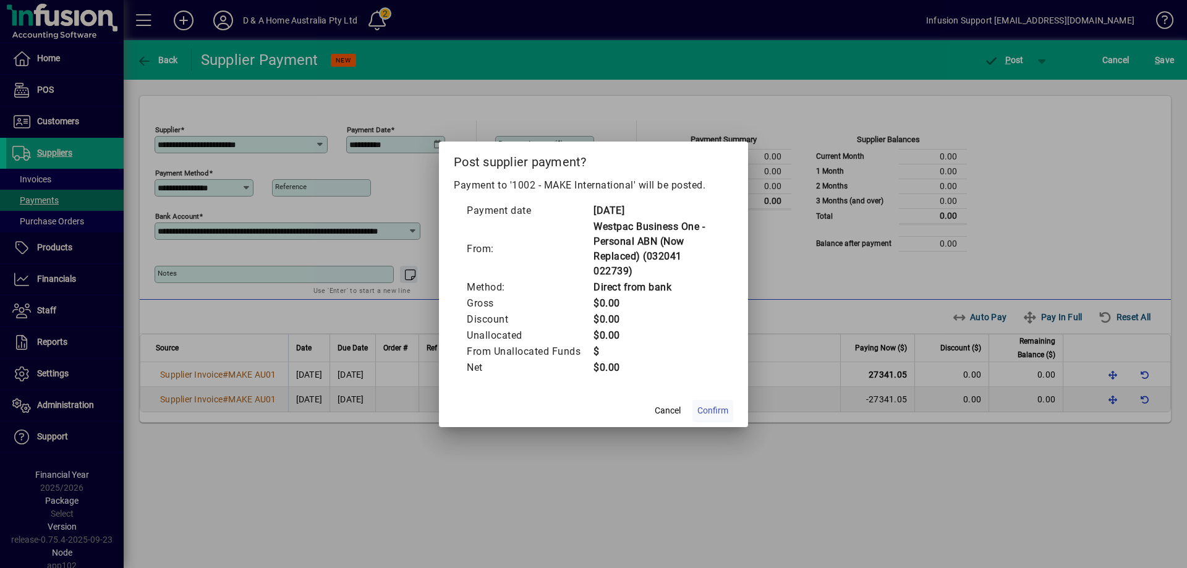
click at [706, 408] on span "Confirm" at bounding box center [713, 410] width 31 height 13
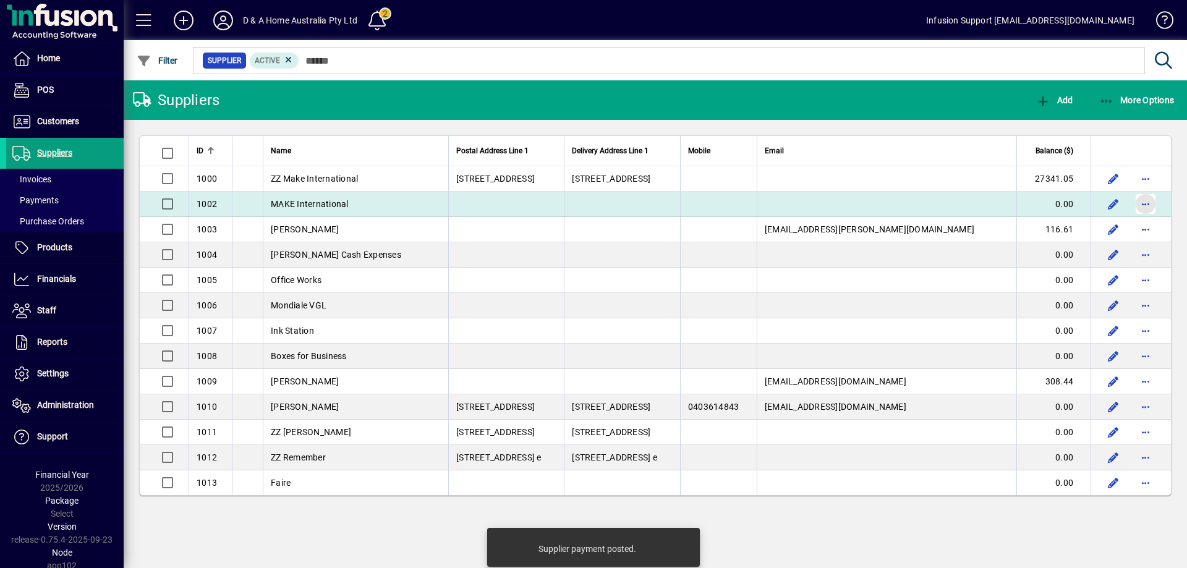
click at [1144, 203] on span "button" at bounding box center [1146, 204] width 30 height 30
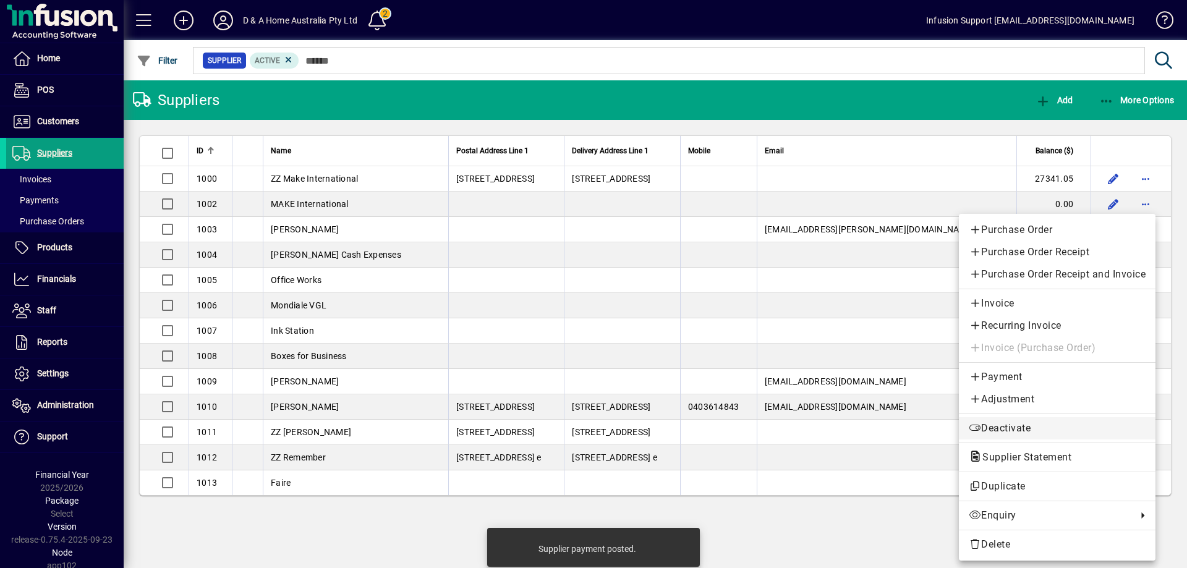
click at [1005, 424] on span "Deactivate" at bounding box center [1057, 428] width 177 height 15
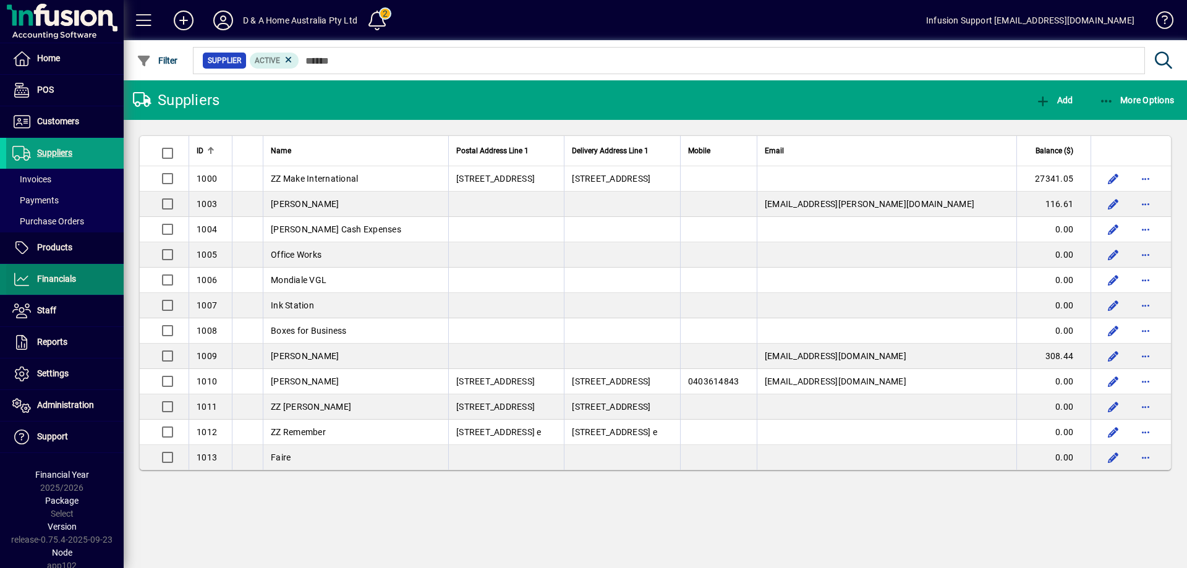
click at [54, 275] on span "Financials" at bounding box center [56, 279] width 39 height 10
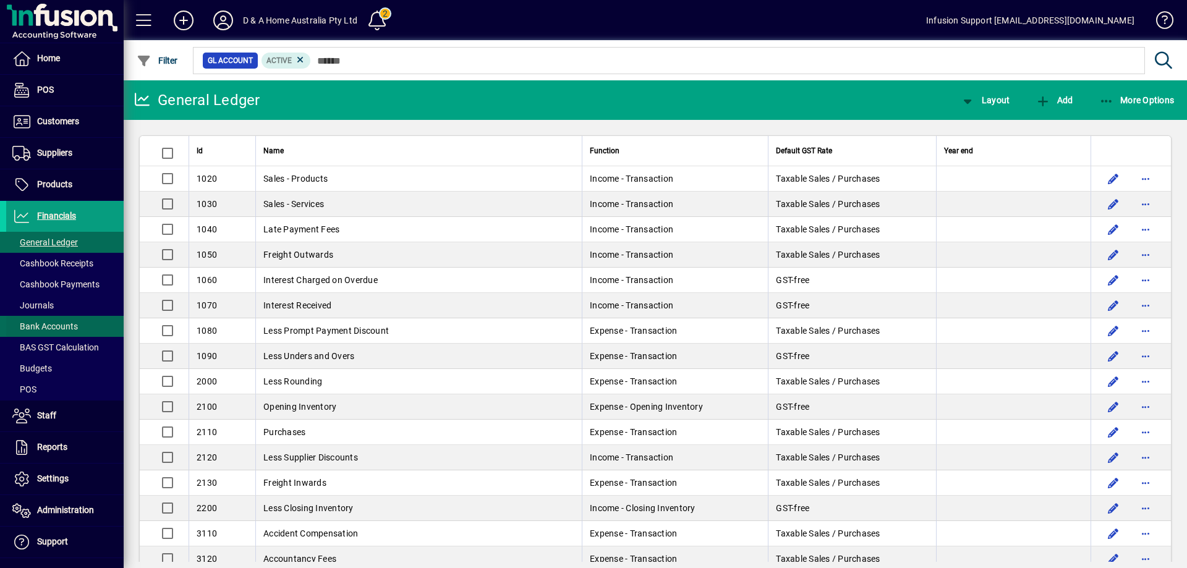
click at [56, 323] on span "Bank Accounts" at bounding box center [45, 327] width 66 height 10
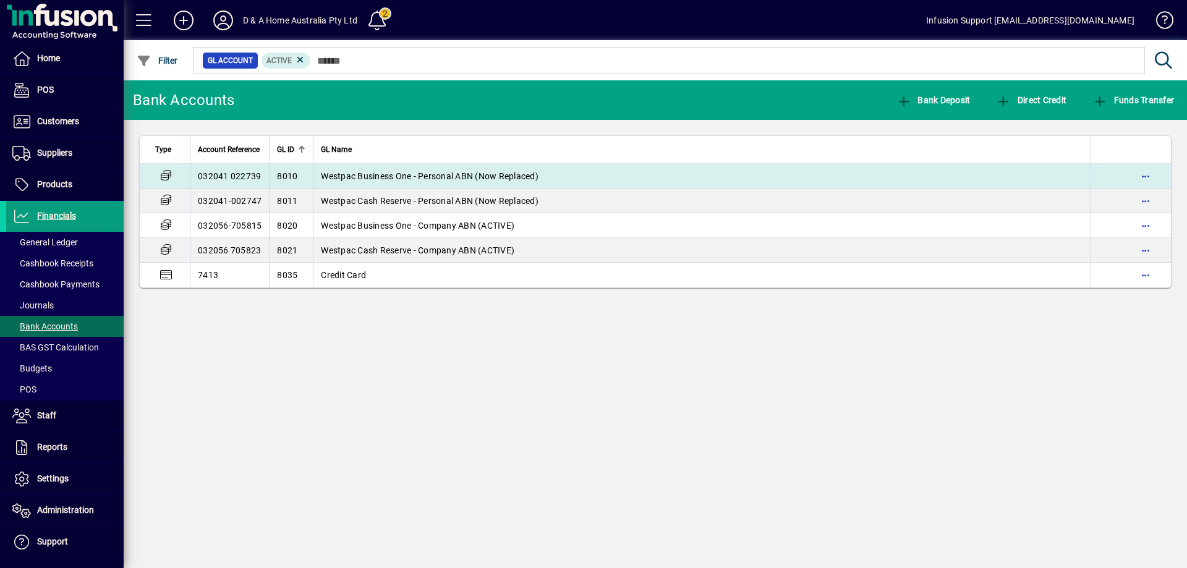
click at [399, 177] on span "Westpac Business One - Personal ABN (Now Replaced)" at bounding box center [430, 176] width 218 height 10
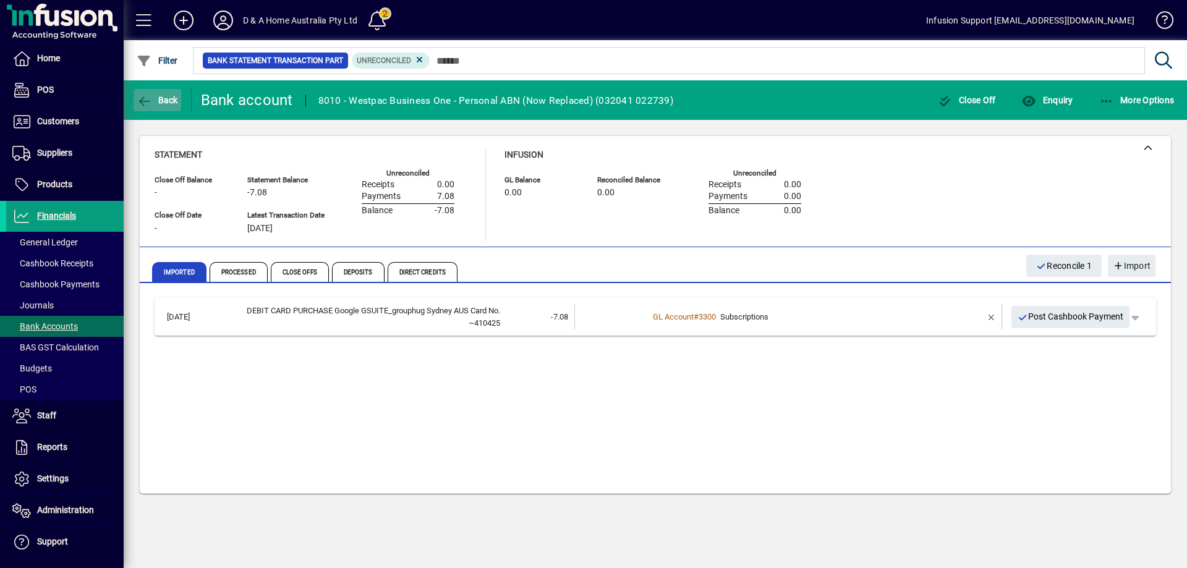
click at [149, 102] on icon "button" at bounding box center [144, 101] width 15 height 12
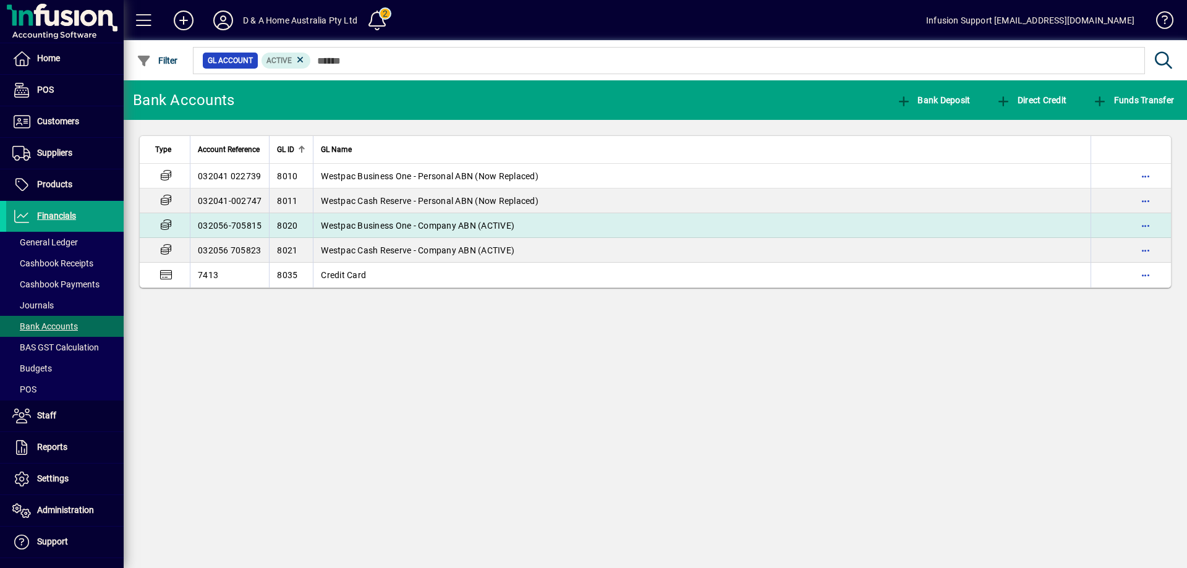
click at [393, 224] on span "Westpac Business One - Company ABN (ACTIVE)" at bounding box center [418, 226] width 194 height 10
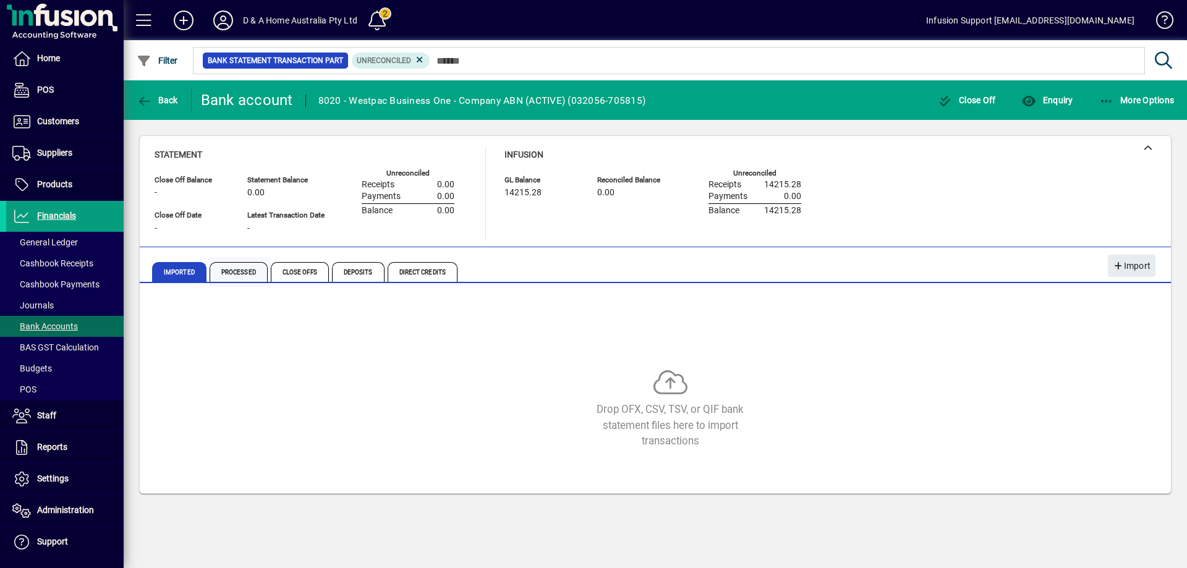
click at [237, 275] on span "Processed" at bounding box center [239, 272] width 58 height 20
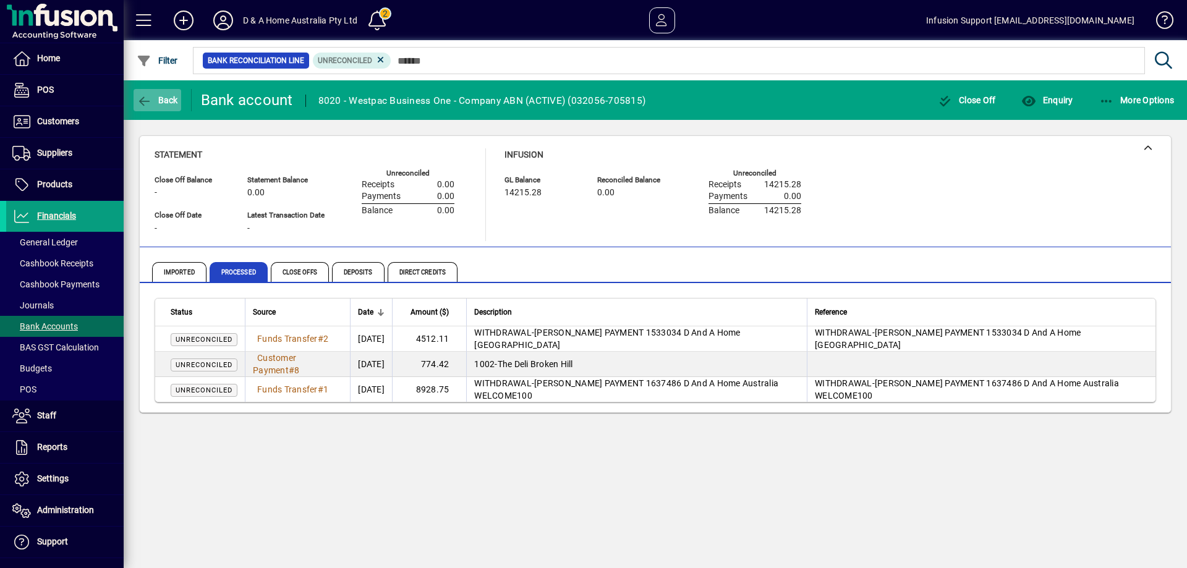
click at [142, 97] on icon "button" at bounding box center [144, 101] width 15 height 12
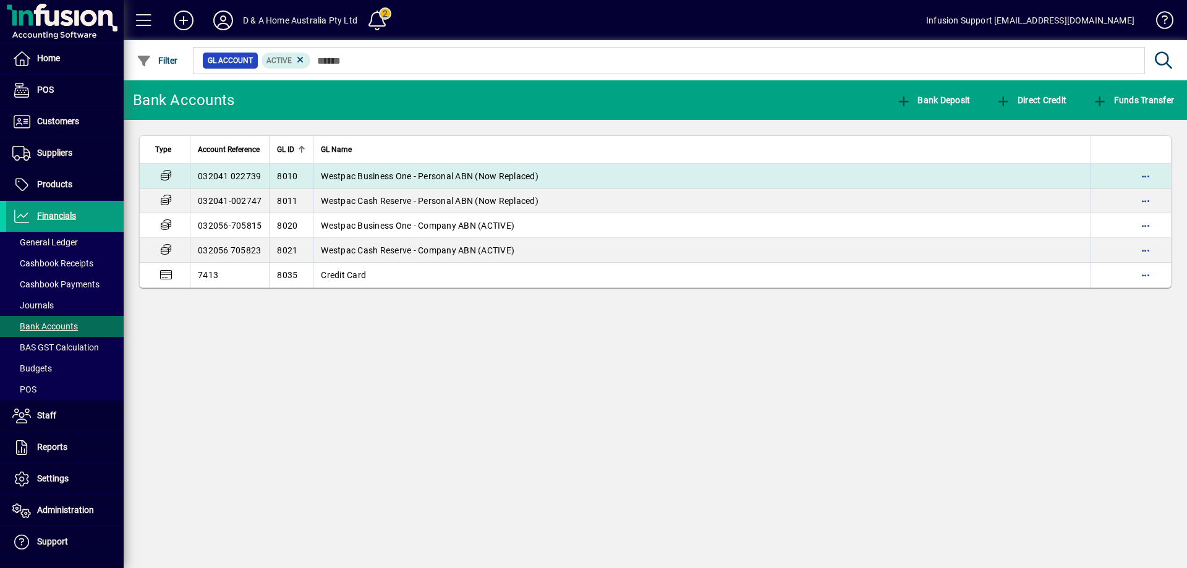
click at [420, 177] on span "Westpac Business One - Personal ABN (Now Replaced)" at bounding box center [430, 176] width 218 height 10
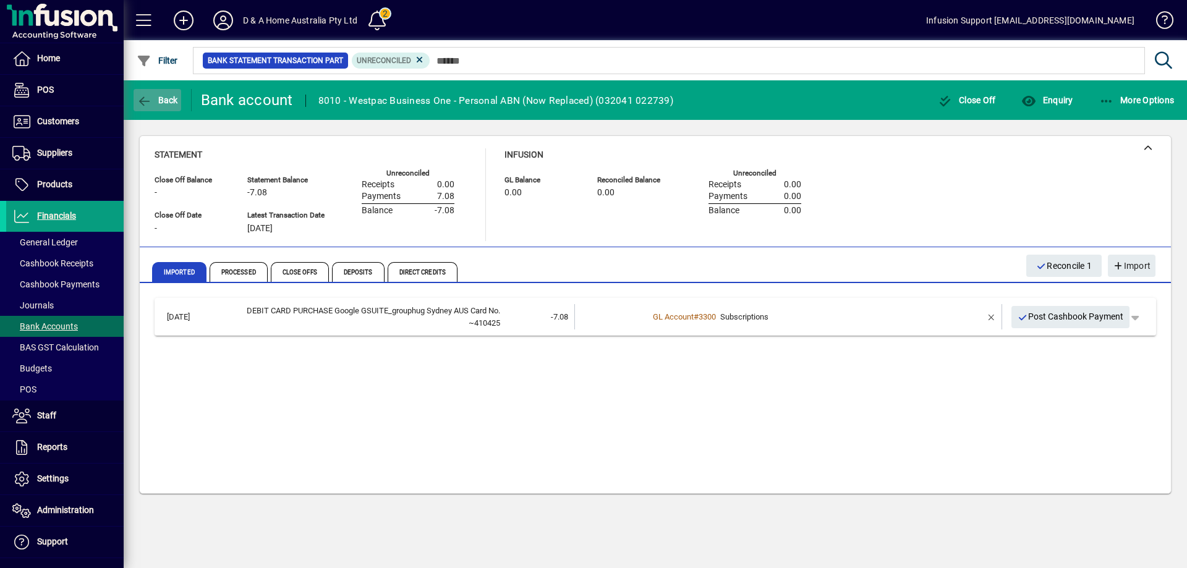
click at [140, 100] on icon "button" at bounding box center [144, 101] width 15 height 12
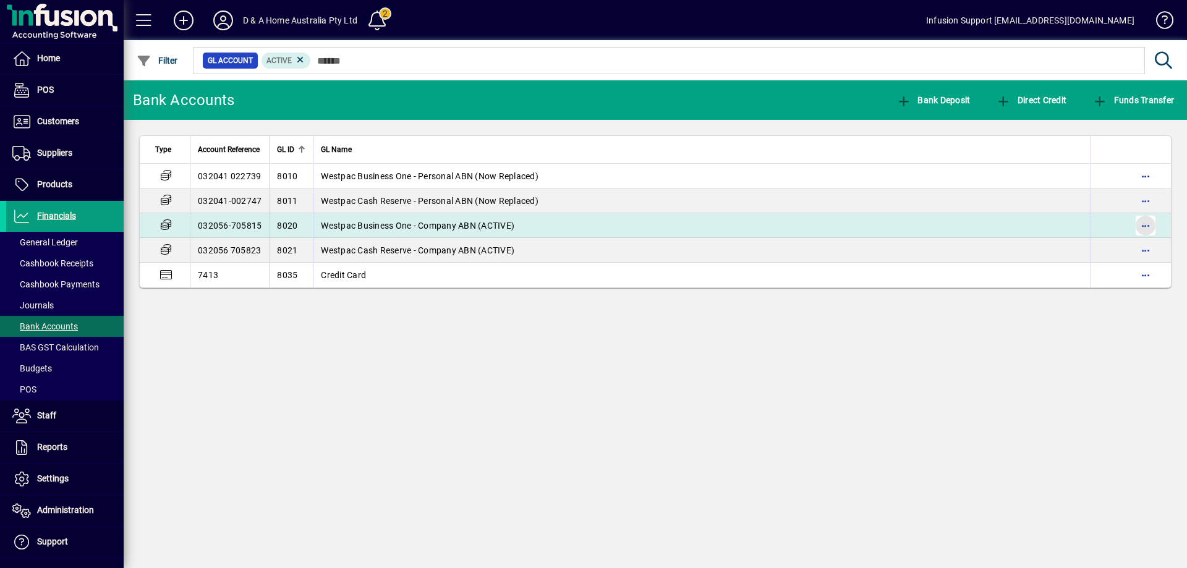
click at [1145, 223] on span "button" at bounding box center [1146, 226] width 30 height 30
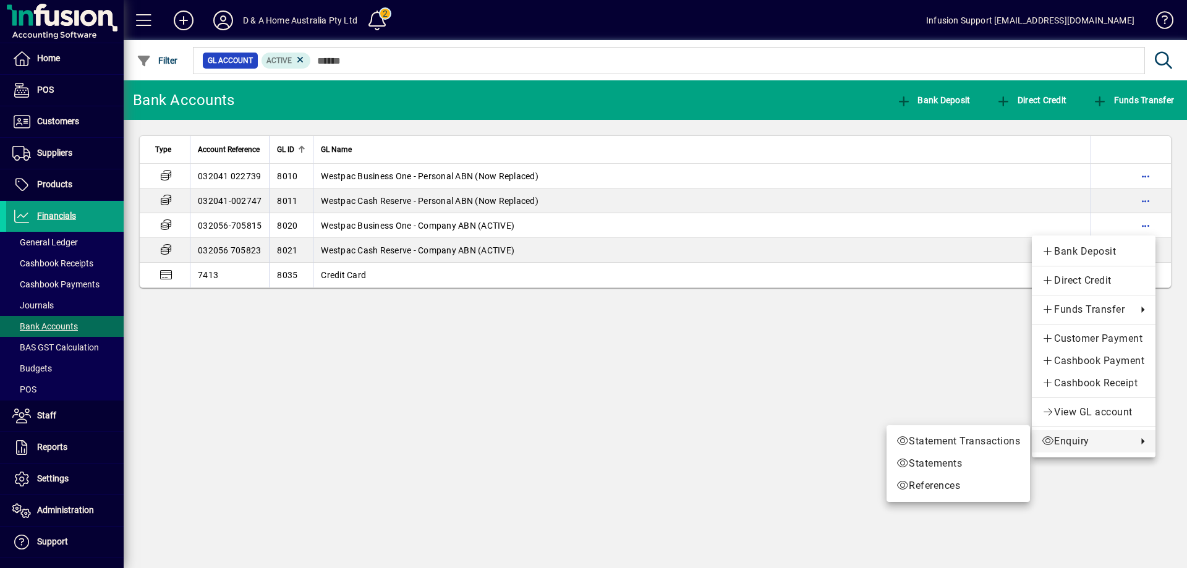
click at [1086, 446] on span "Enquiry" at bounding box center [1086, 441] width 89 height 15
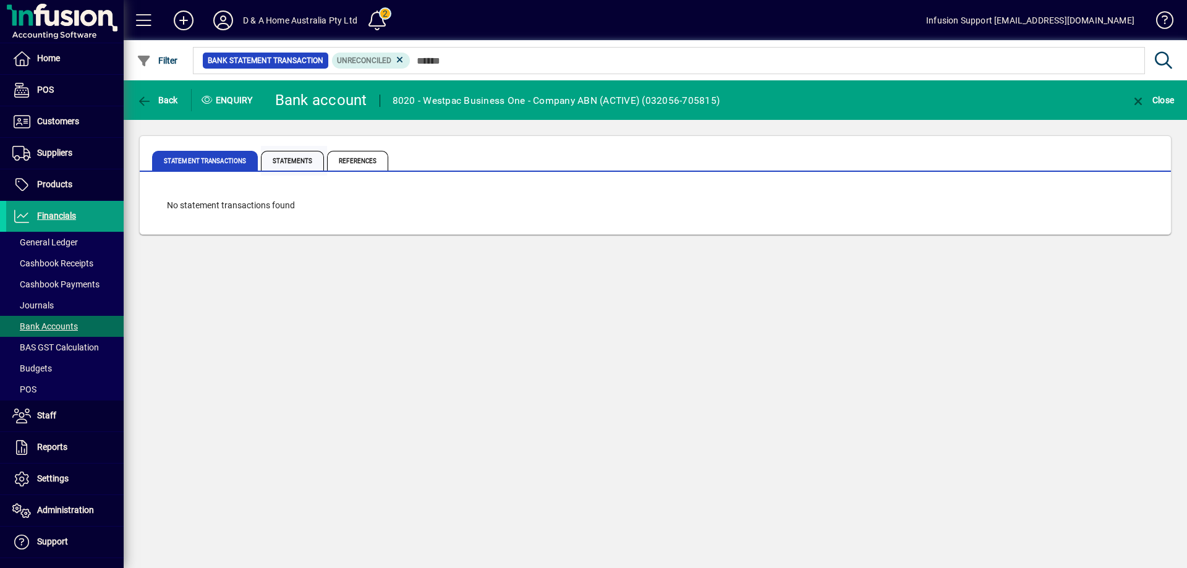
click at [299, 154] on span "Statements" at bounding box center [292, 161] width 63 height 20
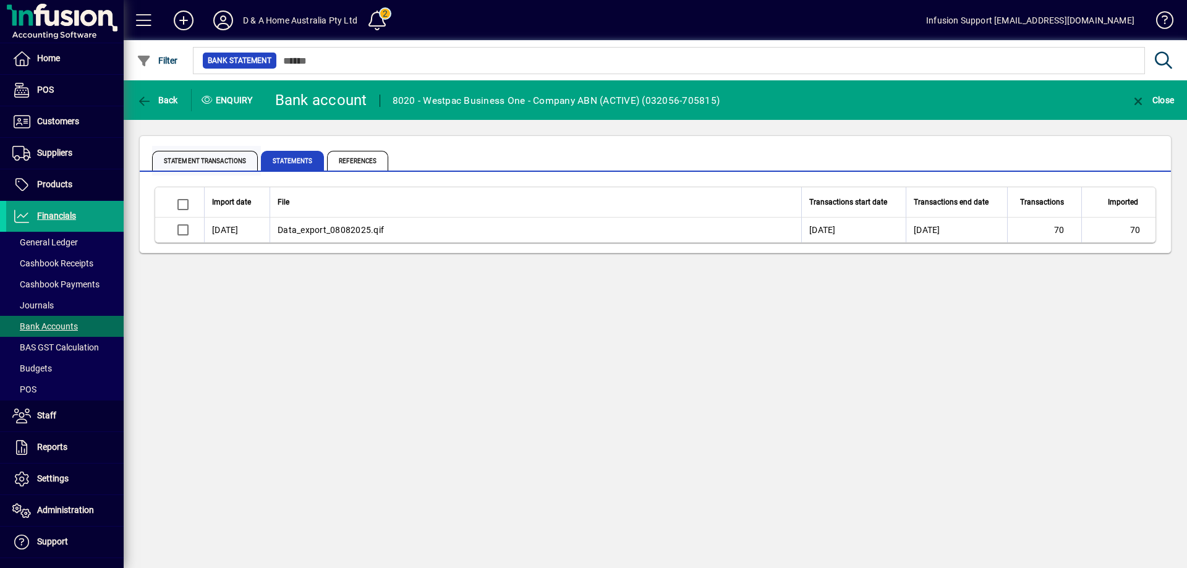
click at [211, 151] on span "Statement Transactions" at bounding box center [205, 161] width 106 height 20
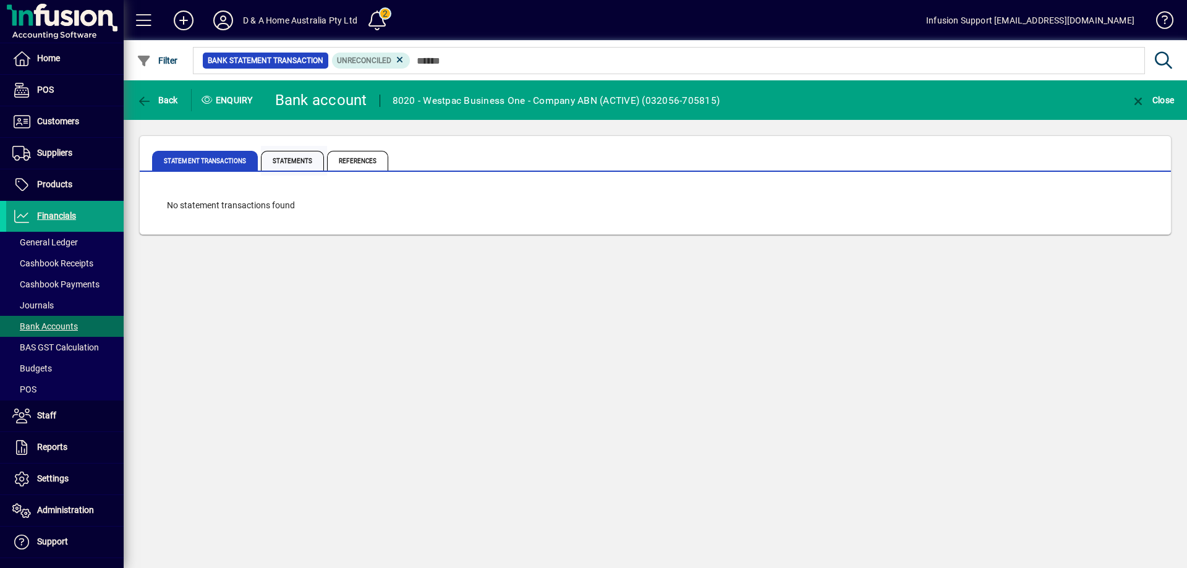
click at [294, 161] on span "Statements" at bounding box center [292, 161] width 63 height 20
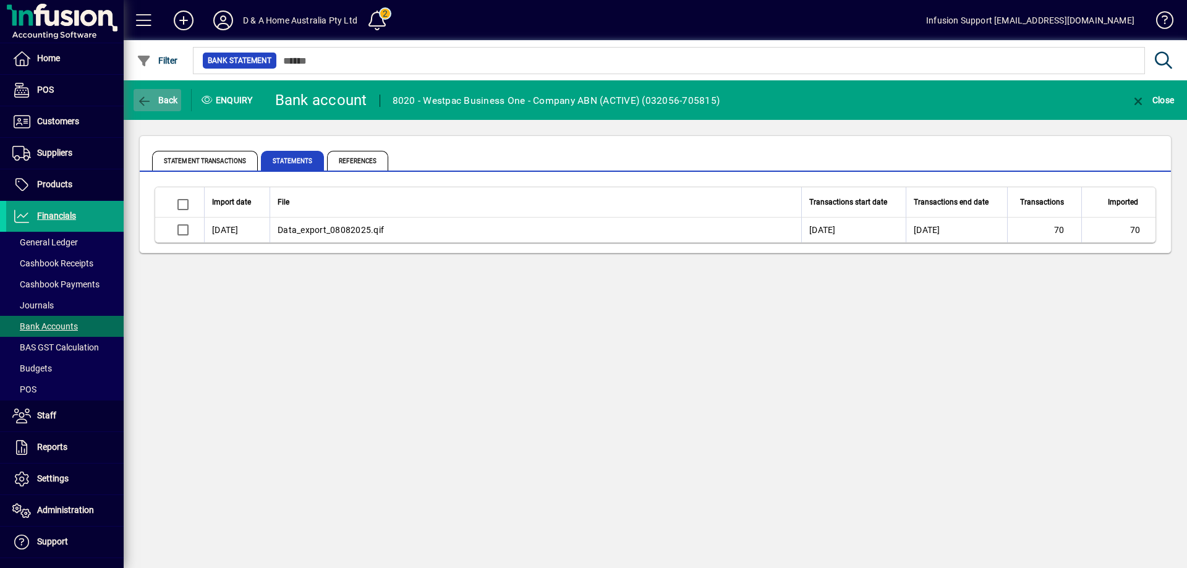
click at [141, 100] on icon "button" at bounding box center [144, 101] width 15 height 12
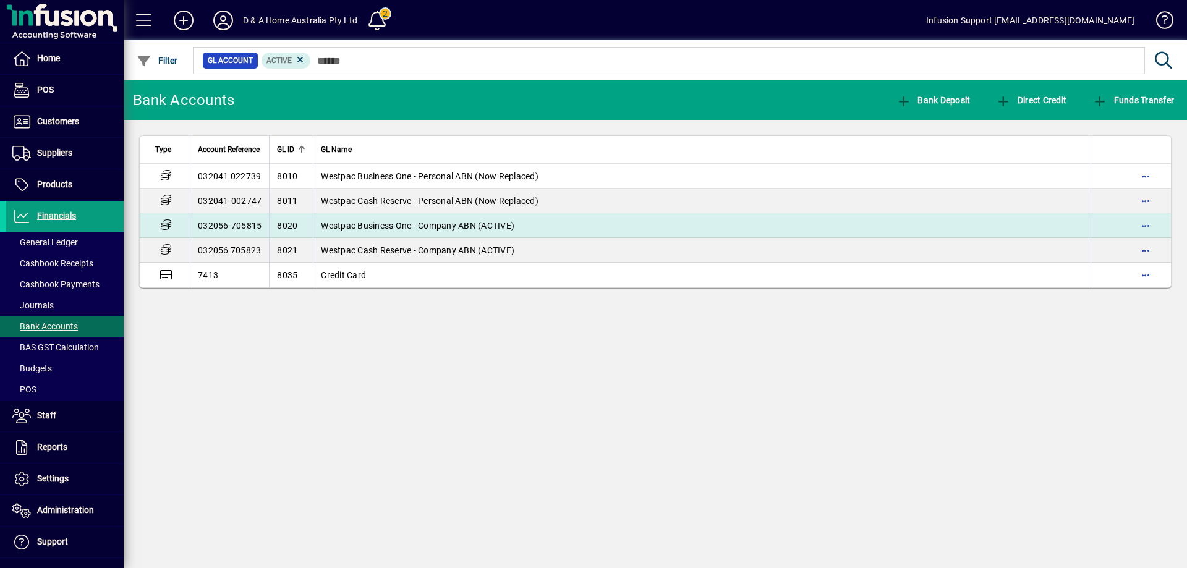
click at [391, 226] on span "Westpac Business One - Company ABN (ACTIVE)" at bounding box center [418, 226] width 194 height 10
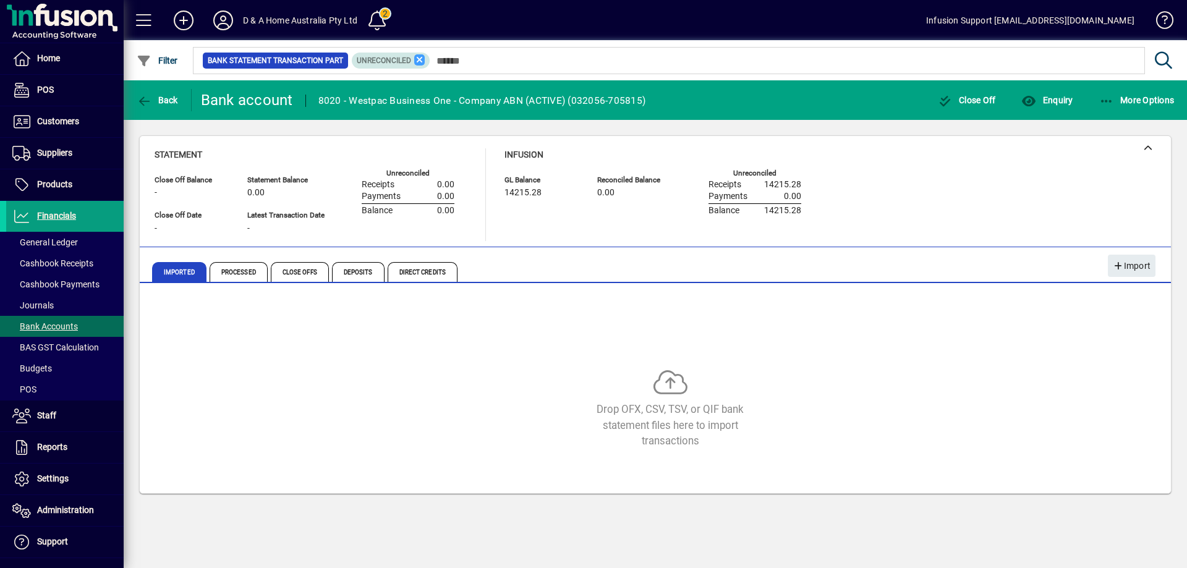
click at [414, 61] on icon at bounding box center [419, 59] width 11 height 11
click at [247, 269] on span "Processed" at bounding box center [239, 272] width 58 height 20
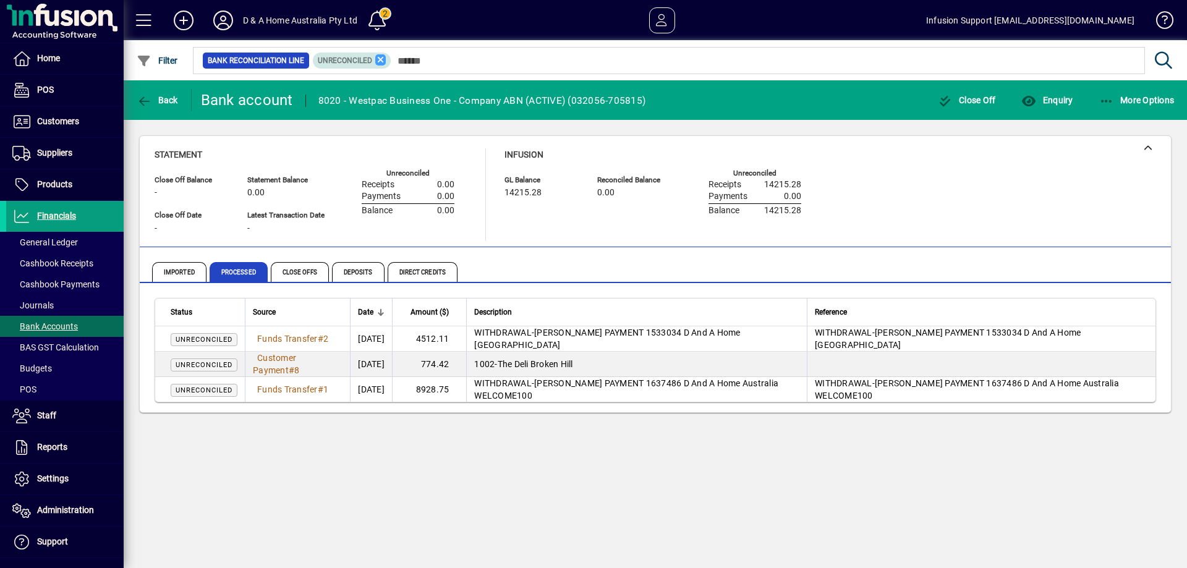
click at [380, 57] on icon at bounding box center [380, 59] width 11 height 11
click at [164, 59] on span "Filter" at bounding box center [157, 61] width 41 height 10
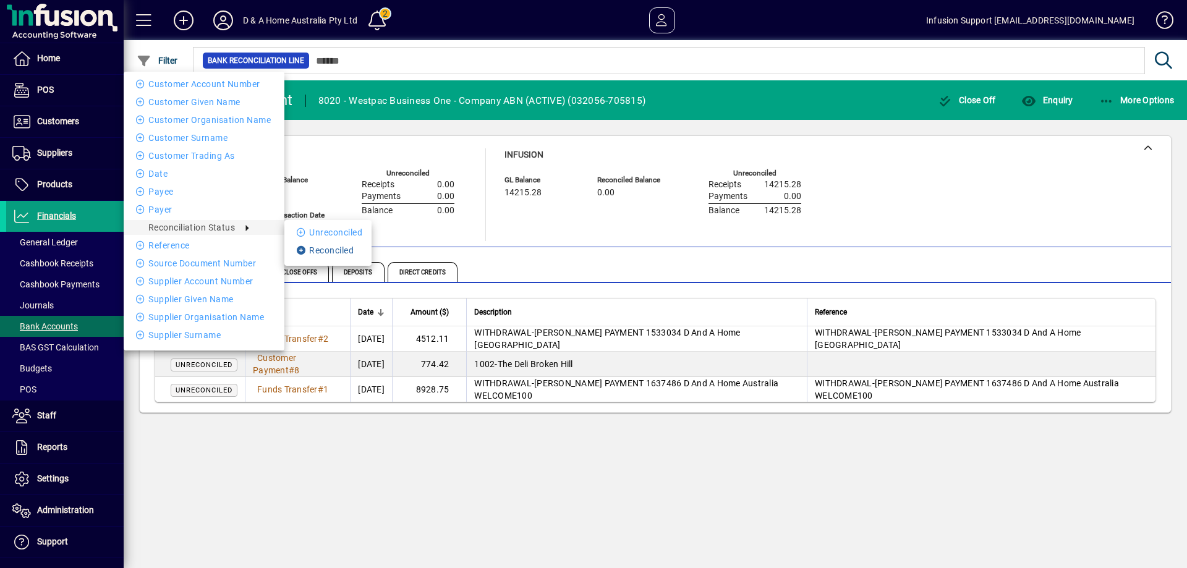
click at [334, 250] on li "Reconciled" at bounding box center [327, 250] width 87 height 15
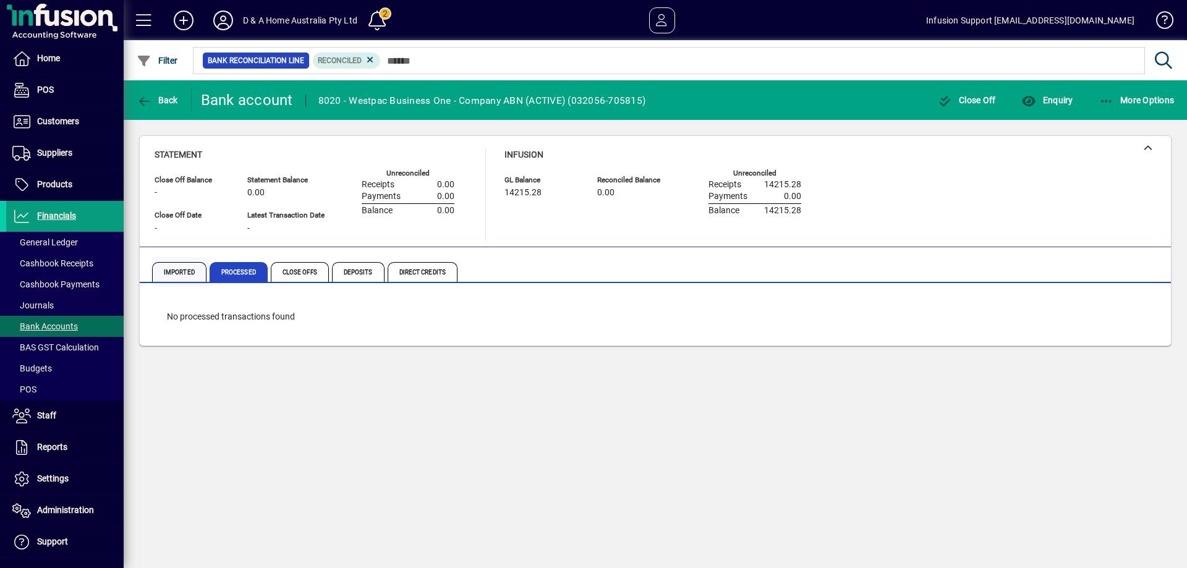
click at [181, 271] on span "Imported" at bounding box center [179, 272] width 54 height 20
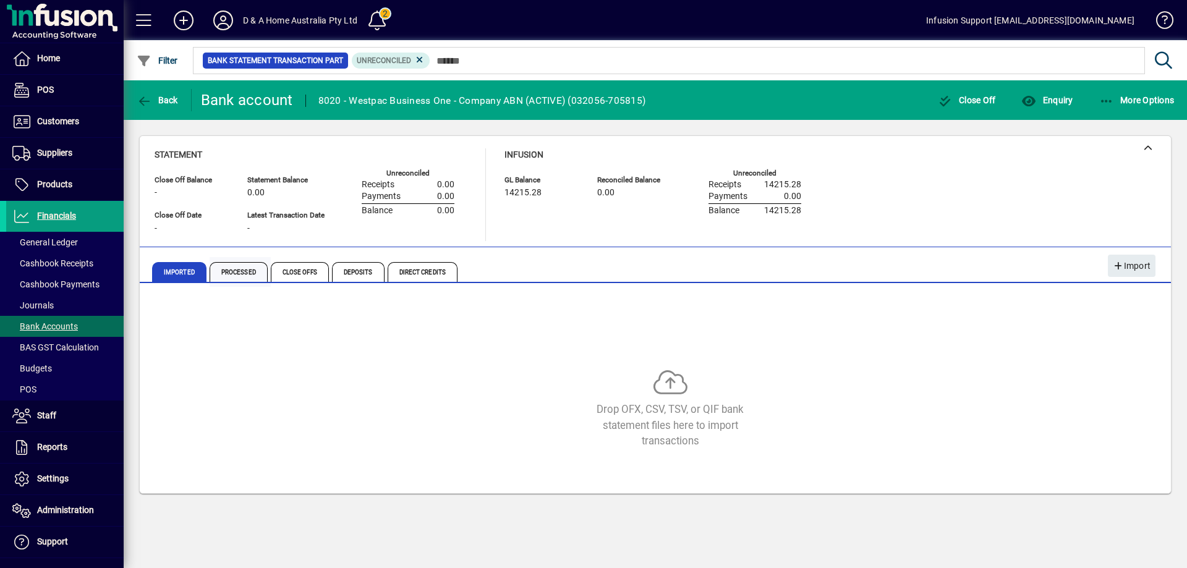
click at [239, 270] on span "Processed" at bounding box center [239, 272] width 58 height 20
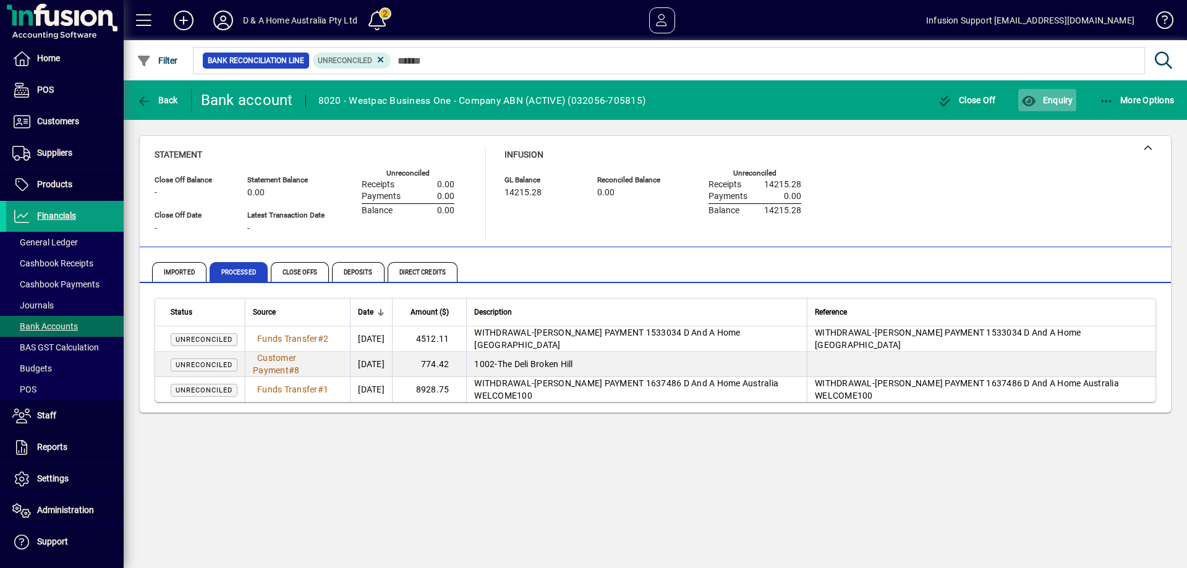
click at [1027, 98] on icon "button" at bounding box center [1029, 101] width 15 height 12
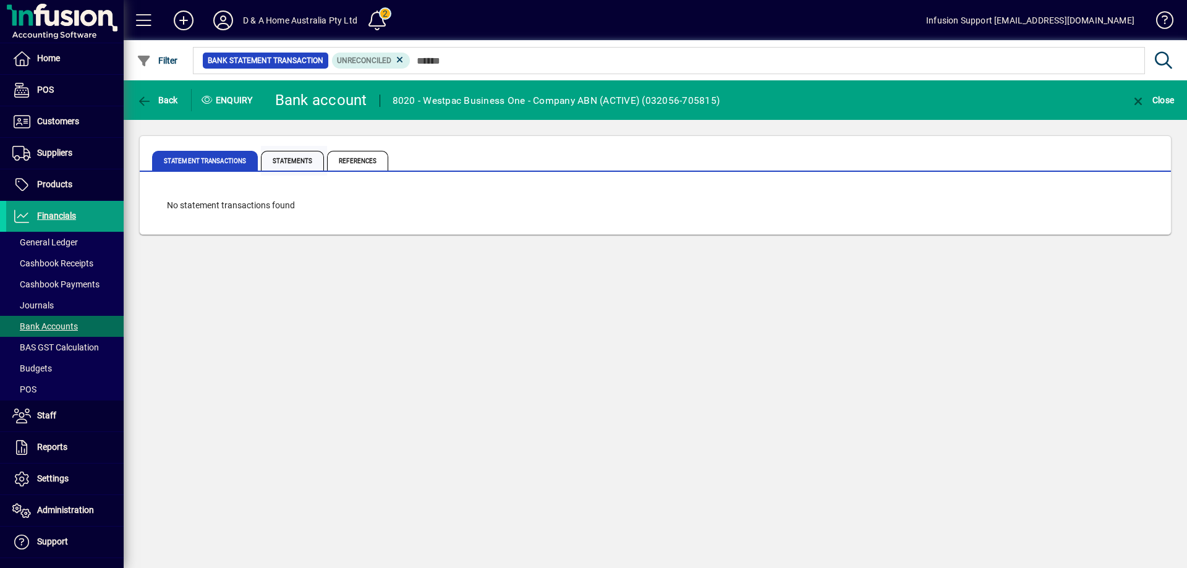
click at [281, 158] on span "Statements" at bounding box center [292, 161] width 63 height 20
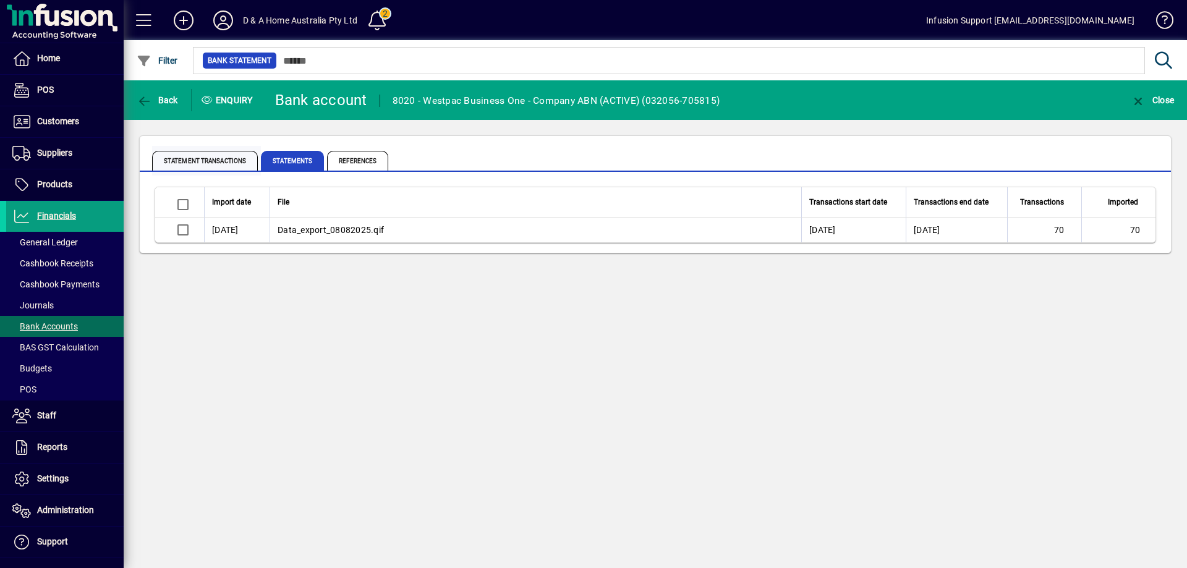
click at [229, 160] on span "Statement Transactions" at bounding box center [205, 161] width 106 height 20
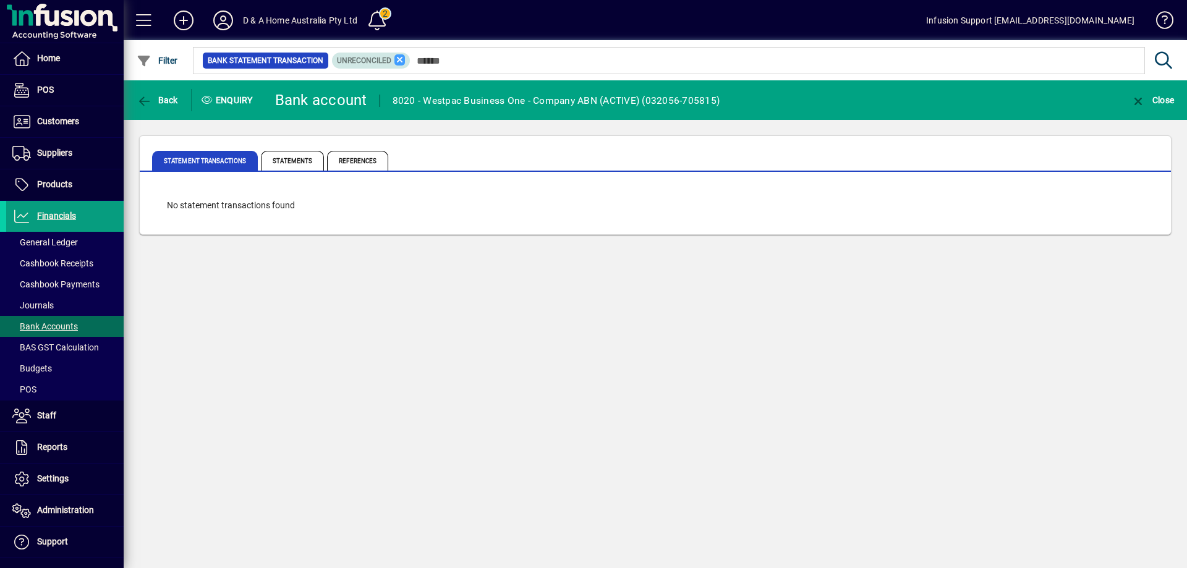
click at [400, 54] on icon at bounding box center [400, 59] width 11 height 11
click at [140, 102] on icon "button" at bounding box center [144, 101] width 15 height 12
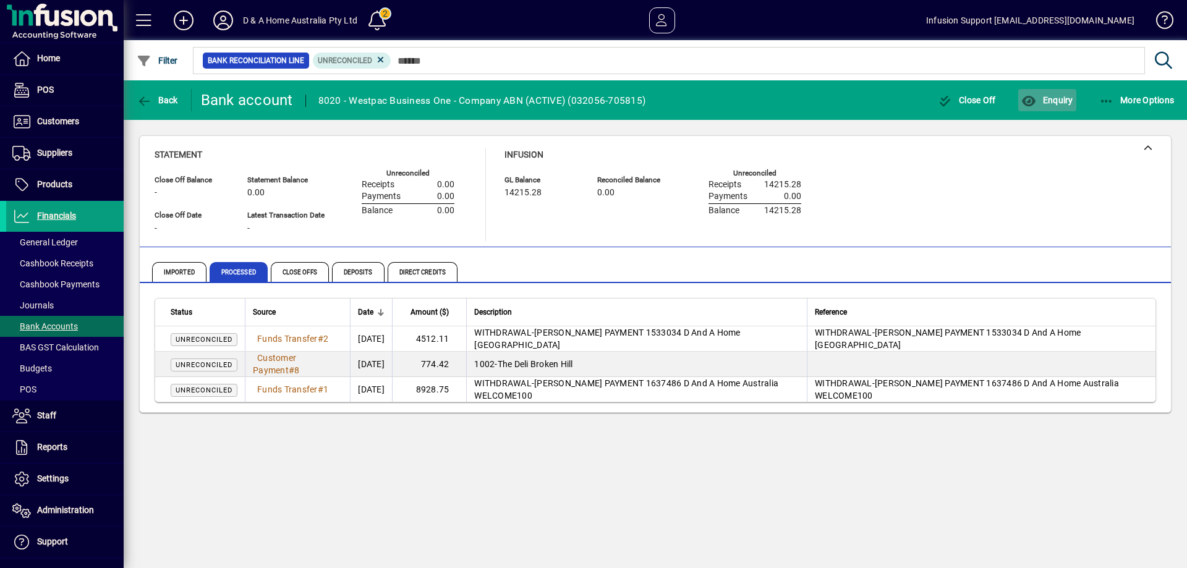
click at [1054, 95] on span "Enquiry" at bounding box center [1047, 100] width 51 height 10
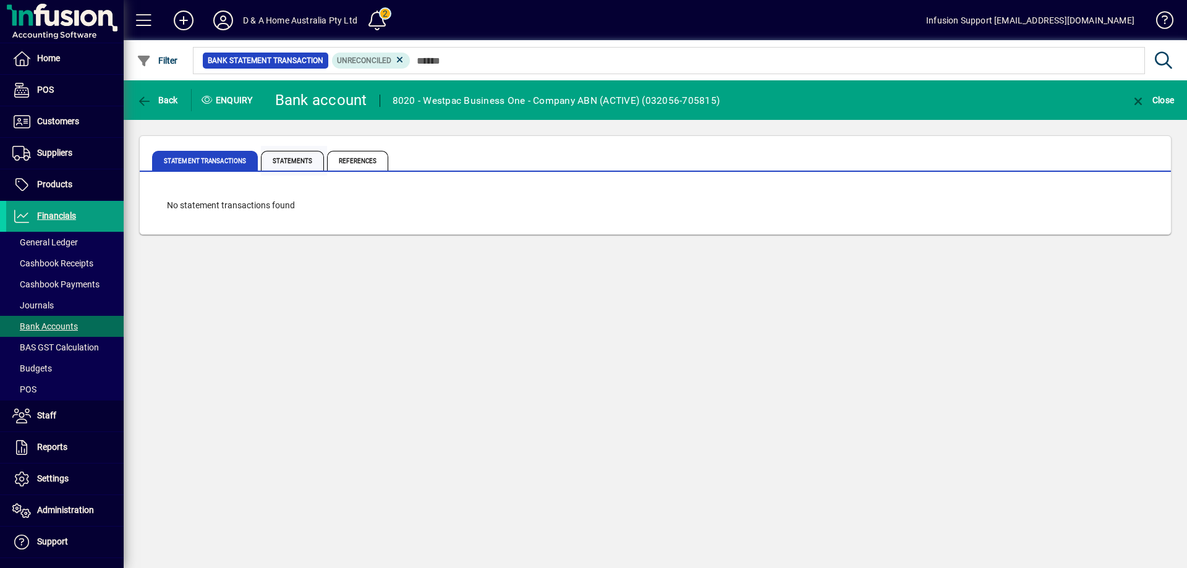
click at [315, 158] on span "Statements" at bounding box center [292, 161] width 63 height 20
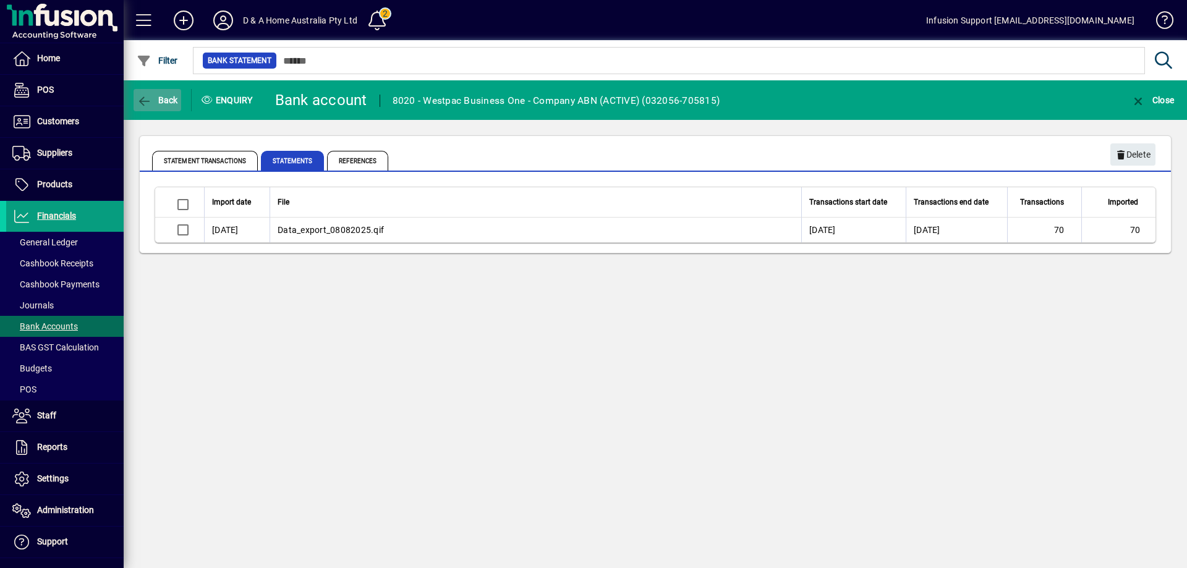
click at [143, 98] on icon "button" at bounding box center [144, 101] width 15 height 12
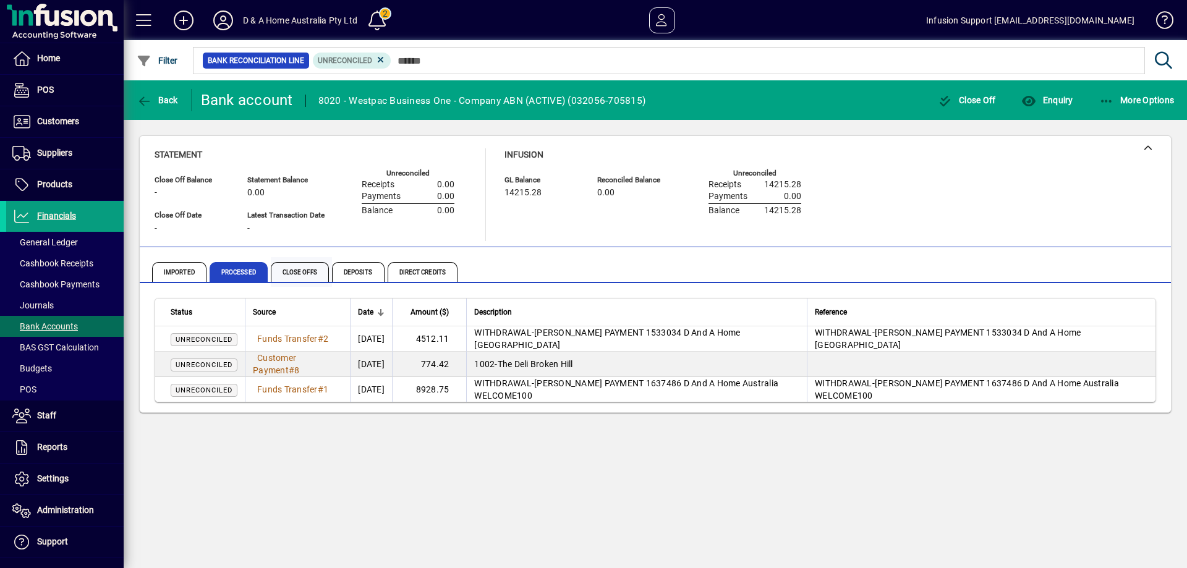
click at [311, 275] on span "Close Offs" at bounding box center [300, 272] width 58 height 20
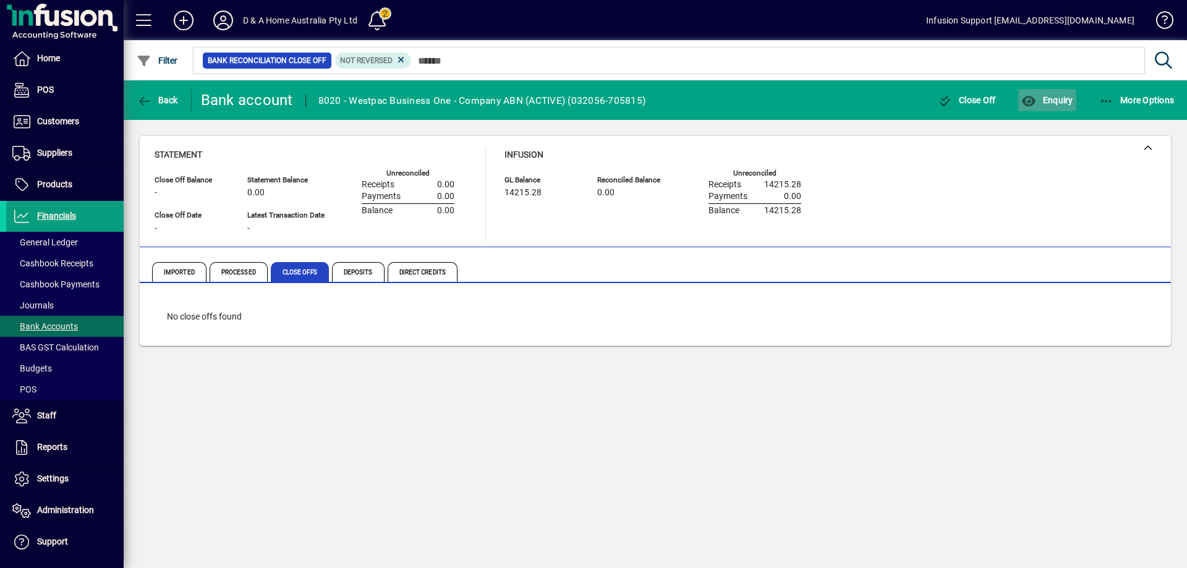
click at [1044, 100] on span "Enquiry" at bounding box center [1047, 100] width 51 height 10
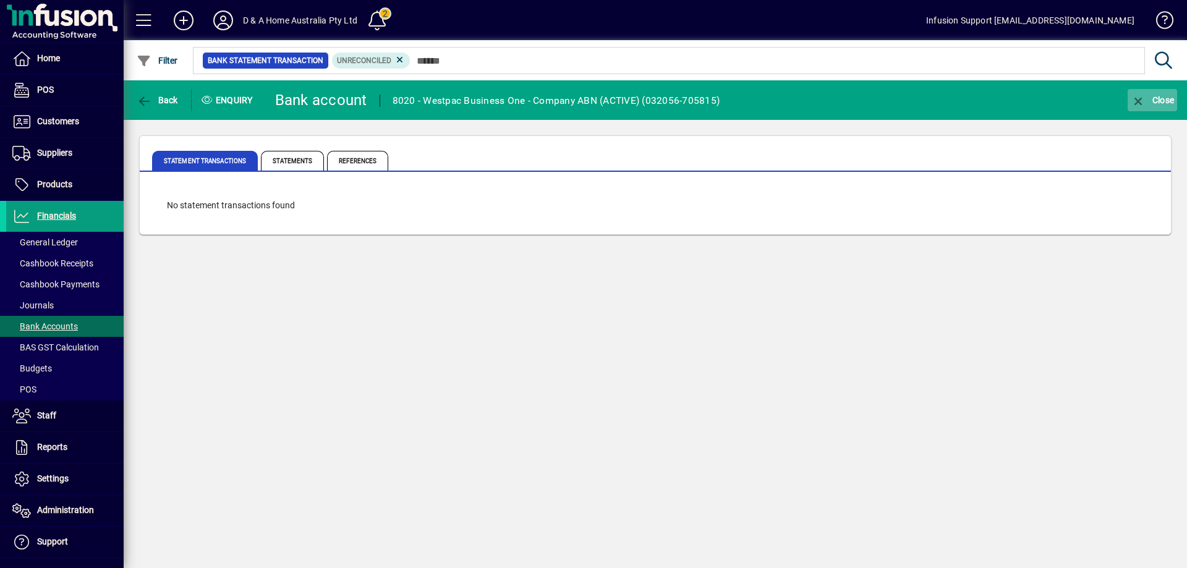
click at [1135, 99] on icon "button" at bounding box center [1138, 101] width 15 height 12
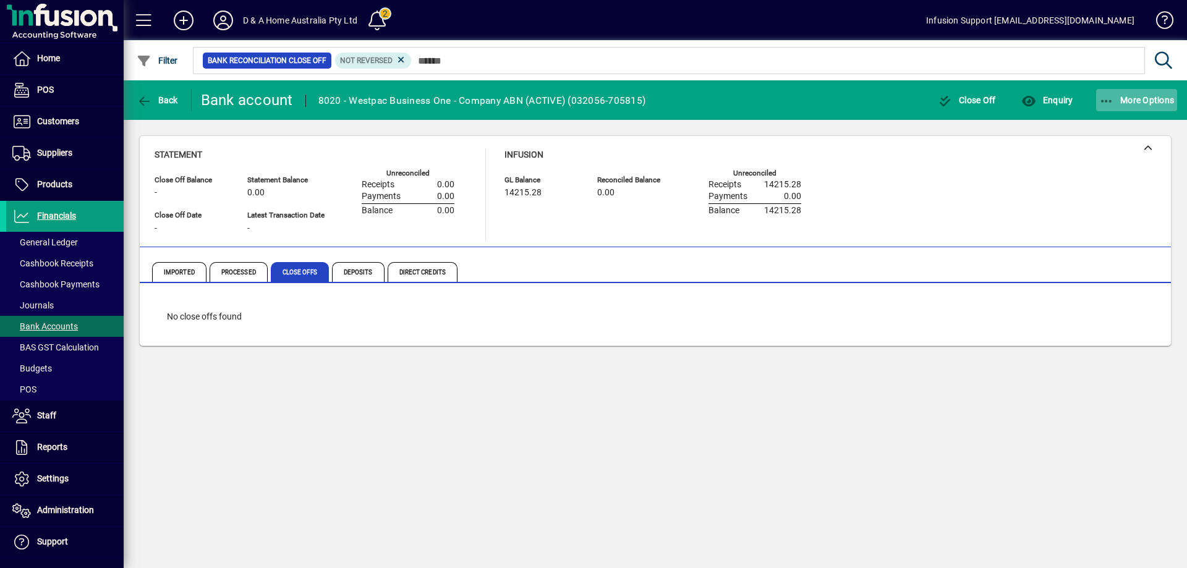
click at [1129, 94] on span "button" at bounding box center [1137, 100] width 82 height 30
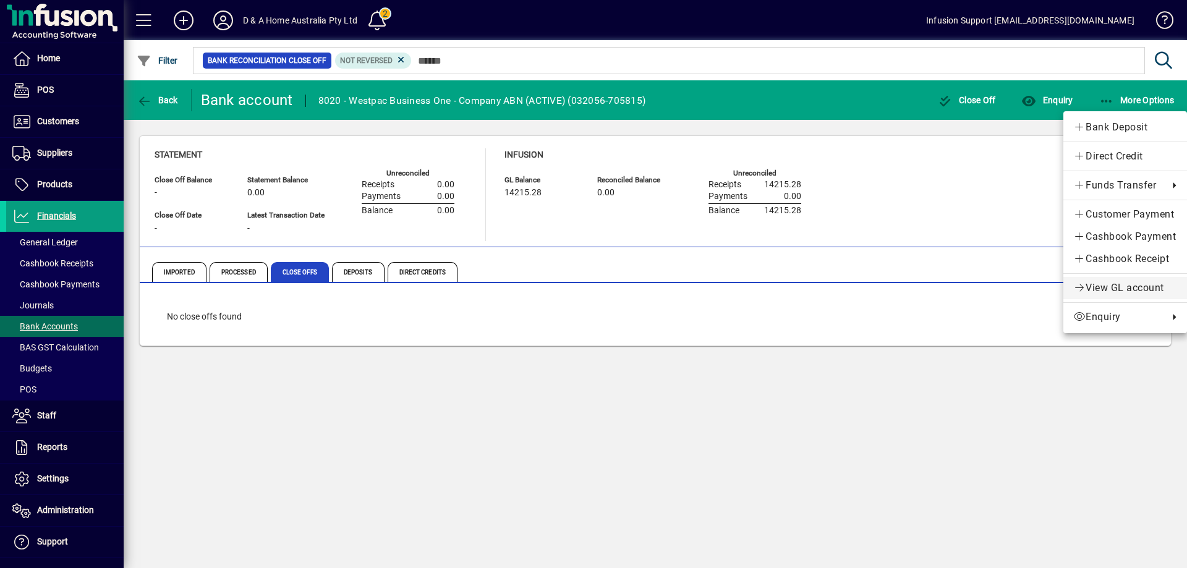
click at [1119, 283] on span "View GL account" at bounding box center [1125, 288] width 104 height 15
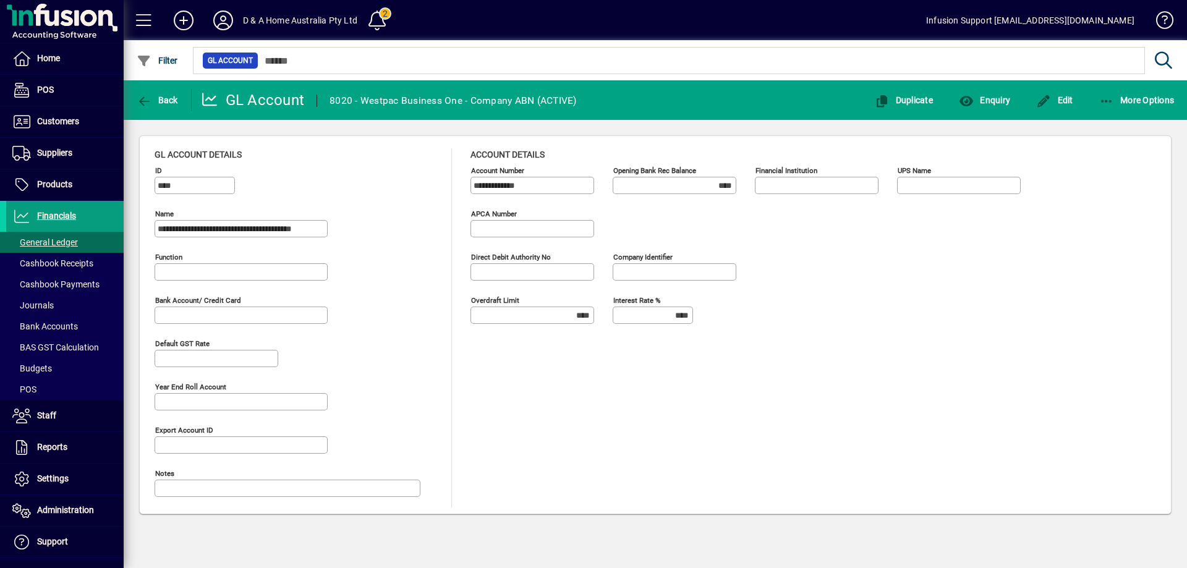
type input "**********"
click at [988, 101] on span "Enquiry" at bounding box center [984, 100] width 51 height 10
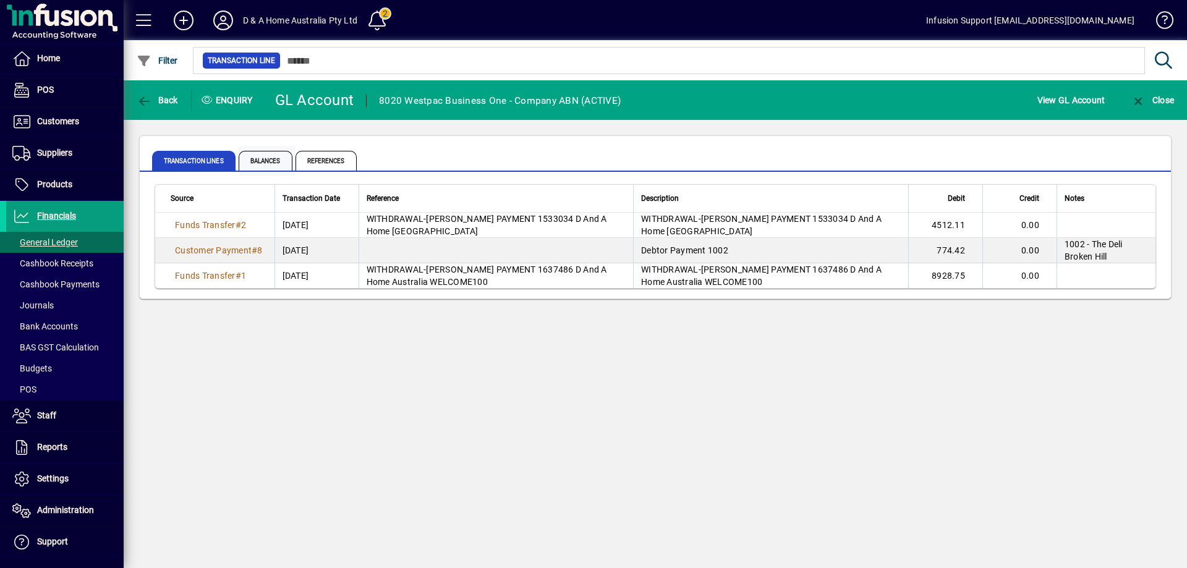
click at [267, 162] on span "Balances" at bounding box center [266, 161] width 54 height 20
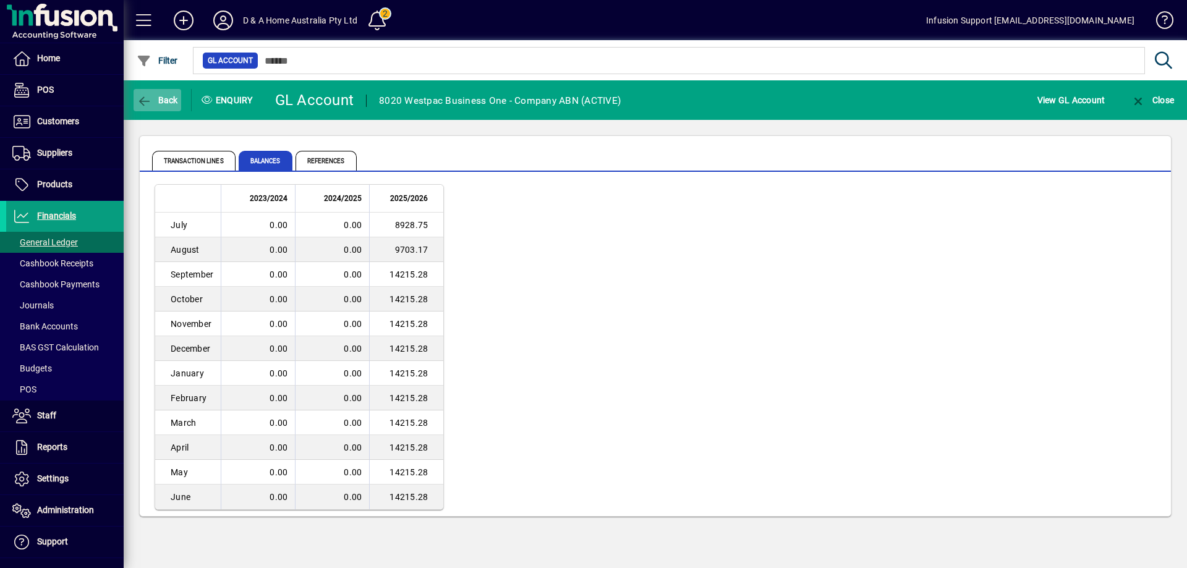
click at [151, 100] on icon "button" at bounding box center [144, 101] width 15 height 12
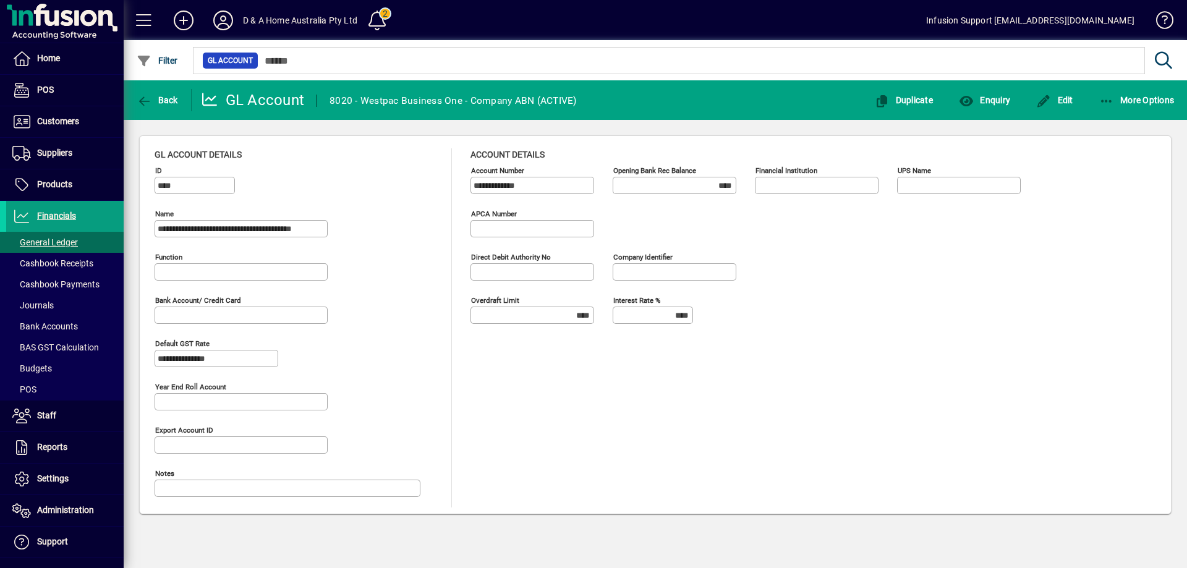
type input "**********"
click at [145, 103] on icon "button" at bounding box center [144, 101] width 15 height 12
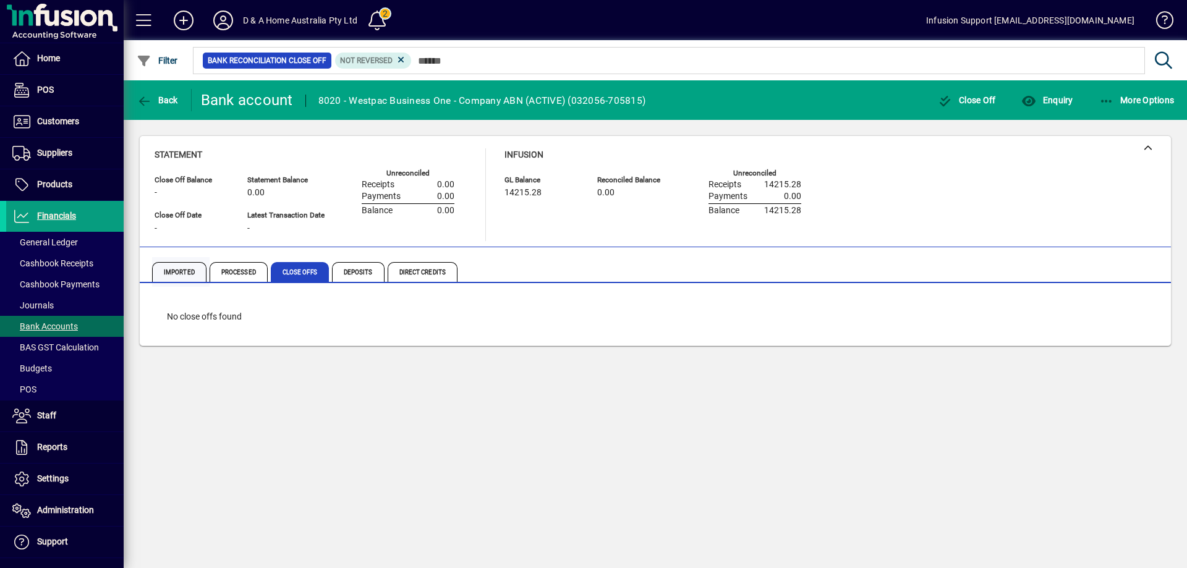
click at [181, 270] on span "Imported" at bounding box center [179, 272] width 54 height 20
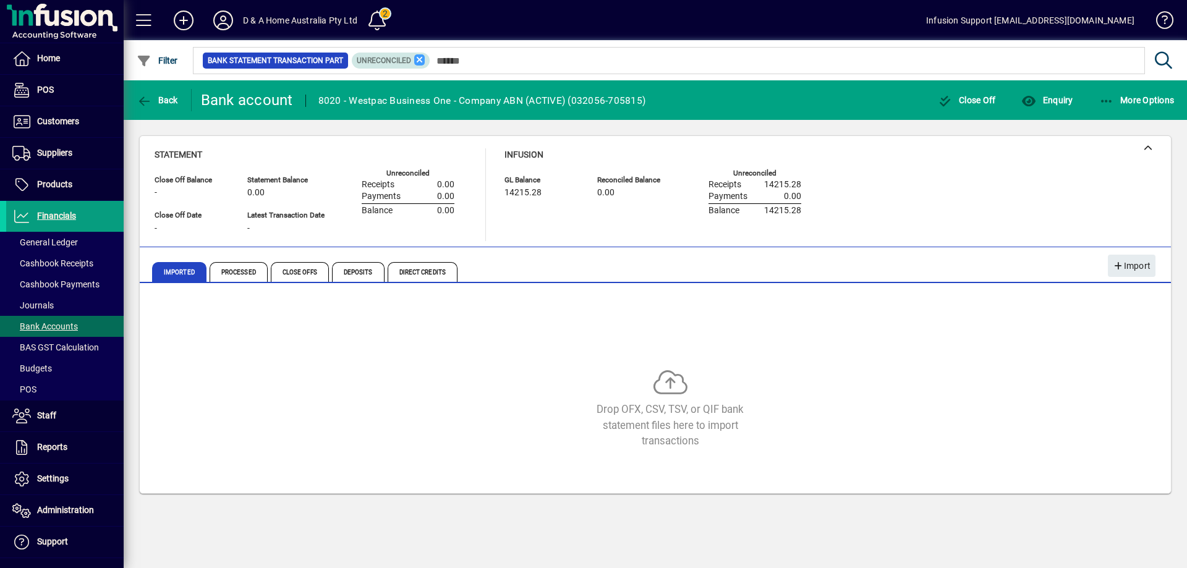
click at [415, 60] on icon at bounding box center [419, 59] width 11 height 11
click at [1049, 103] on span "Enquiry" at bounding box center [1047, 100] width 51 height 10
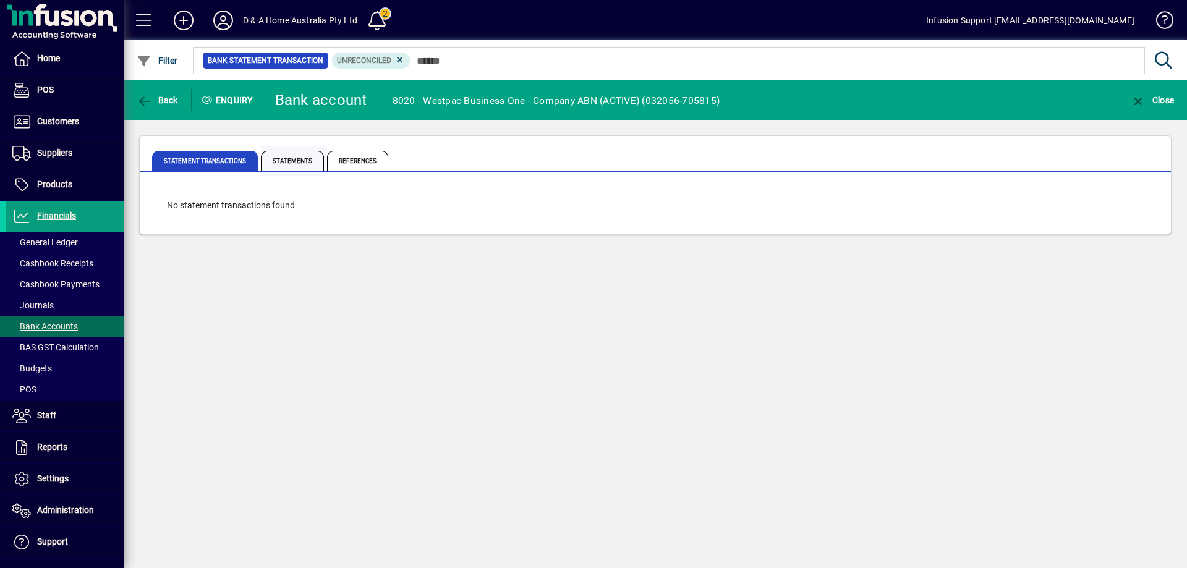
click at [289, 156] on span "Statements" at bounding box center [292, 161] width 63 height 20
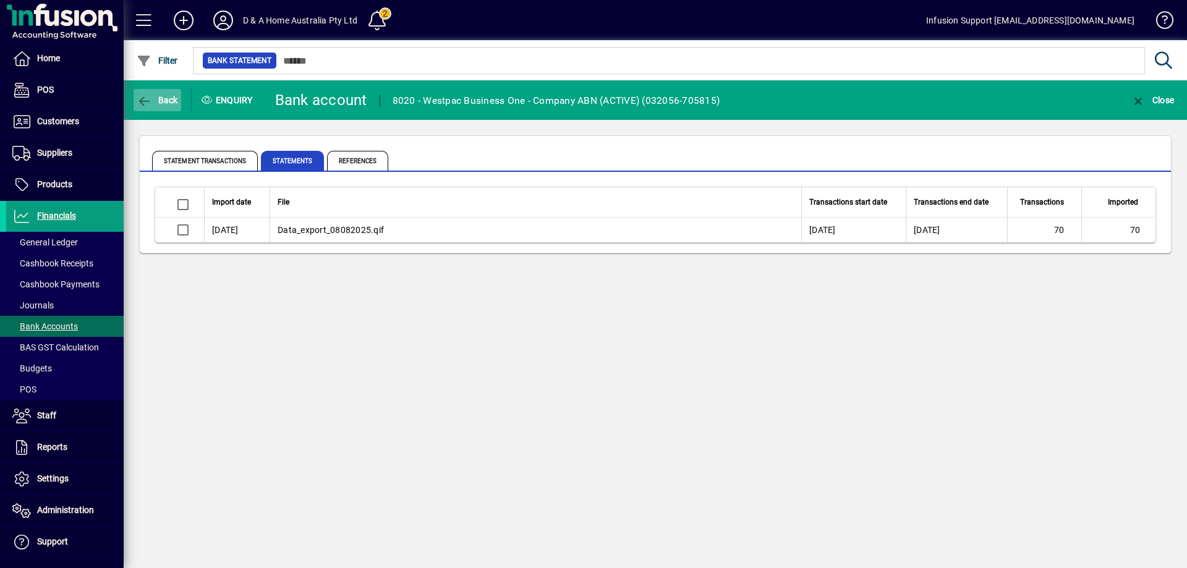
click at [143, 93] on span "button" at bounding box center [158, 100] width 48 height 30
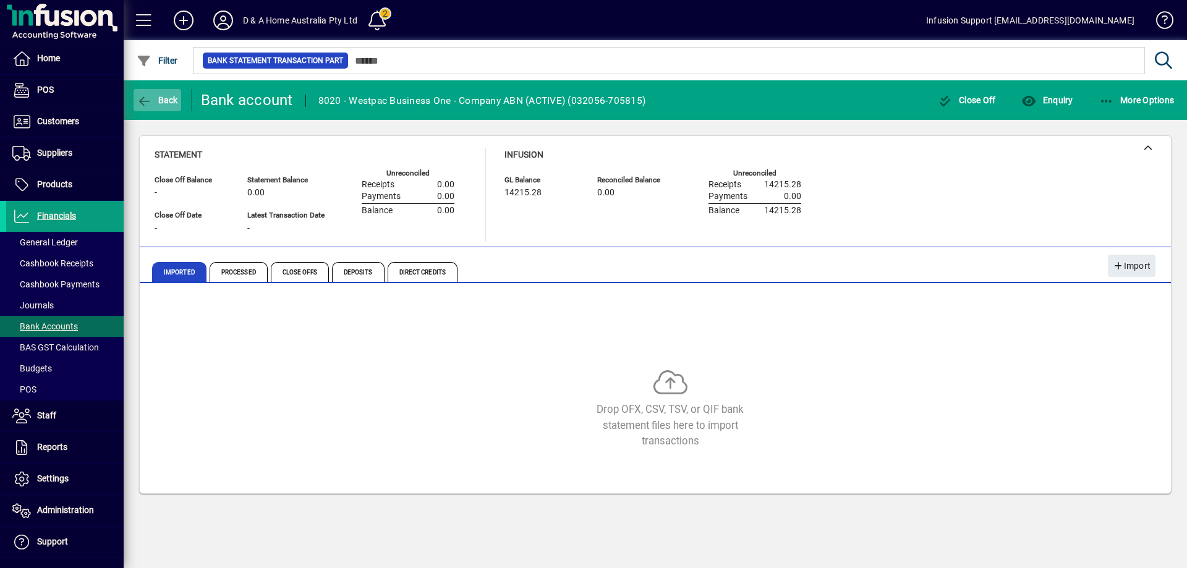
click at [147, 98] on icon "button" at bounding box center [144, 101] width 15 height 12
click at [53, 322] on span "Bank Accounts" at bounding box center [45, 327] width 66 height 10
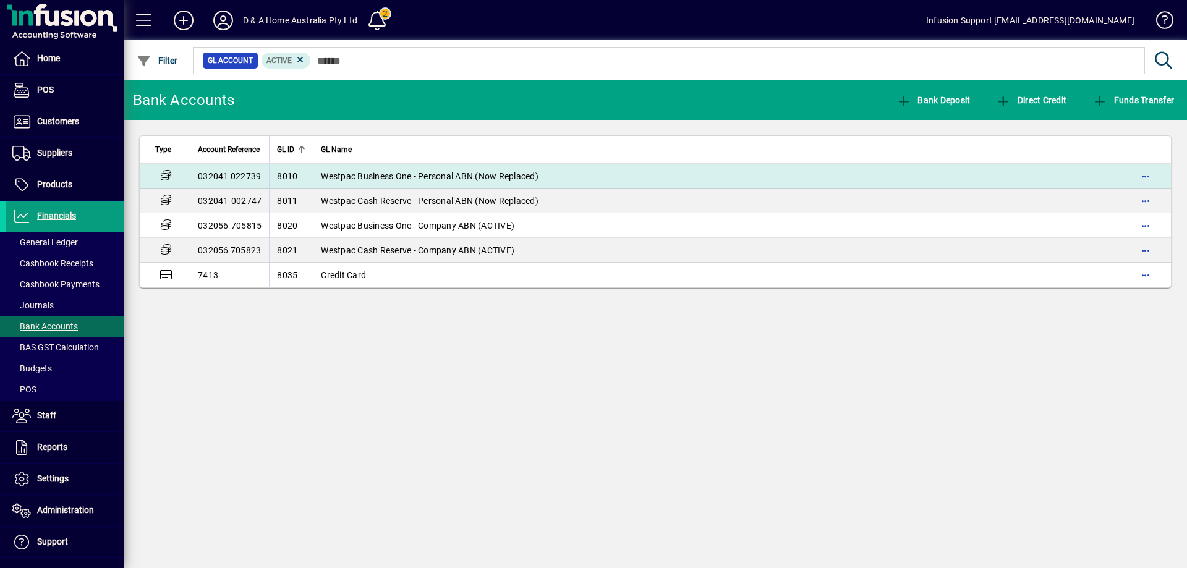
click at [458, 173] on span "Westpac Business One - Personal ABN (Now Replaced)" at bounding box center [430, 176] width 218 height 10
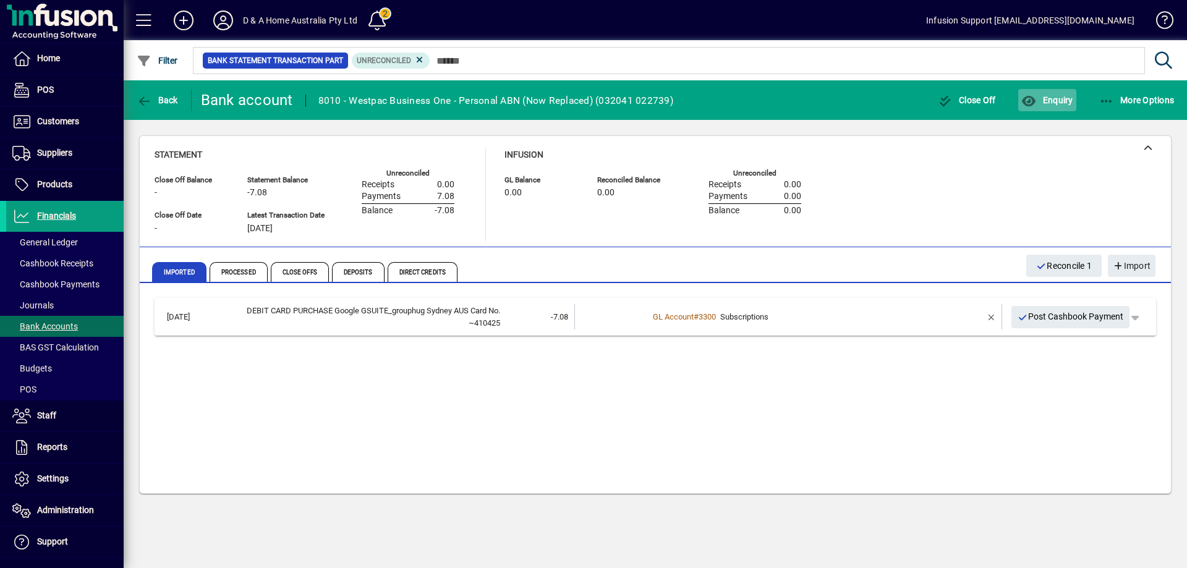
click at [1051, 103] on span "Enquiry" at bounding box center [1047, 100] width 51 height 10
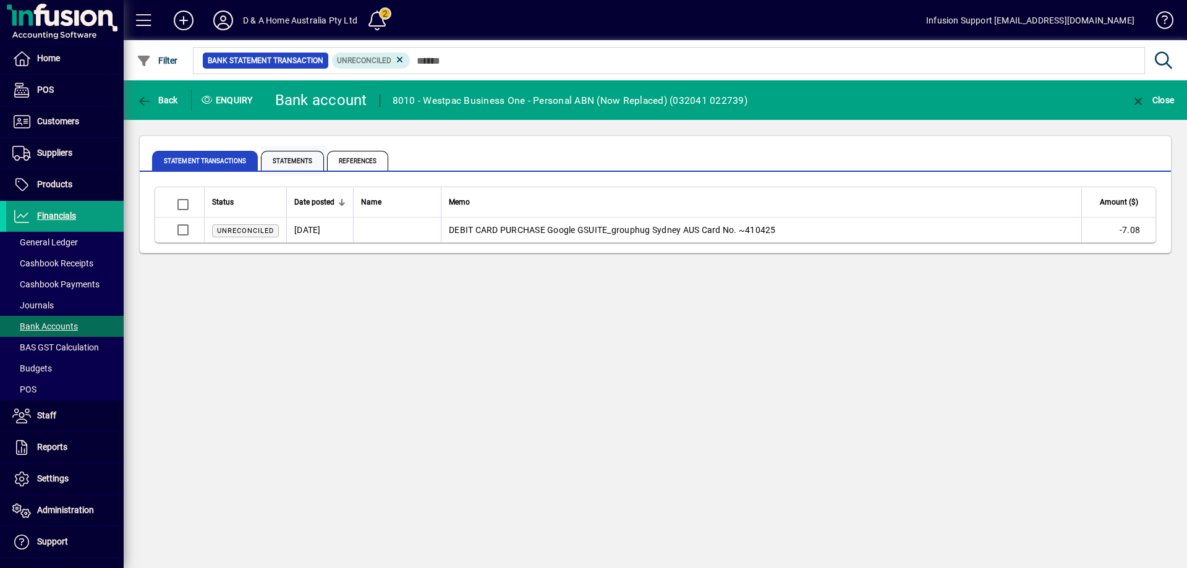
click at [305, 160] on span "Statements" at bounding box center [292, 161] width 63 height 20
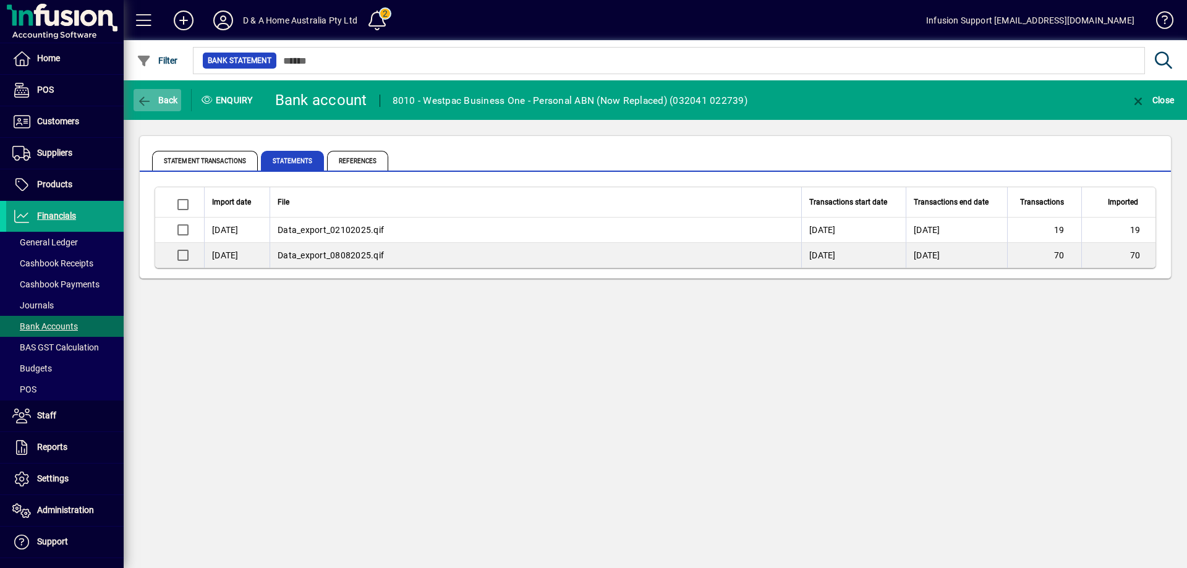
click at [137, 100] on icon "button" at bounding box center [144, 101] width 15 height 12
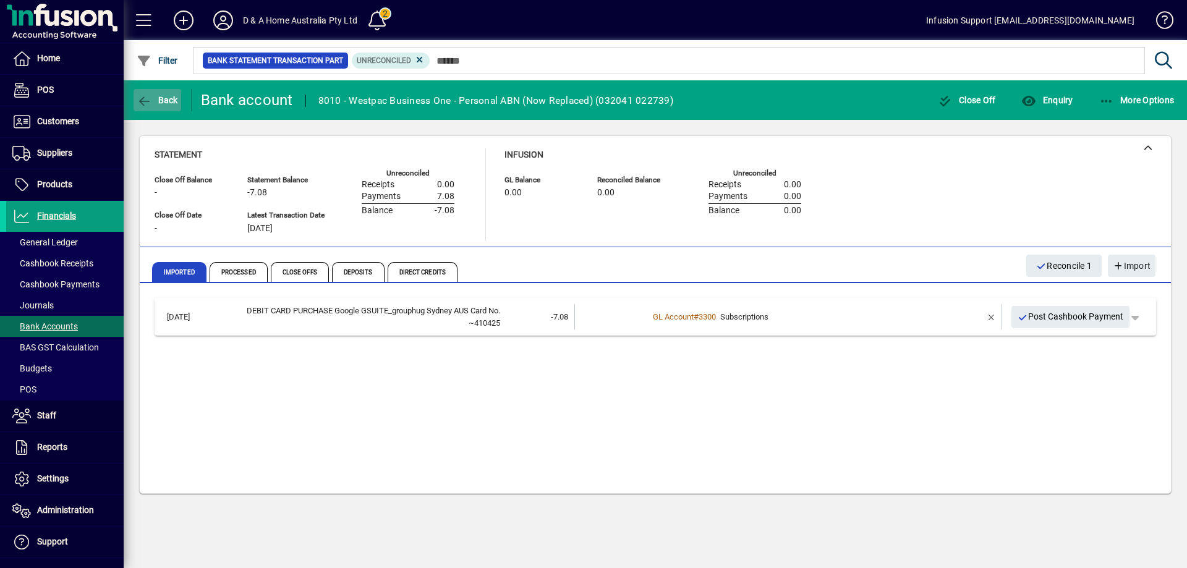
click at [138, 101] on icon "button" at bounding box center [144, 101] width 15 height 12
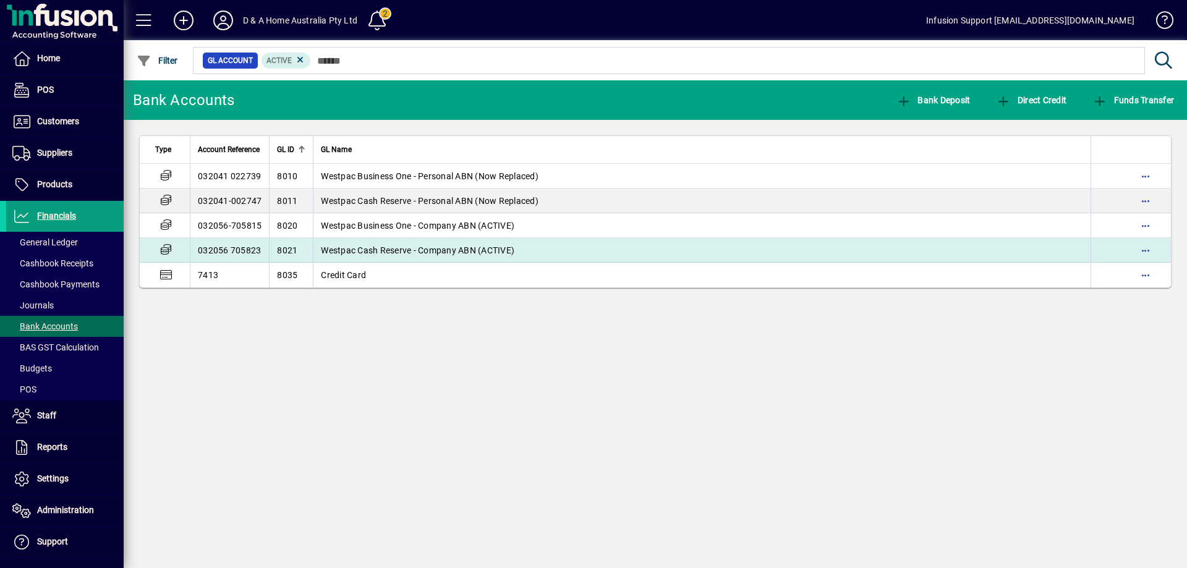
click at [403, 250] on span "Westpac Cash Reserve - Company ABN (ACTIVE)" at bounding box center [418, 250] width 194 height 10
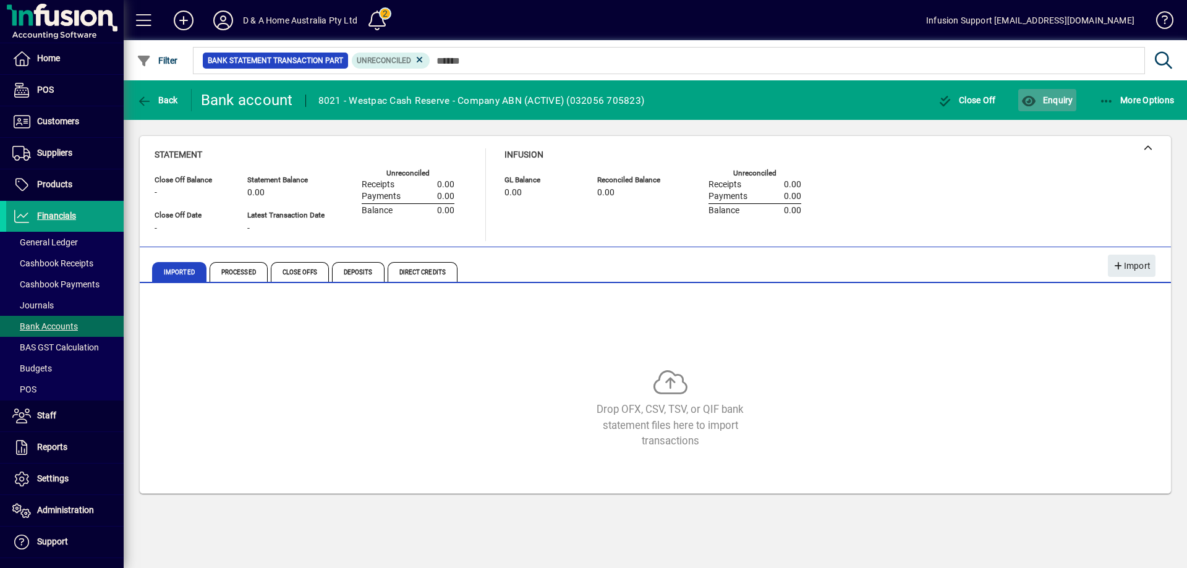
click at [1065, 101] on span "Enquiry" at bounding box center [1047, 100] width 51 height 10
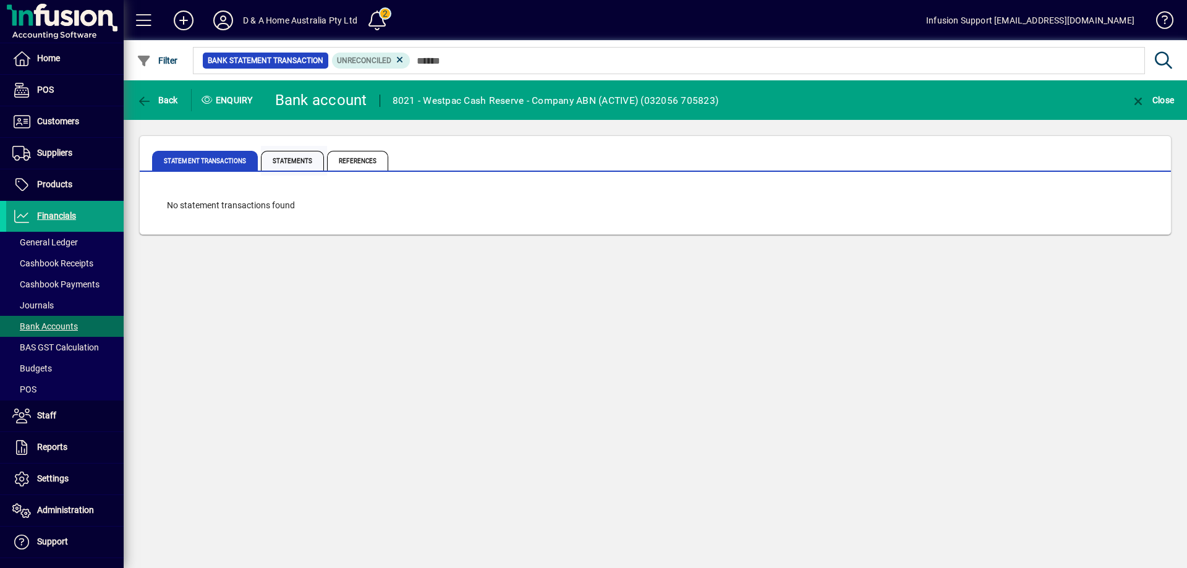
click at [285, 155] on span "Statements" at bounding box center [292, 161] width 63 height 20
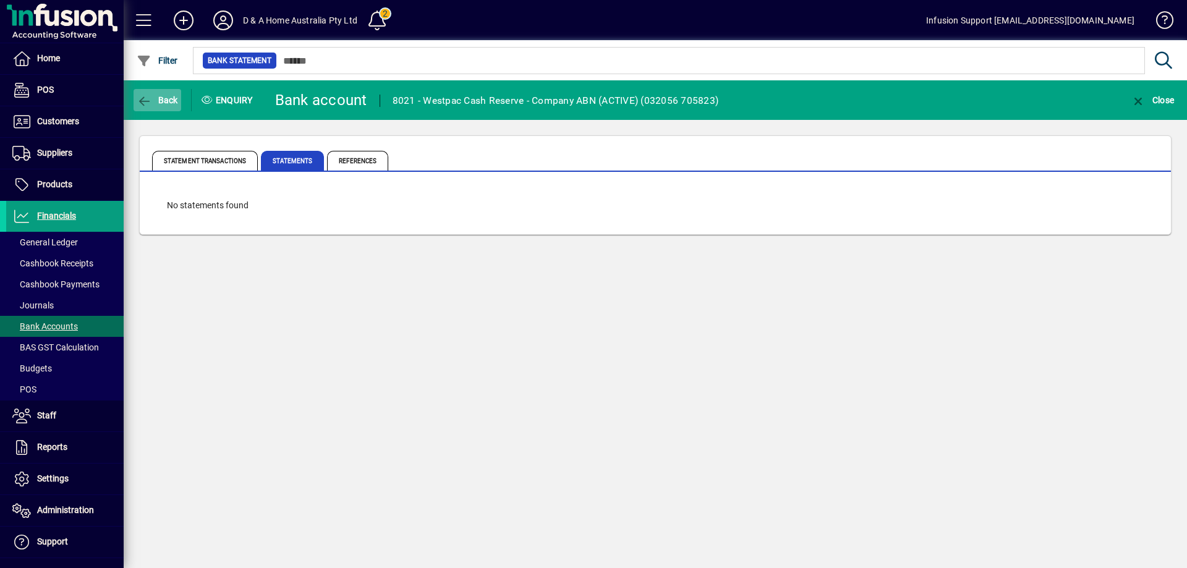
click at [144, 98] on icon "button" at bounding box center [144, 101] width 15 height 12
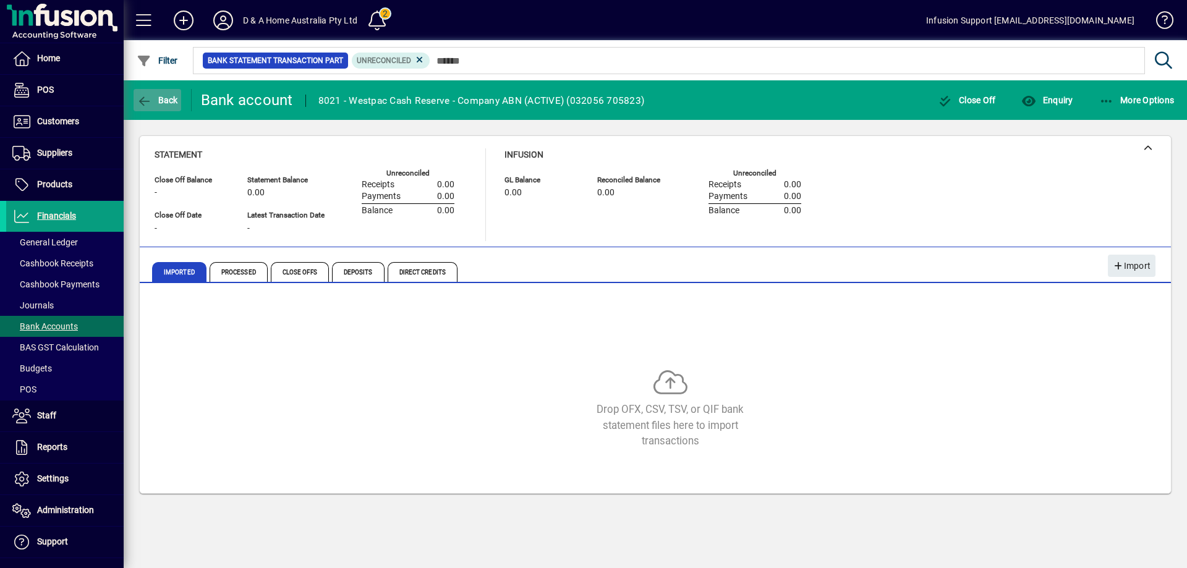
click at [140, 96] on icon "button" at bounding box center [144, 101] width 15 height 12
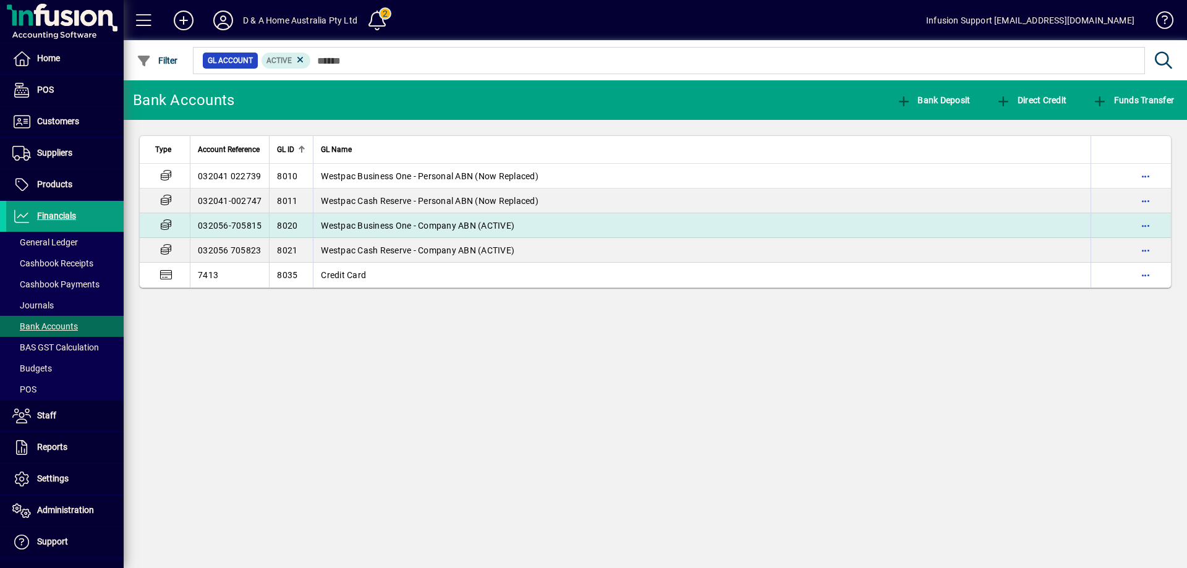
click at [446, 231] on td "Westpac Business One - Company ABN (ACTIVE)" at bounding box center [702, 225] width 778 height 25
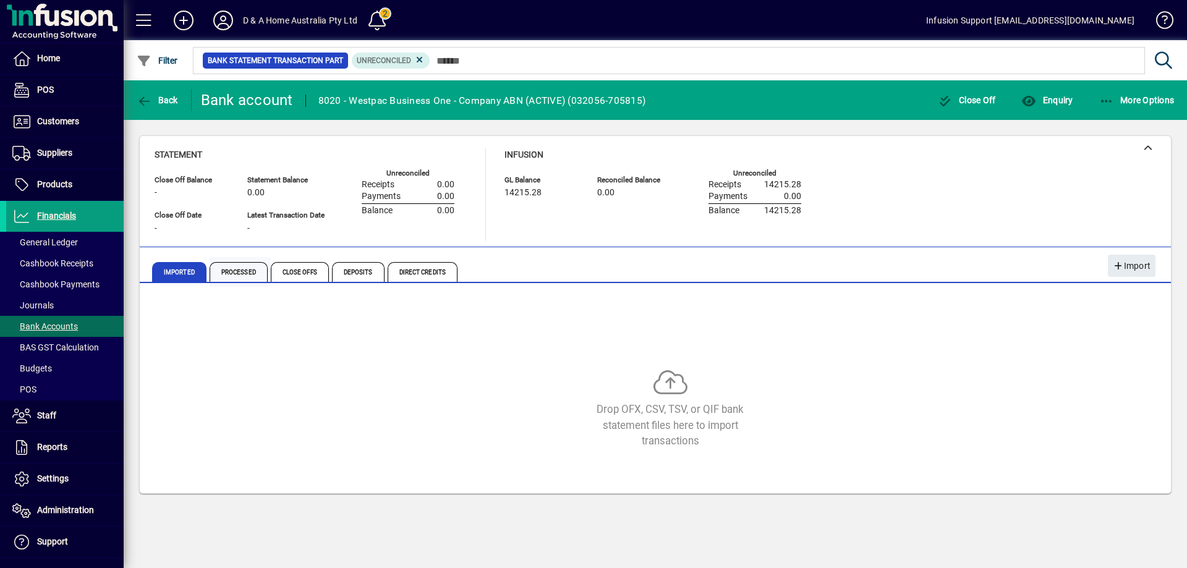
click at [231, 274] on span "Processed" at bounding box center [239, 272] width 58 height 20
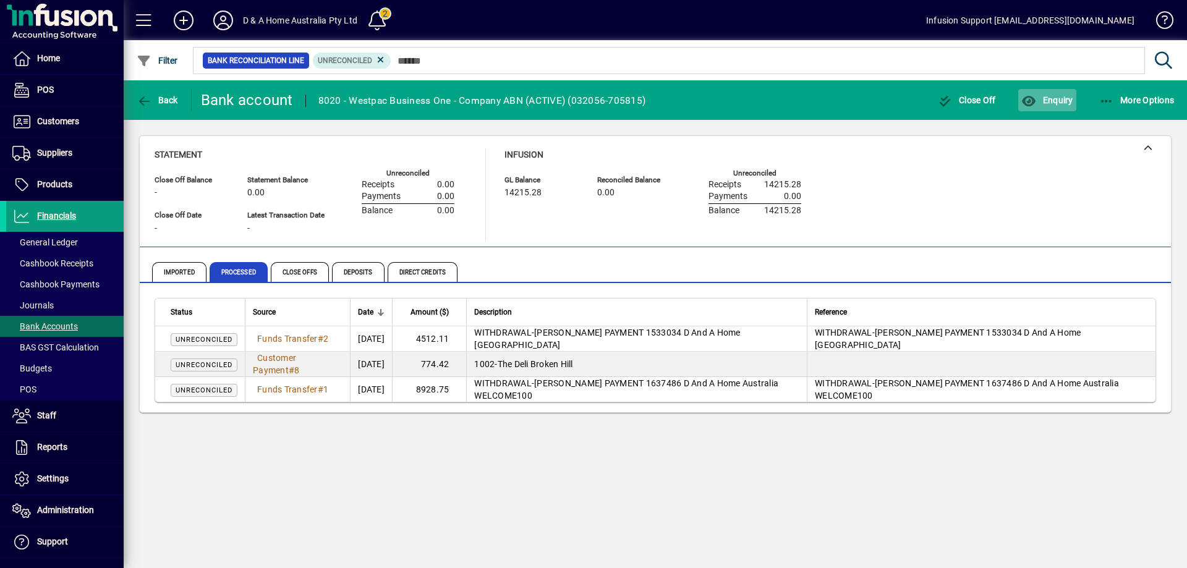
click at [1052, 101] on span "Enquiry" at bounding box center [1047, 100] width 51 height 10
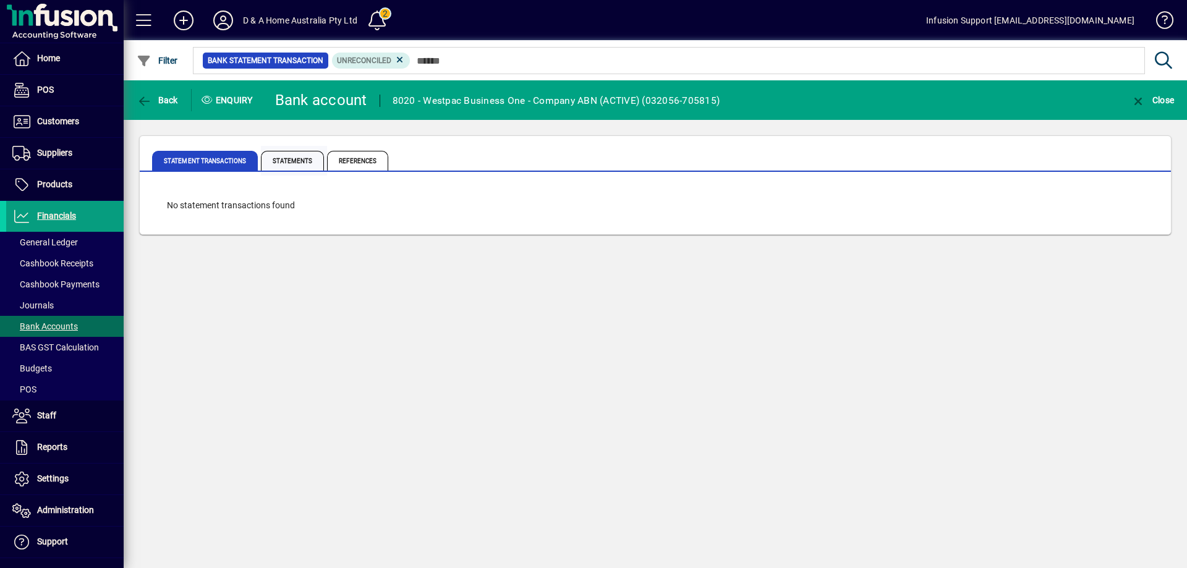
click at [299, 165] on span "Statements" at bounding box center [292, 161] width 63 height 20
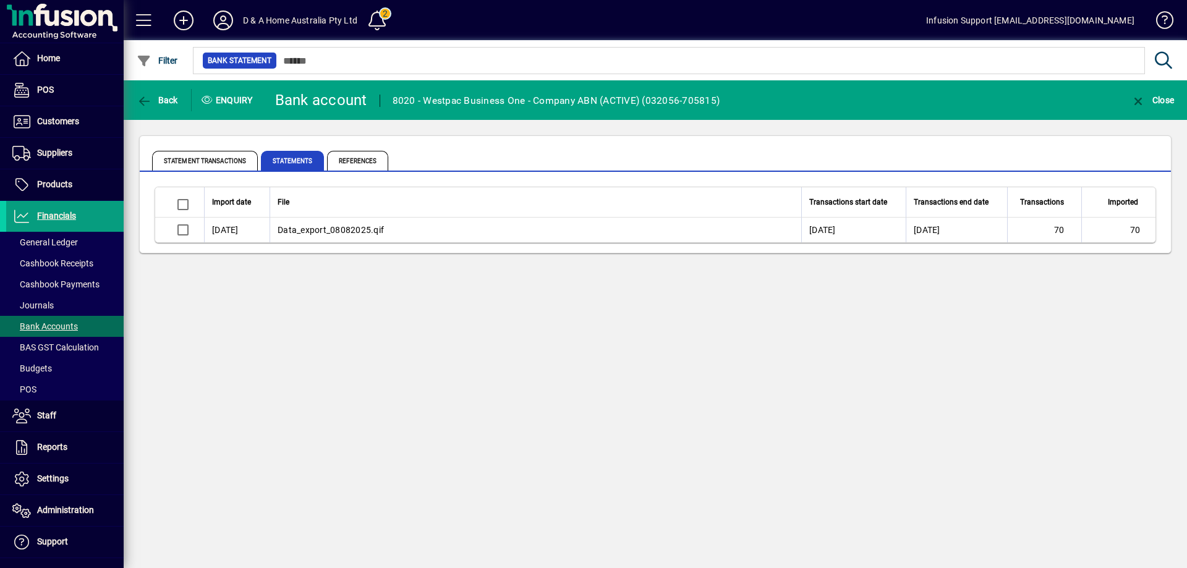
drag, startPoint x: 806, startPoint y: 232, endPoint x: 873, endPoint y: 230, distance: 66.2
click at [873, 230] on td "[DATE]" at bounding box center [853, 230] width 105 height 25
drag, startPoint x: 909, startPoint y: 230, endPoint x: 975, endPoint y: 230, distance: 66.2
click at [975, 230] on td "[DATE]" at bounding box center [956, 230] width 101 height 25
drag, startPoint x: 211, startPoint y: 166, endPoint x: 189, endPoint y: 157, distance: 24.1
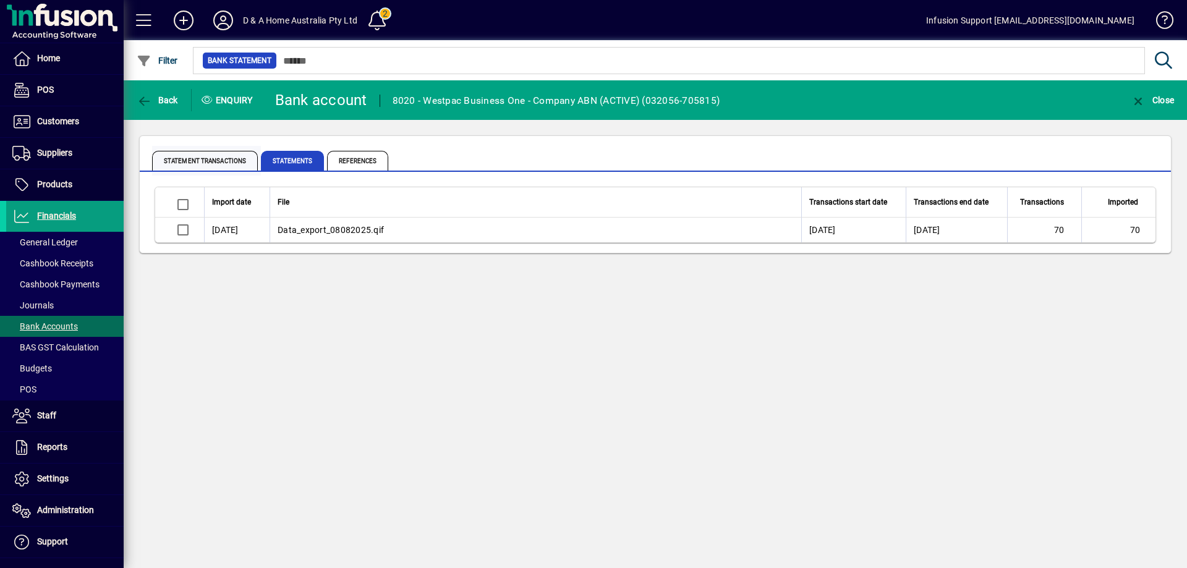
click at [189, 157] on span "Statement Transactions" at bounding box center [205, 161] width 106 height 20
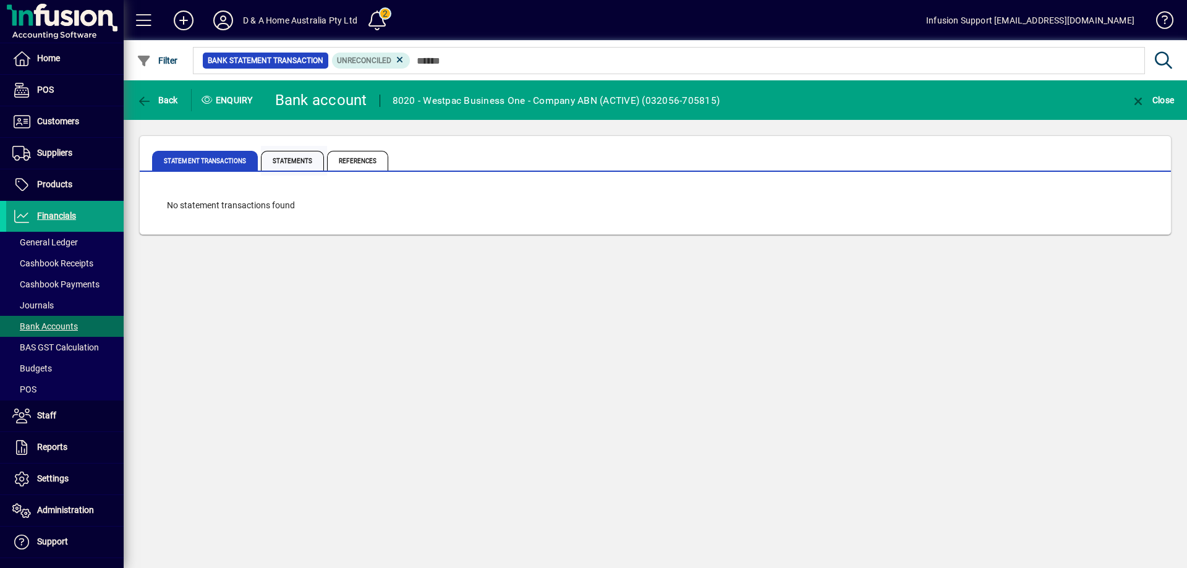
click at [296, 156] on span "Statements" at bounding box center [292, 161] width 63 height 20
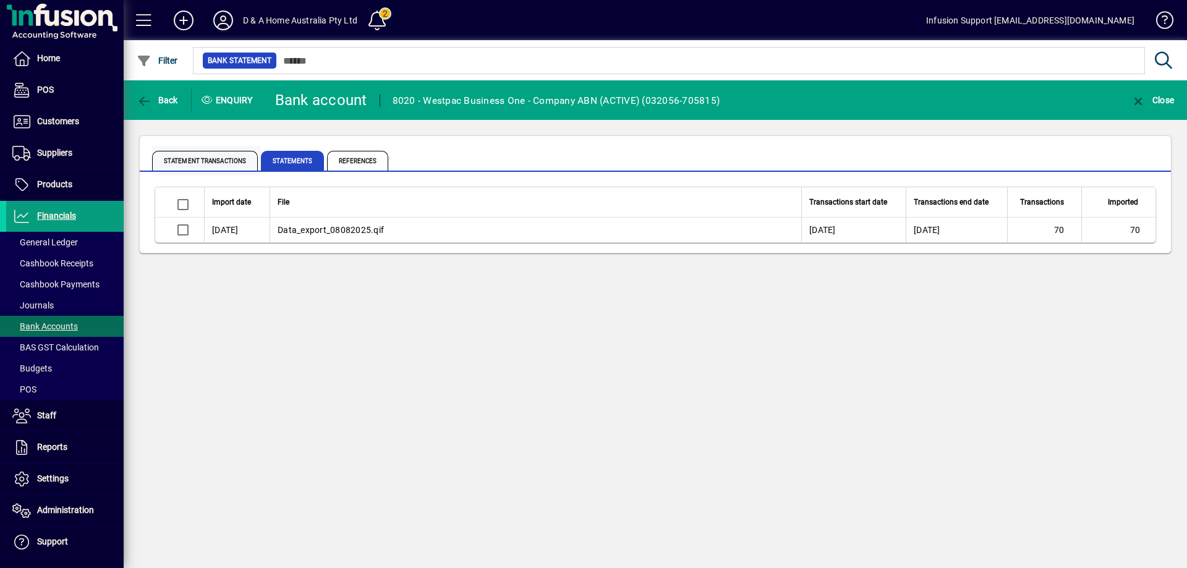
click at [208, 157] on span "Statement Transactions" at bounding box center [205, 161] width 106 height 20
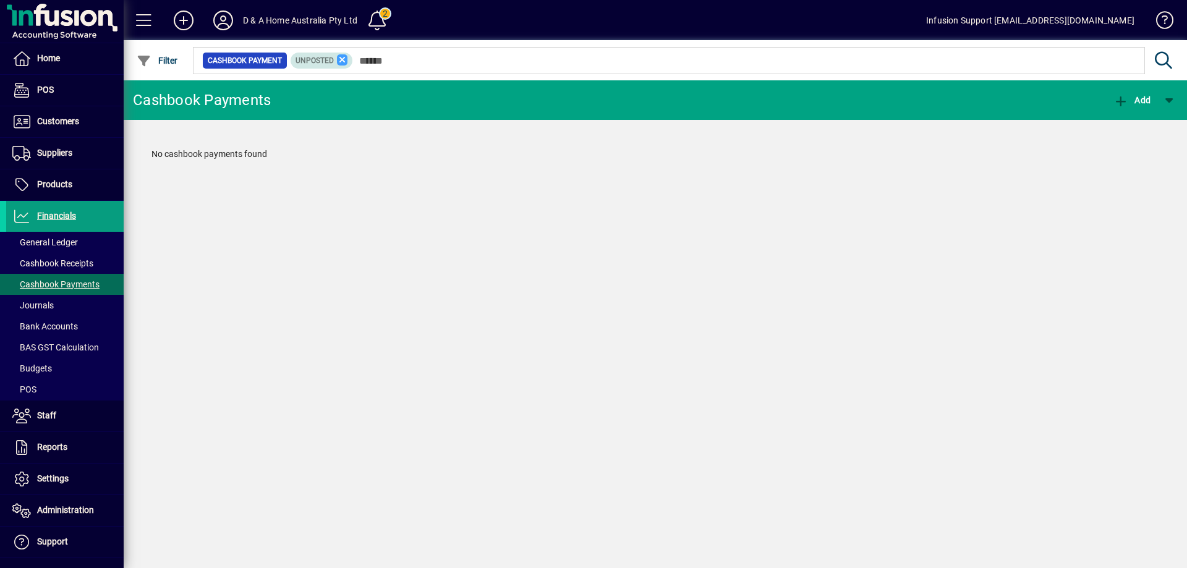
click at [339, 59] on icon at bounding box center [342, 59] width 11 height 11
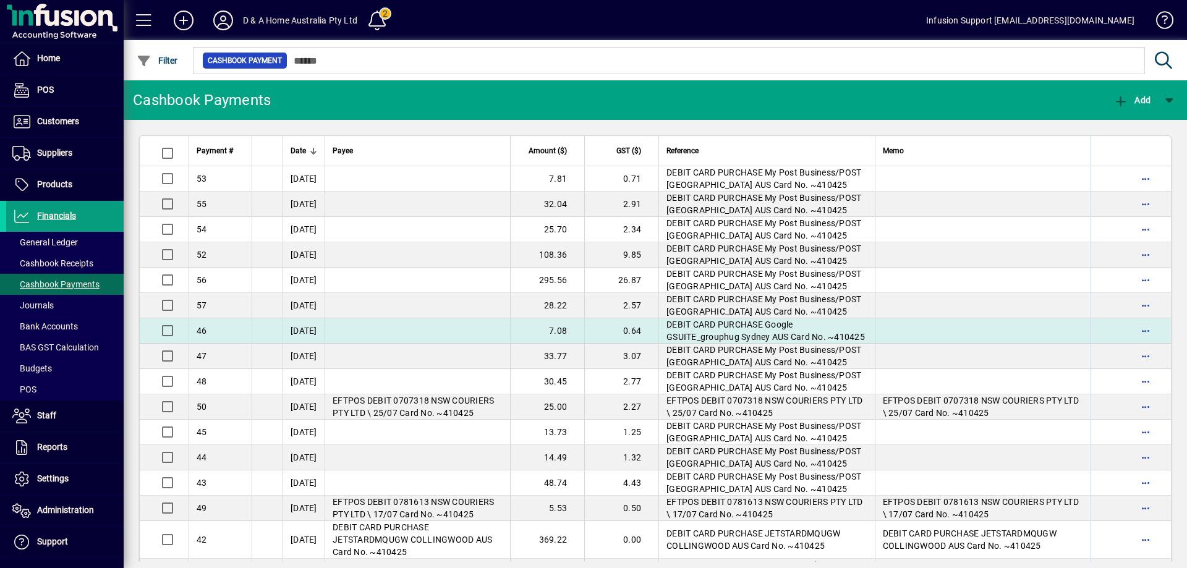
click at [306, 344] on td "[DATE]" at bounding box center [304, 330] width 42 height 25
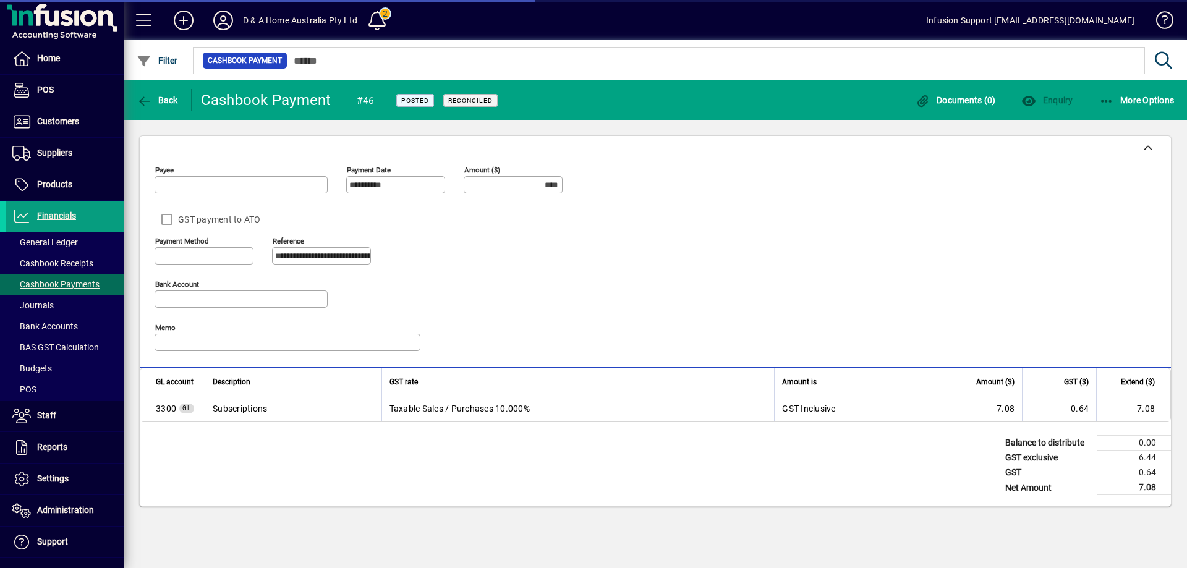
type input "**********"
